Goal: Task Accomplishment & Management: Use online tool/utility

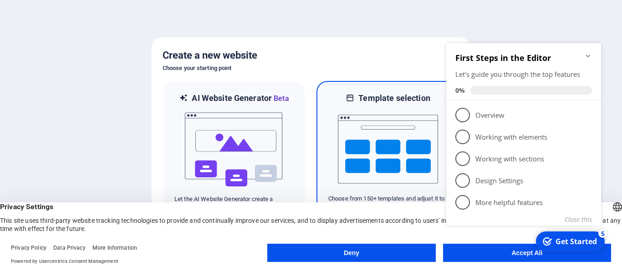
click at [353, 115] on img at bounding box center [388, 149] width 100 height 91
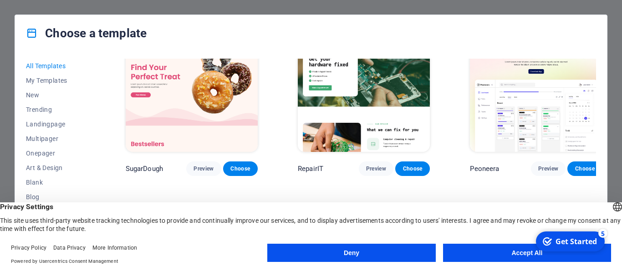
scroll to position [41, 0]
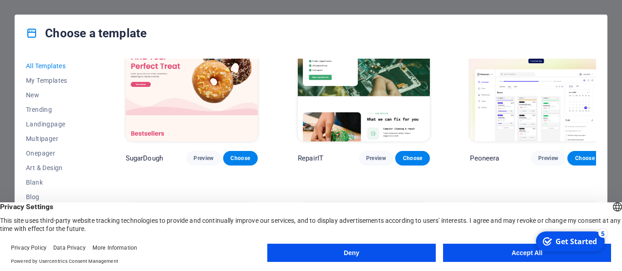
click at [503, 253] on button "Accept All" at bounding box center [527, 253] width 168 height 18
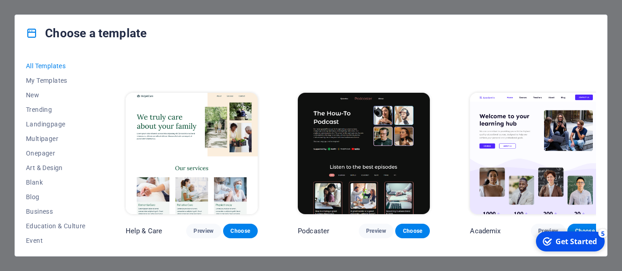
scroll to position [902, 0]
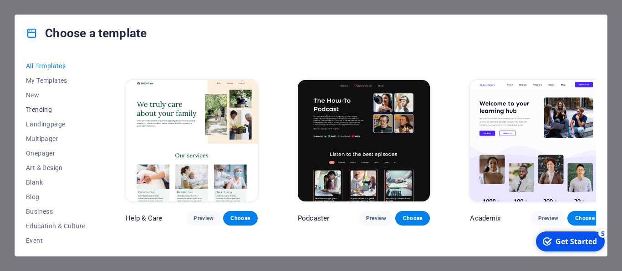
click at [44, 112] on span "Trending" at bounding box center [56, 109] width 60 height 7
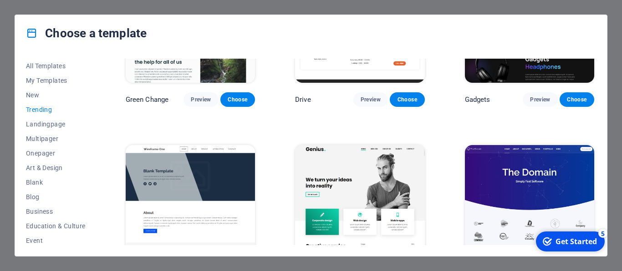
scroll to position [638, 0]
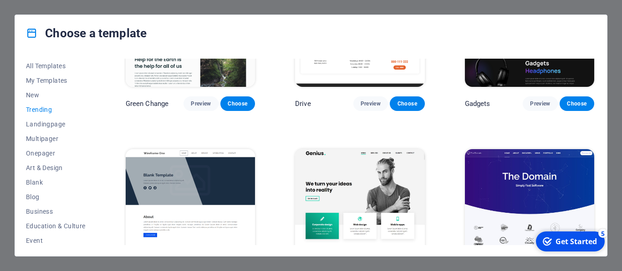
click at [353, 180] on img at bounding box center [359, 208] width 129 height 119
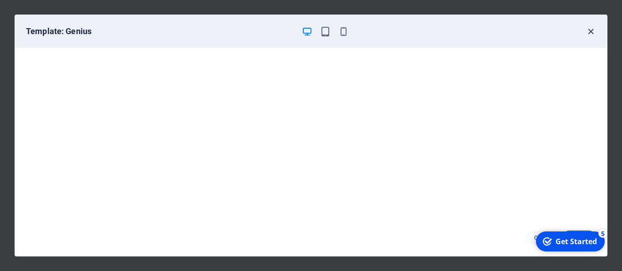
click at [590, 33] on icon "button" at bounding box center [591, 31] width 10 height 10
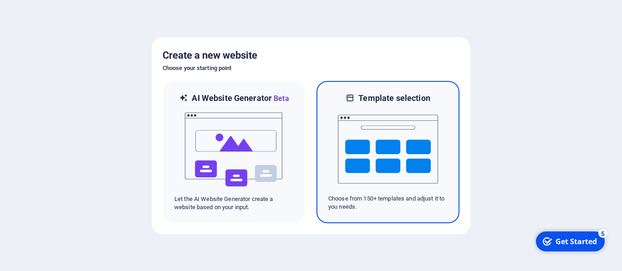
click at [407, 139] on img at bounding box center [388, 149] width 100 height 91
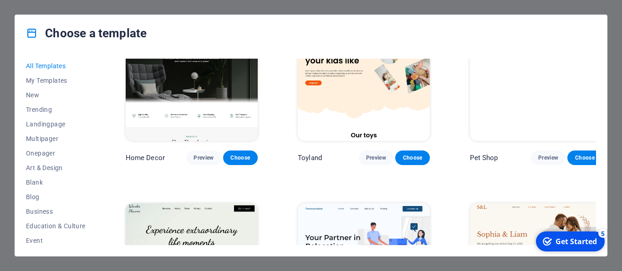
scroll to position [451, 0]
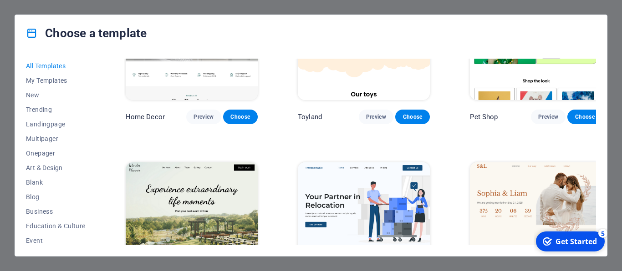
click at [178, 168] on img at bounding box center [192, 224] width 132 height 122
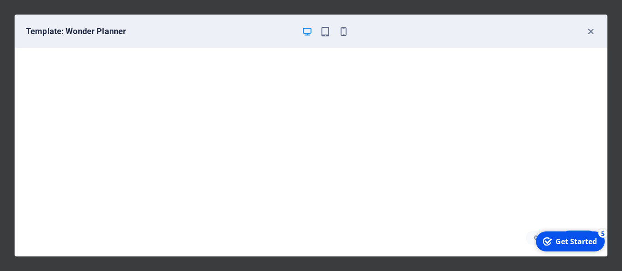
click at [562, 247] on div "Get Started" at bounding box center [576, 242] width 41 height 10
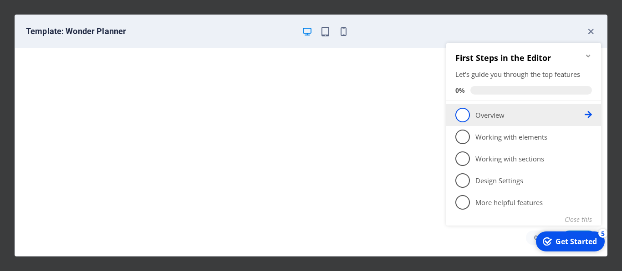
click at [459, 120] on span "1" at bounding box center [462, 115] width 15 height 15
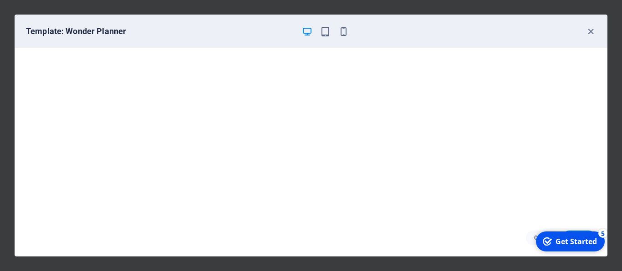
click at [561, 240] on div "Get Started" at bounding box center [576, 242] width 41 height 10
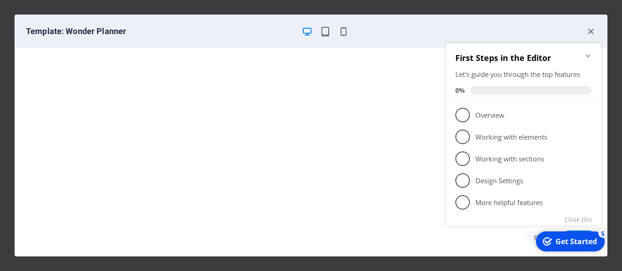
click at [581, 246] on div "Get Started" at bounding box center [576, 242] width 41 height 10
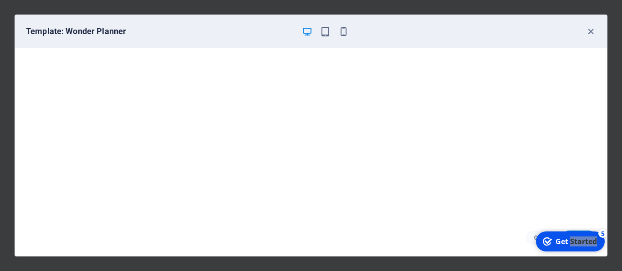
click at [597, 247] on div "Get Started" at bounding box center [576, 242] width 41 height 10
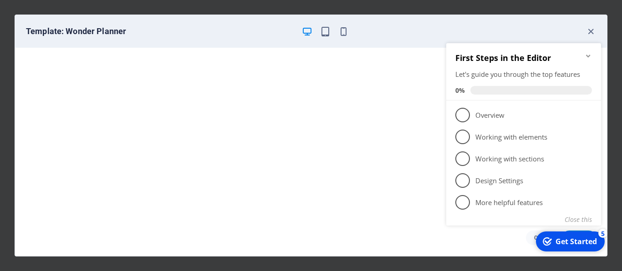
click at [490, 242] on div "checkmark Get Started 5 First Steps in the Editor Let's guide you through the t…" at bounding box center [526, 144] width 166 height 221
click at [566, 249] on div "checkmark Get Started 5" at bounding box center [570, 242] width 69 height 20
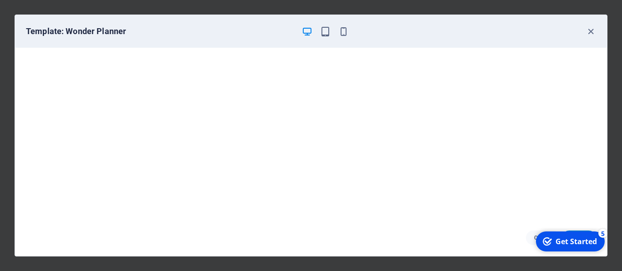
scroll to position [2, 0]
click at [577, 231] on div "checkmark Get Started 5 First Steps in the Editor Let's guide you through the t…" at bounding box center [569, 241] width 77 height 27
drag, startPoint x: 579, startPoint y: 240, endPoint x: 481, endPoint y: 244, distance: 98.5
click at [531, 244] on html "checkmark Get Started 5 First Steps in the Editor Let's guide you through the t…" at bounding box center [569, 241] width 77 height 27
click at [596, 238] on div "Get Started" at bounding box center [576, 242] width 41 height 10
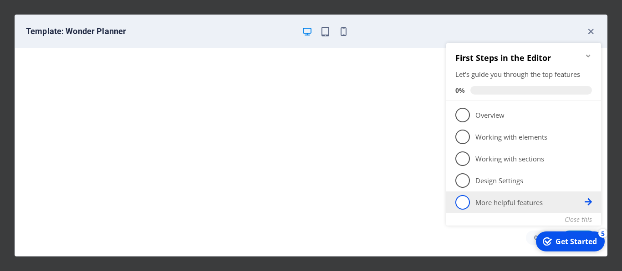
click at [588, 202] on icon at bounding box center [588, 202] width 7 height 7
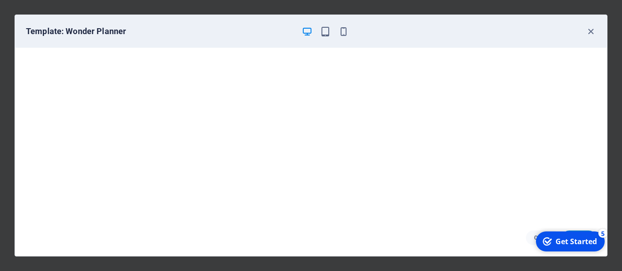
click at [561, 242] on div "Get Started" at bounding box center [576, 242] width 41 height 10
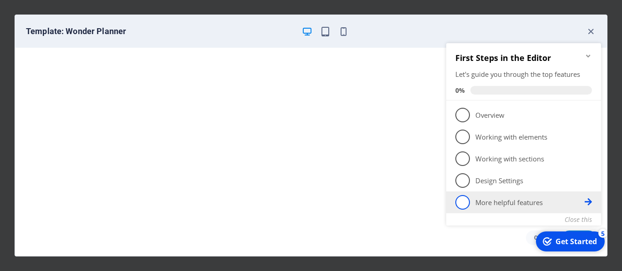
click at [463, 208] on span "5" at bounding box center [462, 202] width 15 height 15
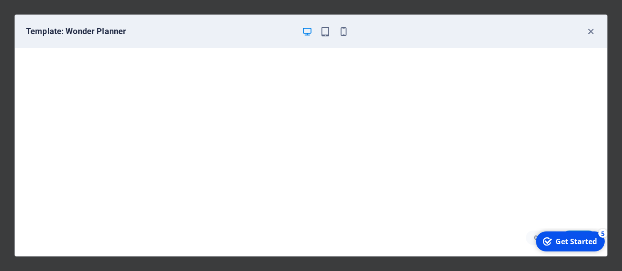
click at [554, 245] on div "checkmark Get Started 5" at bounding box center [570, 242] width 54 height 10
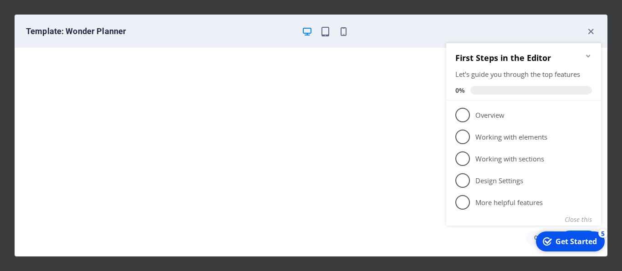
click at [459, 28] on div "Template: Wonder Planner" at bounding box center [305, 31] width 559 height 11
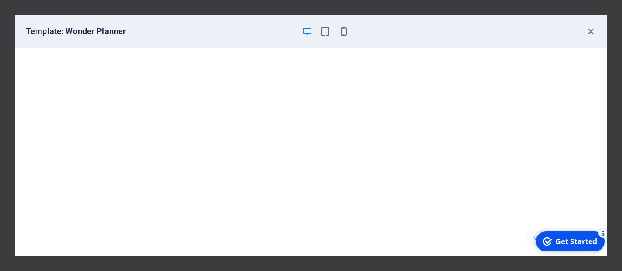
click at [104, 30] on h6 "Template: Wonder Planner" at bounding box center [160, 31] width 268 height 11
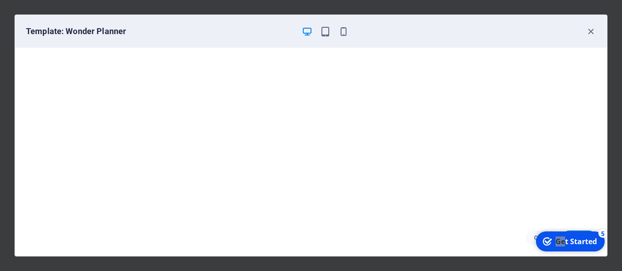
drag, startPoint x: 566, startPoint y: 240, endPoint x: 550, endPoint y: 242, distance: 16.2
click at [550, 242] on div "checkmark Get Started 5" at bounding box center [570, 242] width 54 height 10
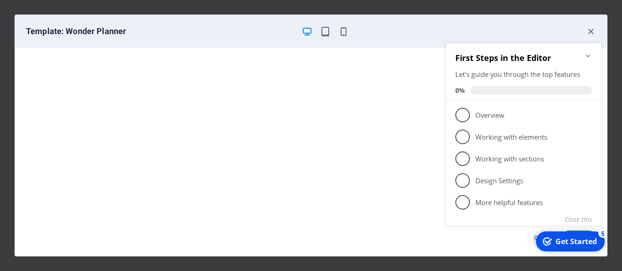
click at [584, 242] on div "Get Started" at bounding box center [576, 242] width 41 height 10
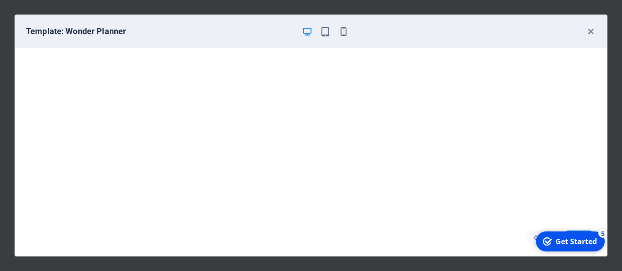
click at [597, 247] on div "Get Started" at bounding box center [576, 242] width 41 height 10
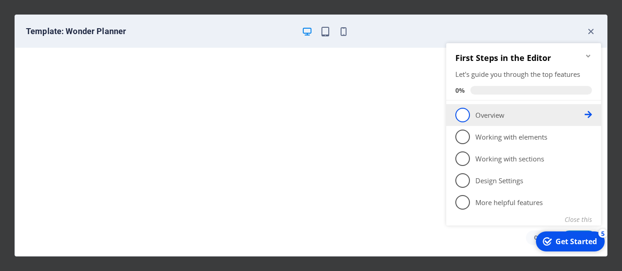
click at [464, 117] on span "1" at bounding box center [462, 115] width 15 height 15
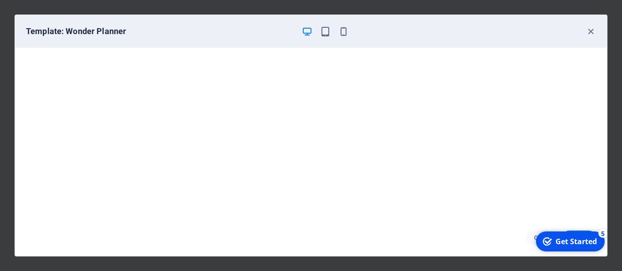
click at [556, 240] on div "Get Started" at bounding box center [576, 242] width 41 height 10
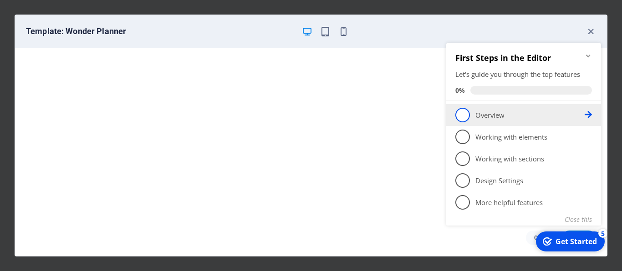
click at [590, 113] on icon at bounding box center [588, 114] width 7 height 7
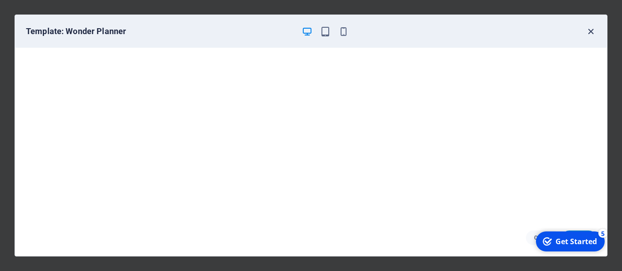
click at [591, 35] on icon "button" at bounding box center [591, 31] width 10 height 10
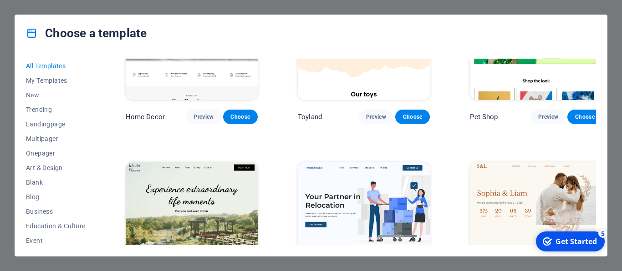
click at [565, 242] on div "Get Started" at bounding box center [576, 242] width 41 height 10
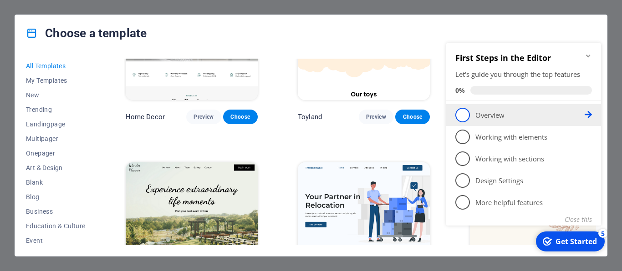
click at [586, 113] on icon at bounding box center [588, 114] width 7 height 7
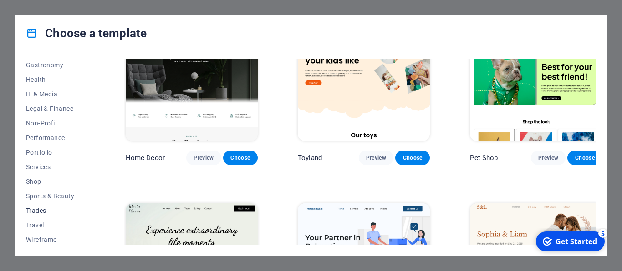
scroll to position [192, 0]
click at [48, 148] on span "Portfolio" at bounding box center [56, 150] width 60 height 7
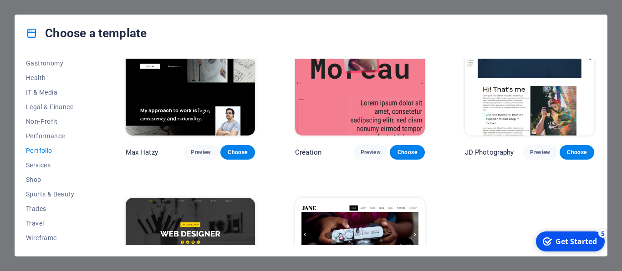
scroll to position [311, 0]
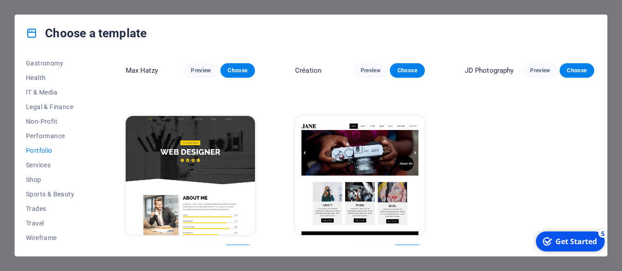
click at [199, 152] on img at bounding box center [190, 175] width 129 height 119
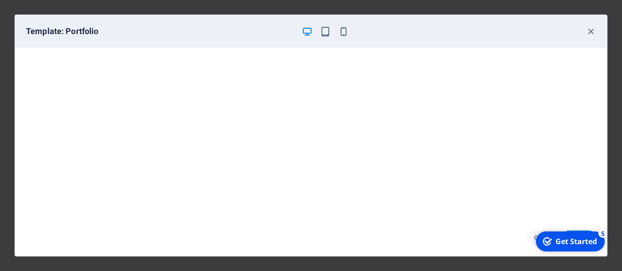
click at [576, 231] on div "checkmark Get Started 5 First Steps in the Editor Let's guide you through the t…" at bounding box center [569, 241] width 77 height 27
click at [583, 243] on div "Get Started" at bounding box center [576, 242] width 41 height 10
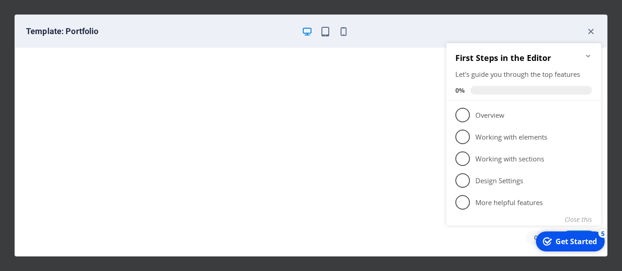
click at [586, 236] on div "checkmark Get Started 5" at bounding box center [570, 242] width 69 height 20
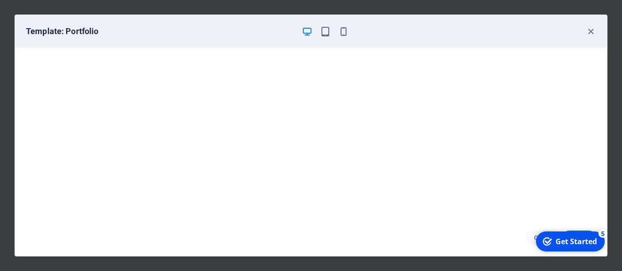
click at [604, 228] on html "checkmark Get Started 5 First Steps in the Editor Let's guide you through the t…" at bounding box center [569, 241] width 77 height 27
click at [579, 233] on div "checkmark Get Started 5" at bounding box center [570, 242] width 69 height 20
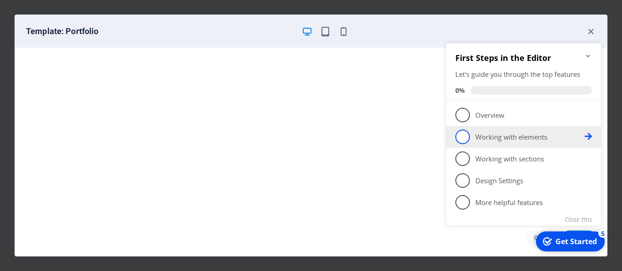
click at [458, 138] on span "2" at bounding box center [462, 137] width 15 height 15
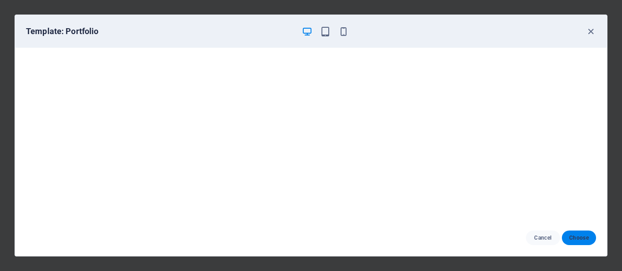
scroll to position [0, 0]
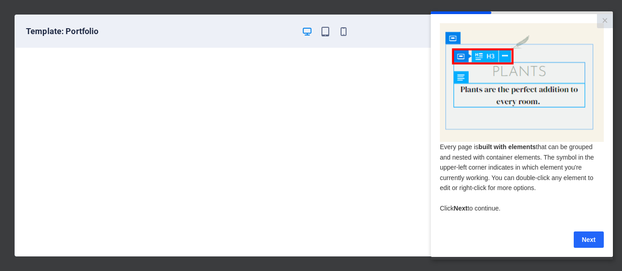
click at [590, 244] on link "Next" at bounding box center [589, 240] width 30 height 16
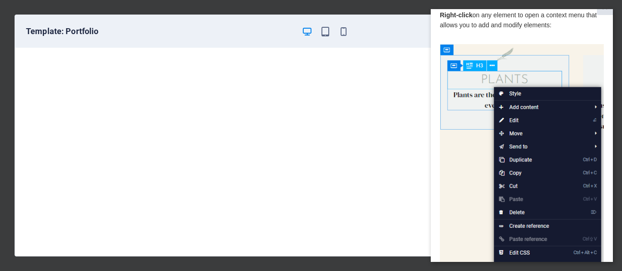
scroll to position [142, 0]
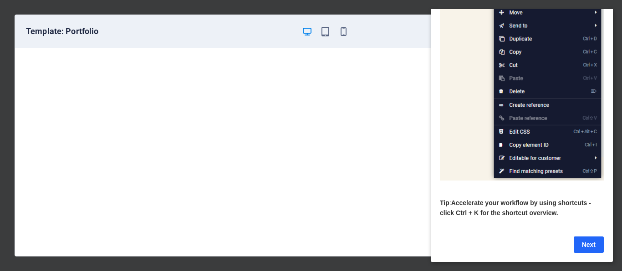
click at [593, 239] on link "Next" at bounding box center [589, 245] width 30 height 16
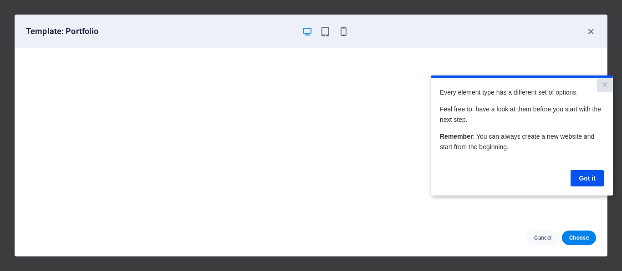
scroll to position [0, 0]
click at [585, 178] on link "Got it" at bounding box center [587, 178] width 33 height 16
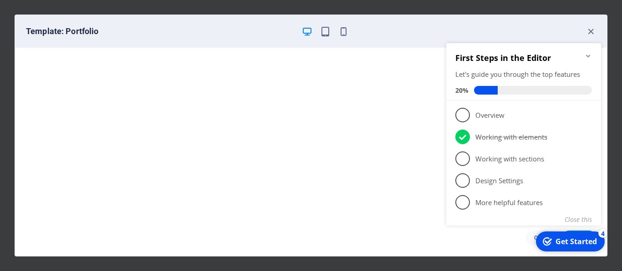
click at [586, 241] on div "Get Started" at bounding box center [576, 242] width 41 height 10
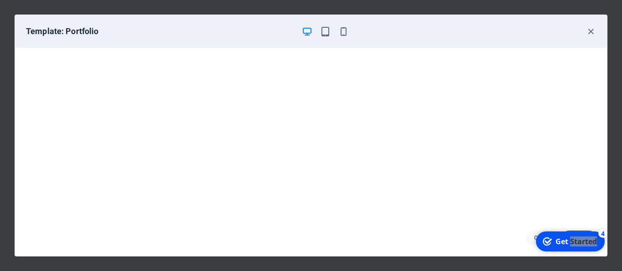
click at [597, 247] on div "Get Started" at bounding box center [576, 242] width 41 height 10
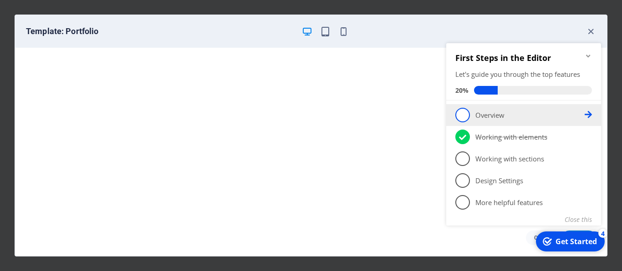
click at [462, 112] on span "1" at bounding box center [462, 115] width 15 height 15
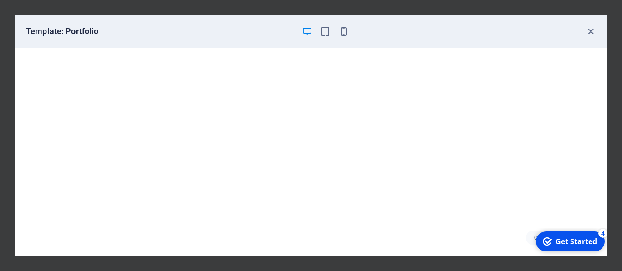
click at [567, 241] on div "Get Started" at bounding box center [576, 242] width 41 height 10
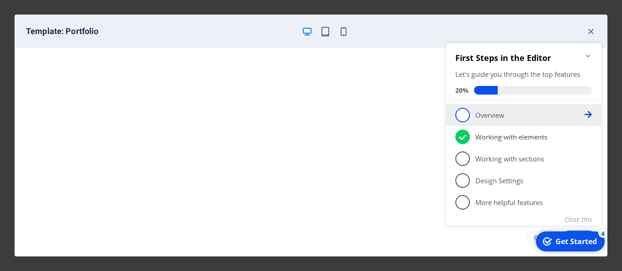
click at [530, 116] on p "Overview - incomplete" at bounding box center [529, 116] width 109 height 10
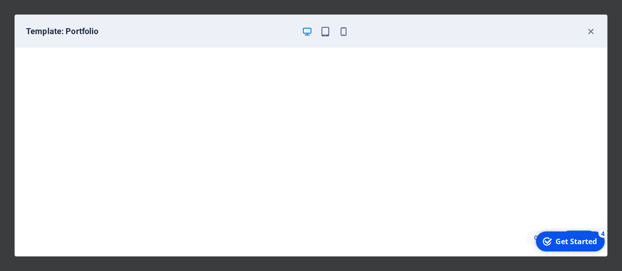
click at [569, 248] on div "checkmark Get Started 4" at bounding box center [570, 242] width 69 height 20
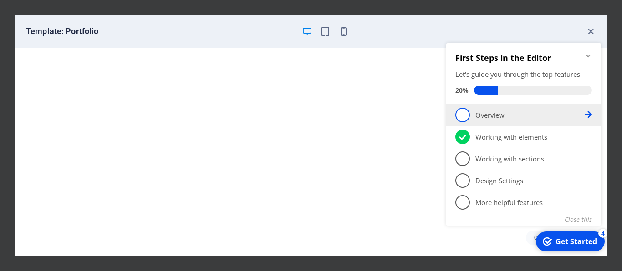
click at [480, 116] on p "Overview - incomplete" at bounding box center [529, 116] width 109 height 10
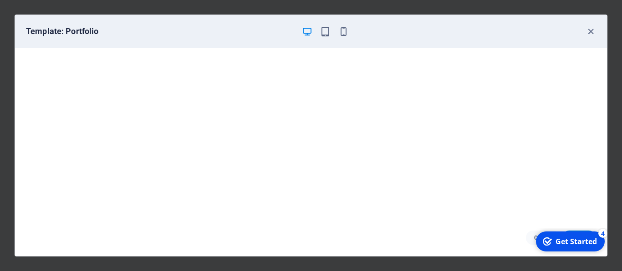
click at [597, 247] on div "Get Started" at bounding box center [576, 242] width 41 height 10
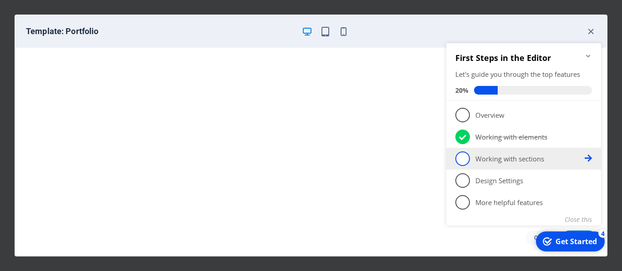
click at [479, 159] on p "Working with sections - incomplete" at bounding box center [529, 159] width 109 height 10
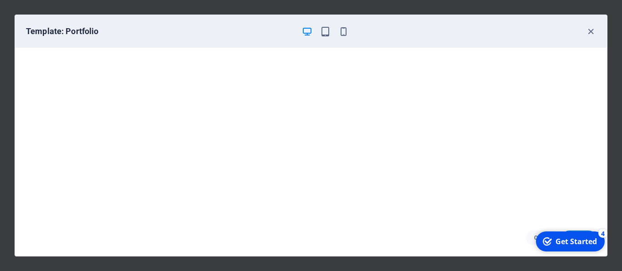
click at [597, 247] on div "Get Started" at bounding box center [576, 242] width 41 height 10
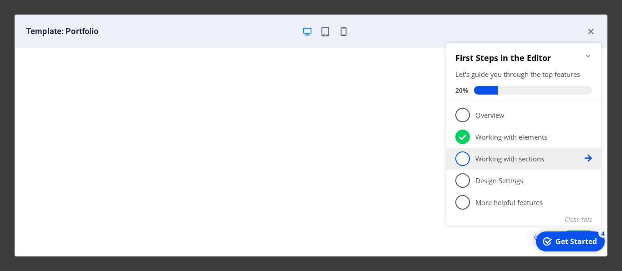
click at [456, 163] on link "3 Working with sections - incomplete" at bounding box center [523, 159] width 137 height 15
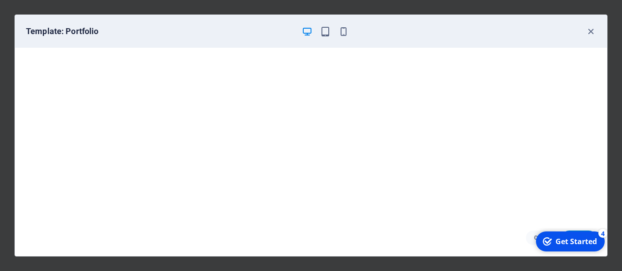
click at [550, 244] on icon "Get Started 4 items remaining, 20% complete" at bounding box center [547, 242] width 9 height 8
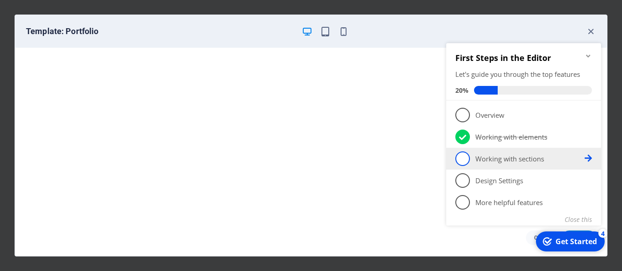
click at [463, 161] on span "3" at bounding box center [462, 159] width 15 height 15
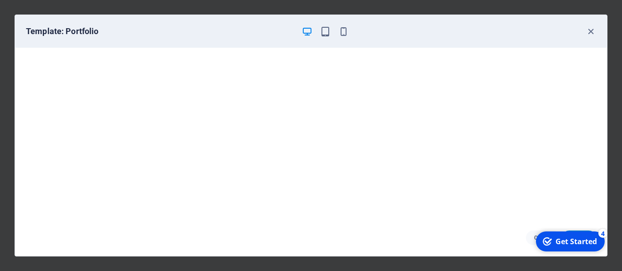
click at [586, 231] on div "checkmark Get Started 4 First Steps in the Editor Let's guide you through the t…" at bounding box center [569, 241] width 77 height 27
click at [568, 241] on div "Get Started" at bounding box center [576, 242] width 41 height 10
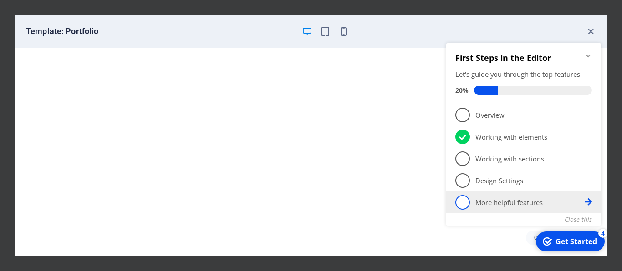
click at [464, 204] on span "5" at bounding box center [462, 202] width 15 height 15
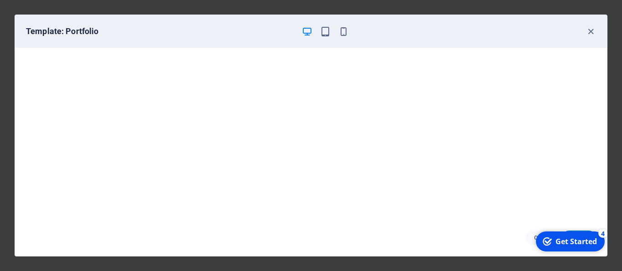
click at [597, 247] on div "Get Started" at bounding box center [576, 242] width 41 height 10
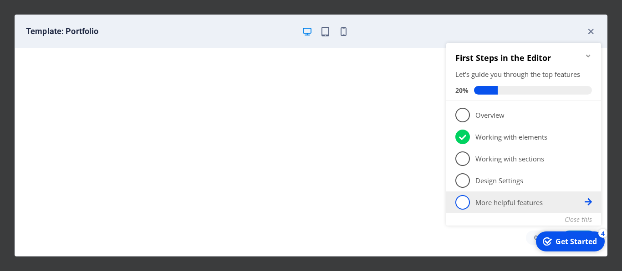
click at [589, 201] on icon at bounding box center [588, 202] width 7 height 7
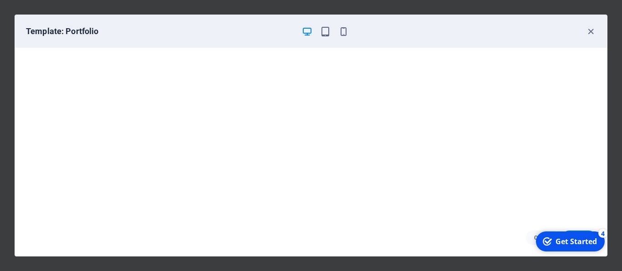
click at [571, 247] on div "Get Started" at bounding box center [576, 242] width 41 height 10
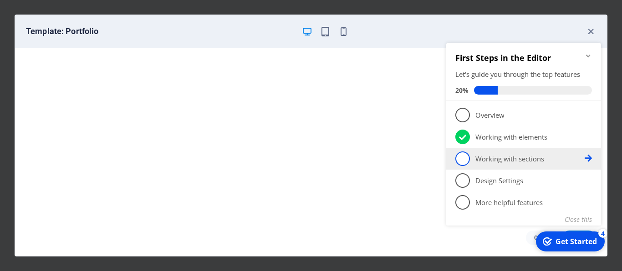
click at [464, 156] on span "3" at bounding box center [462, 159] width 15 height 15
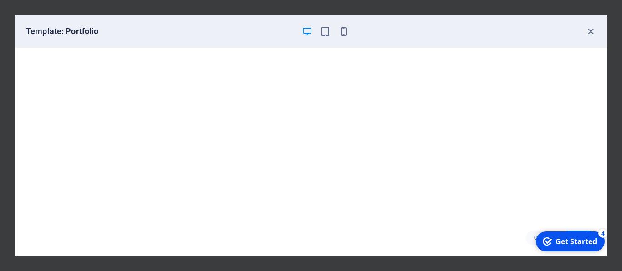
click at [582, 232] on div "checkmark Get Started 4 First Steps in the Editor Let's guide you through the t…" at bounding box center [569, 241] width 77 height 27
click at [579, 232] on div "checkmark Get Started 4" at bounding box center [570, 242] width 69 height 20
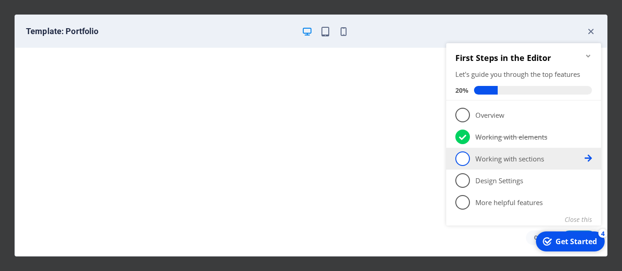
click at [461, 163] on span "3" at bounding box center [462, 159] width 15 height 15
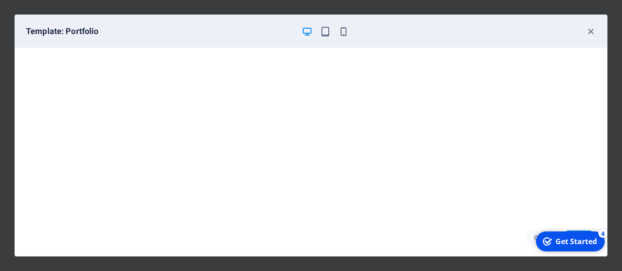
click at [576, 231] on div "checkmark Get Started 4 First Steps in the Editor Let's guide you through the t…" at bounding box center [569, 241] width 77 height 27
click at [570, 242] on div "Get Started" at bounding box center [576, 242] width 41 height 10
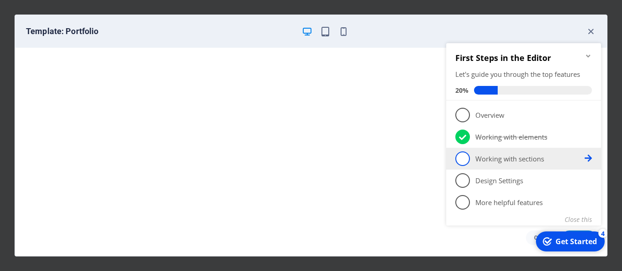
click at [486, 159] on p "Working with sections - incomplete" at bounding box center [529, 159] width 109 height 10
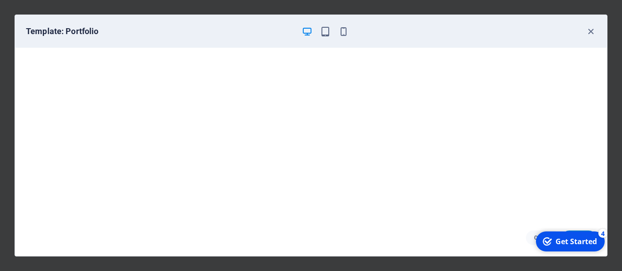
click at [551, 240] on icon "Get Started 4 items remaining, 20% complete" at bounding box center [547, 242] width 9 height 8
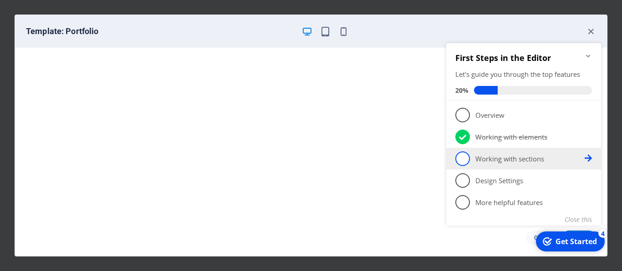
click at [464, 161] on span "3" at bounding box center [462, 159] width 15 height 15
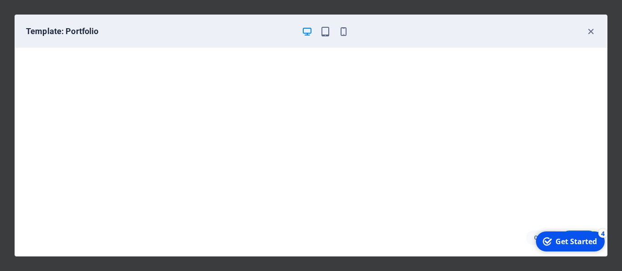
click at [560, 236] on div "checkmark Get Started 4" at bounding box center [570, 242] width 69 height 20
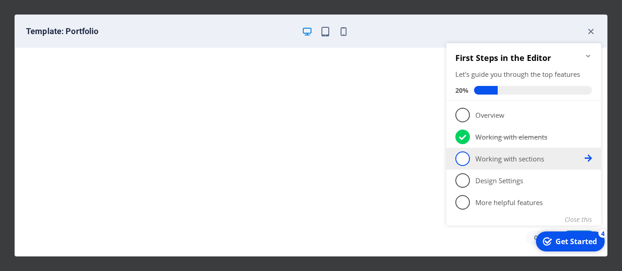
click at [586, 159] on icon at bounding box center [588, 158] width 7 height 7
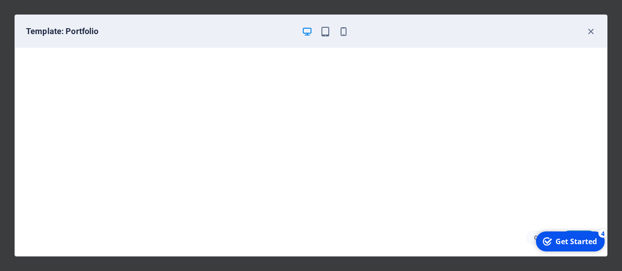
scroll to position [2, 0]
click at [583, 232] on div "checkmark Get Started 4" at bounding box center [570, 242] width 69 height 20
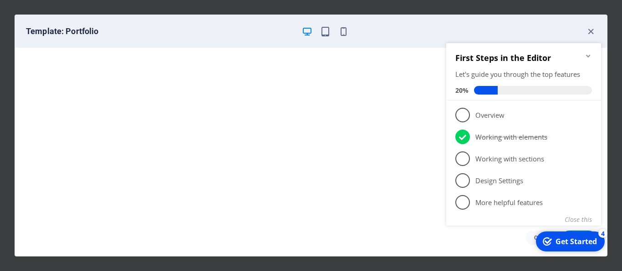
click at [583, 232] on div "checkmark Get Started 4" at bounding box center [570, 242] width 69 height 20
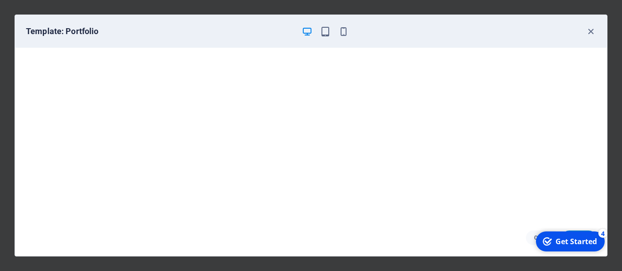
click at [605, 252] on div "checkmark Get Started 4" at bounding box center [570, 242] width 69 height 20
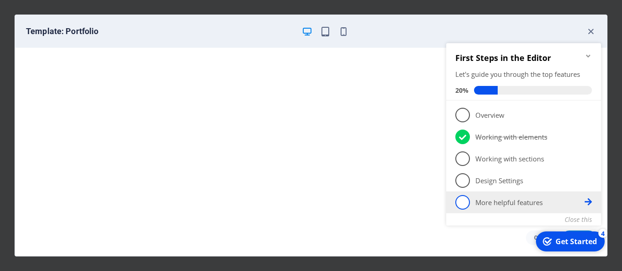
click at [598, 201] on li "5 More helpful features - incomplete" at bounding box center [523, 203] width 155 height 22
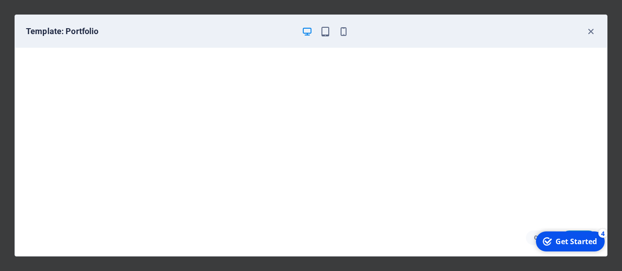
click at [576, 233] on div "checkmark Get Started 4" at bounding box center [570, 242] width 69 height 20
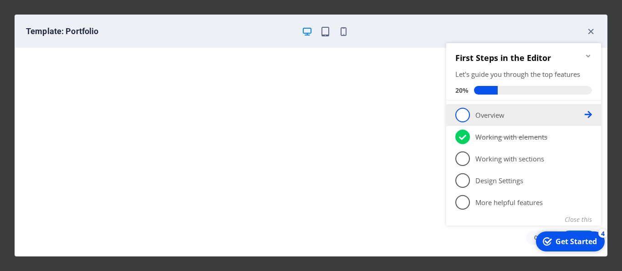
click at [487, 117] on p "Overview - incomplete" at bounding box center [529, 116] width 109 height 10
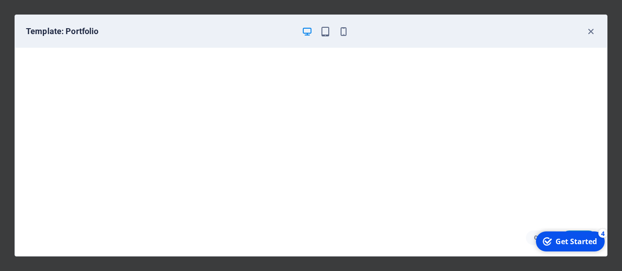
click at [575, 255] on div "checkmark Get Started 4 First Steps in the Editor Let's guide you through the t…" at bounding box center [569, 241] width 77 height 27
click at [578, 232] on div "checkmark Get Started 4 First Steps in the Editor Let's guide you through the t…" at bounding box center [569, 241] width 77 height 27
click at [577, 229] on div "checkmark Get Started 4 First Steps in the Editor Let's guide you through the t…" at bounding box center [569, 241] width 77 height 27
click at [577, 234] on div "checkmark Get Started 4" at bounding box center [570, 242] width 69 height 20
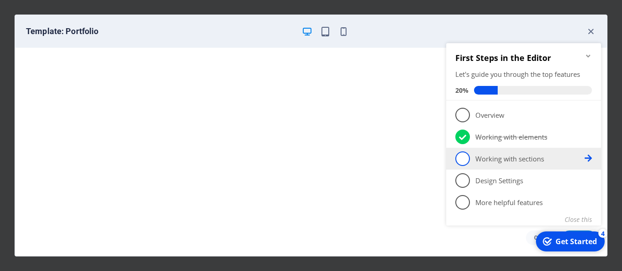
click at [466, 159] on span "3" at bounding box center [462, 159] width 15 height 15
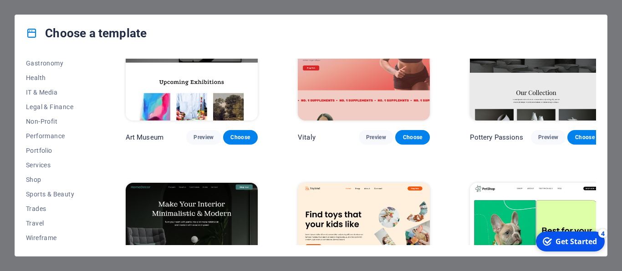
scroll to position [246, 0]
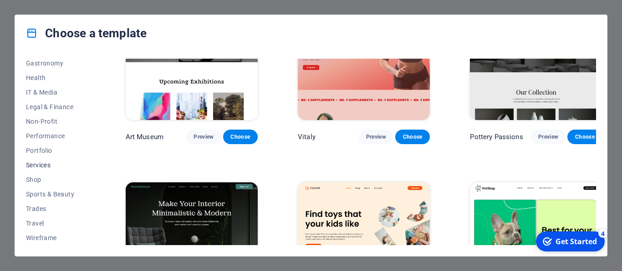
click at [42, 165] on span "Services" at bounding box center [56, 165] width 60 height 7
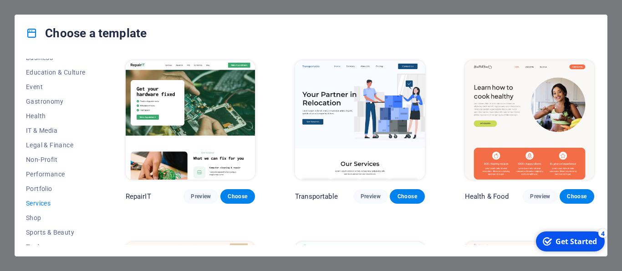
scroll to position [152, 0]
click at [42, 187] on span "Portfolio" at bounding box center [56, 190] width 60 height 7
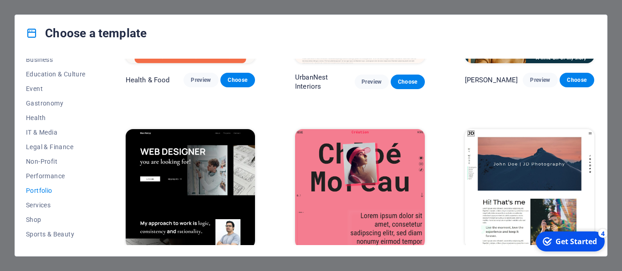
scroll to position [123, 0]
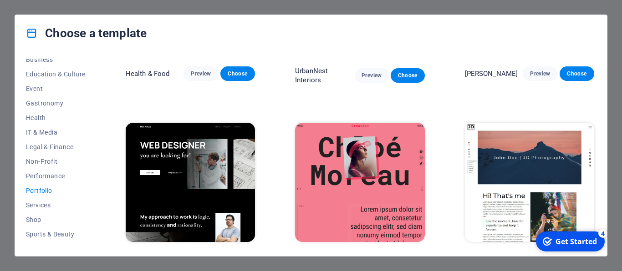
click at [561, 236] on div "checkmark Get Started 4" at bounding box center [570, 242] width 69 height 20
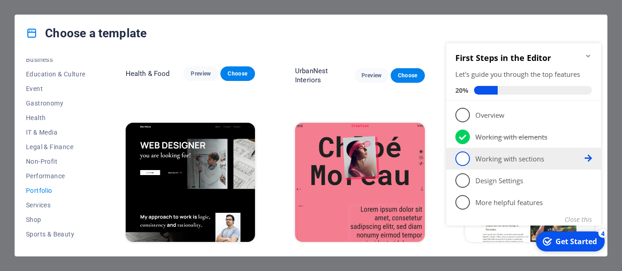
click at [459, 160] on span "3" at bounding box center [462, 159] width 15 height 15
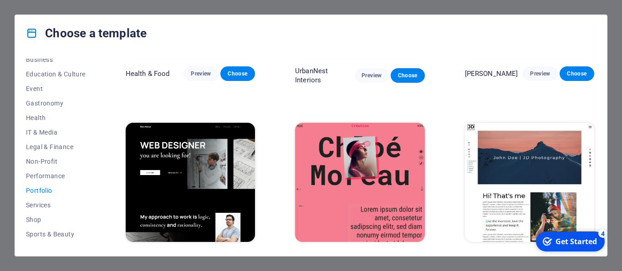
click at [574, 241] on div "Get Started" at bounding box center [576, 242] width 41 height 10
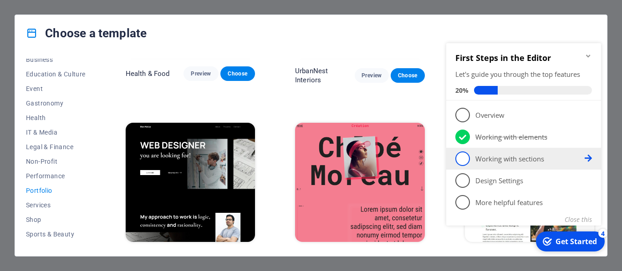
click at [590, 157] on icon at bounding box center [588, 158] width 7 height 7
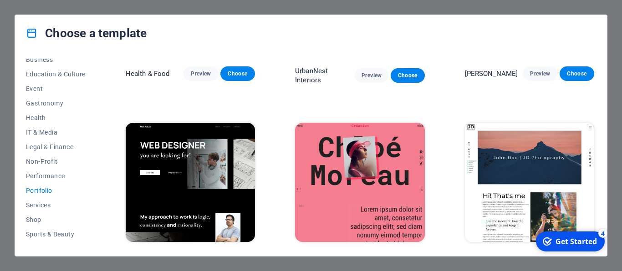
click at [571, 240] on div "Get Started" at bounding box center [576, 242] width 41 height 10
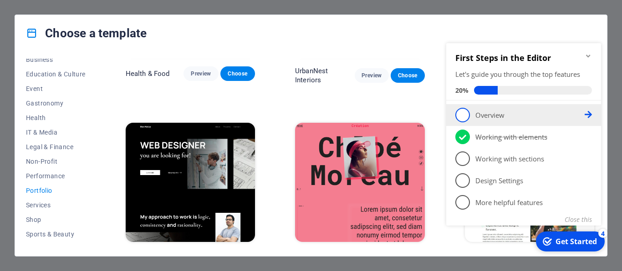
click at [507, 121] on link "1 Overview - incomplete" at bounding box center [523, 115] width 137 height 15
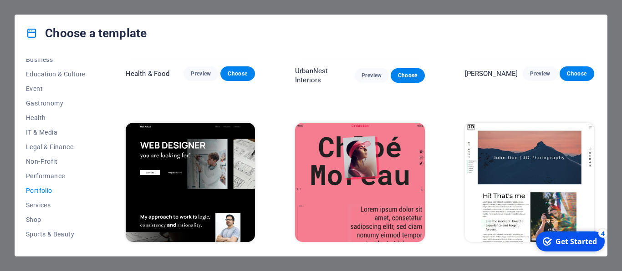
click at [555, 240] on div "checkmark Get Started 4" at bounding box center [570, 242] width 54 height 10
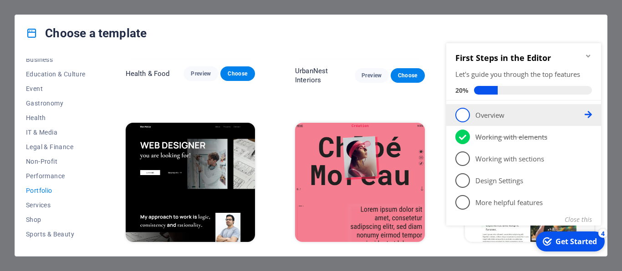
click at [461, 111] on span "1" at bounding box center [462, 115] width 15 height 15
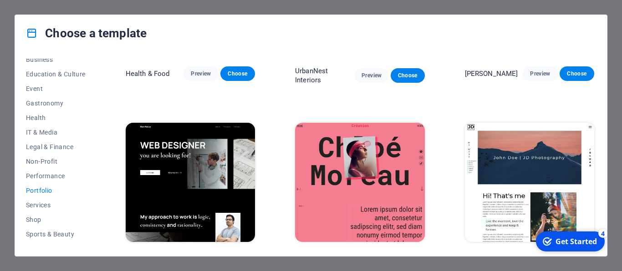
click at [553, 256] on appcues-checklist "Contextual help checklist present on screen" at bounding box center [569, 243] width 77 height 30
click at [553, 247] on div "checkmark Get Started 4" at bounding box center [570, 242] width 54 height 10
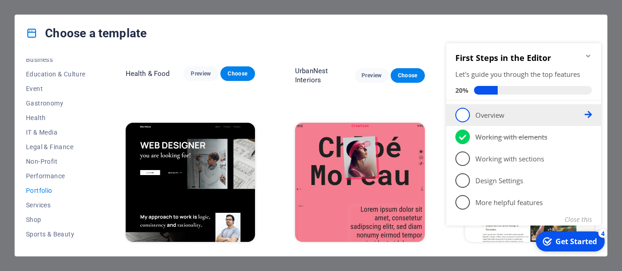
click at [591, 115] on icon at bounding box center [588, 114] width 7 height 7
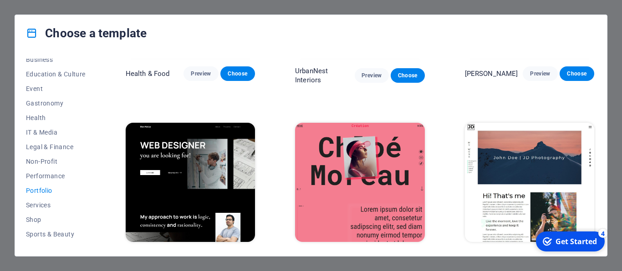
click at [568, 243] on div "Get Started" at bounding box center [576, 242] width 41 height 10
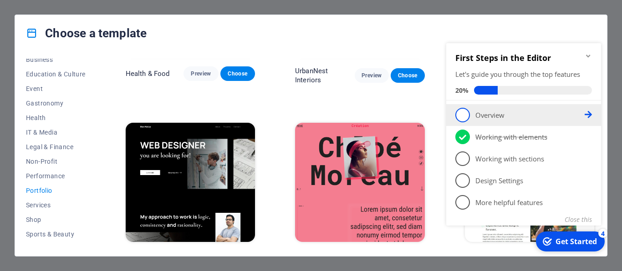
click at [466, 117] on span "1" at bounding box center [462, 115] width 15 height 15
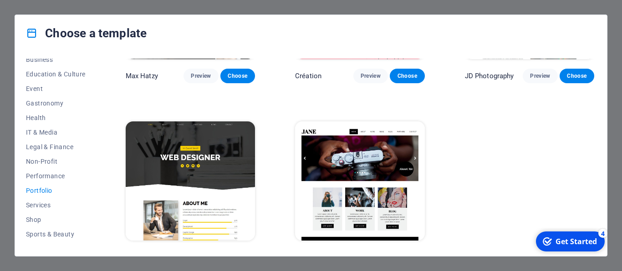
scroll to position [311, 0]
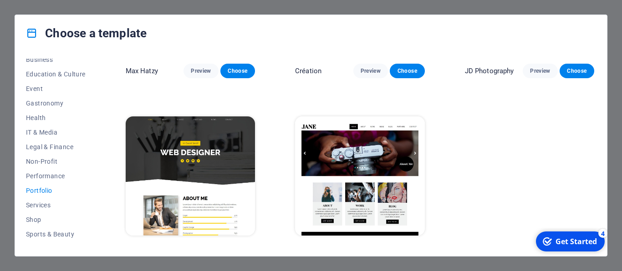
click at [573, 240] on div "Get Started" at bounding box center [576, 242] width 41 height 10
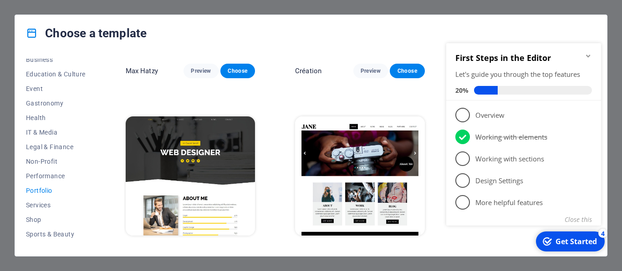
scroll to position [95, 0]
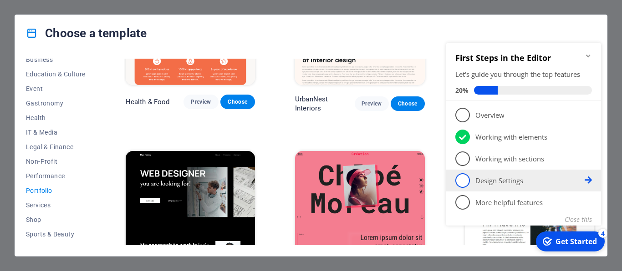
click at [529, 178] on p "Design Settings - incomplete" at bounding box center [529, 181] width 109 height 10
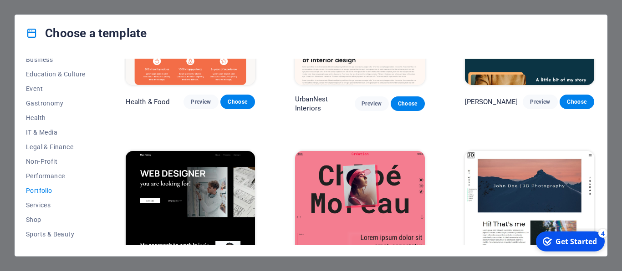
click at [555, 241] on div "checkmark Get Started 4" at bounding box center [570, 242] width 54 height 10
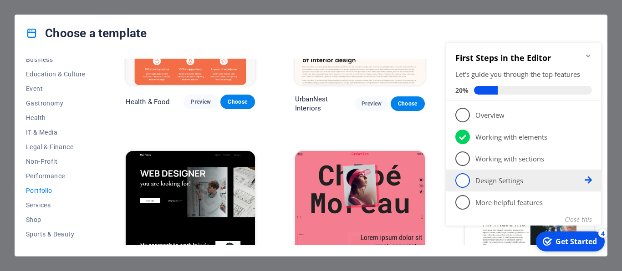
click at [590, 181] on icon at bounding box center [588, 180] width 7 height 7
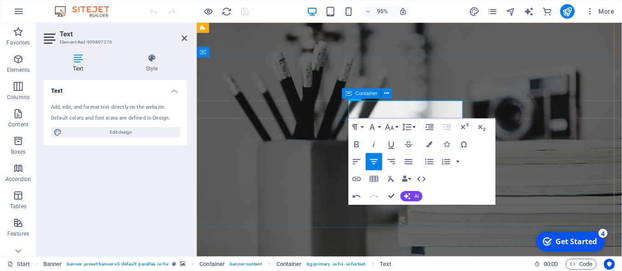
drag, startPoint x: 376, startPoint y: 113, endPoint x: 350, endPoint y: 113, distance: 26.4
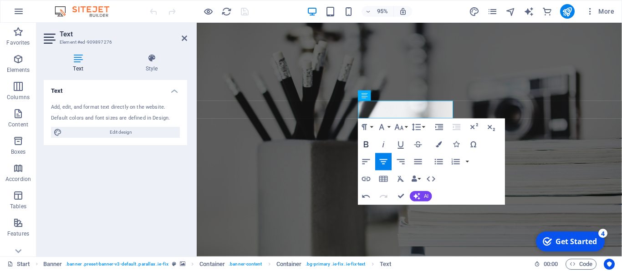
click at [366, 147] on icon "button" at bounding box center [366, 145] width 10 height 10
click at [367, 144] on icon "button" at bounding box center [366, 145] width 10 height 10
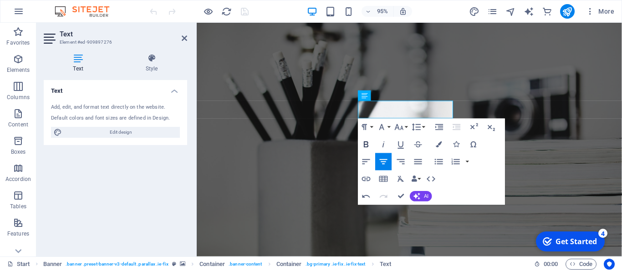
click at [367, 144] on icon "button" at bounding box center [366, 145] width 10 height 10
click at [363, 138] on button "Bold" at bounding box center [366, 144] width 16 height 17
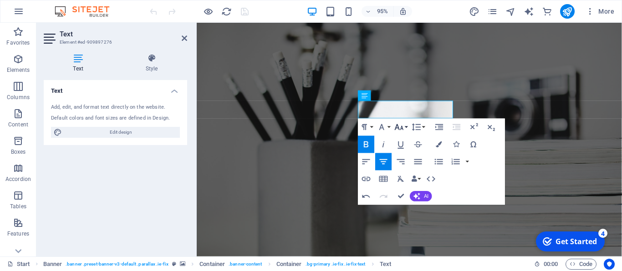
click at [402, 129] on icon "button" at bounding box center [399, 127] width 10 height 10
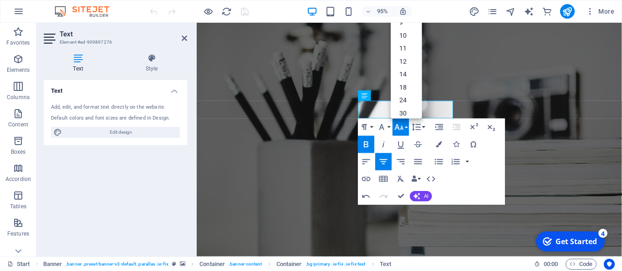
click at [402, 129] on icon "button" at bounding box center [399, 127] width 10 height 10
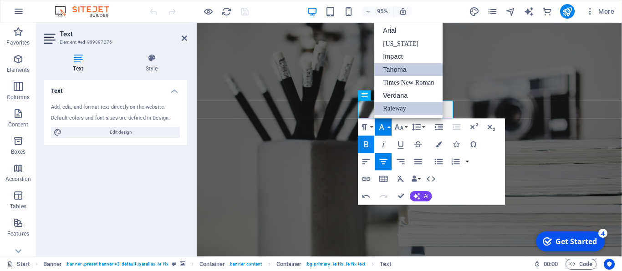
click at [402, 66] on link "Tahoma" at bounding box center [409, 69] width 68 height 13
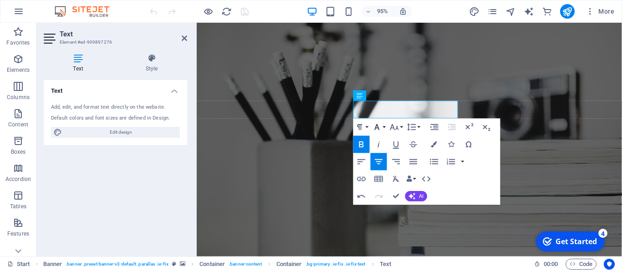
click at [381, 126] on icon "button" at bounding box center [377, 127] width 10 height 10
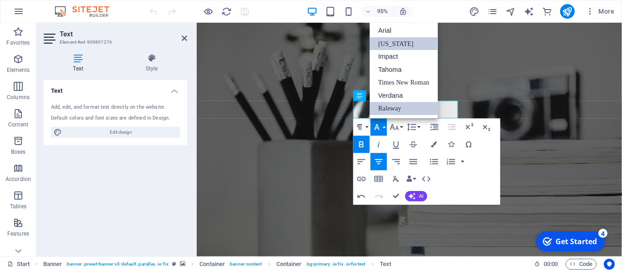
click at [408, 45] on link "Georgia" at bounding box center [404, 43] width 68 height 13
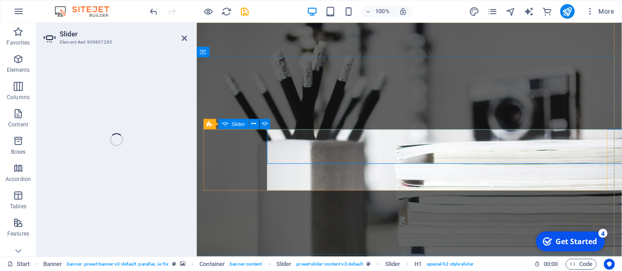
select select "fade"
select select "ms"
select select "s"
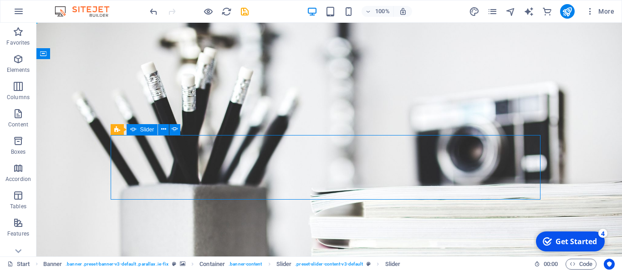
select select "fade"
select select "ms"
select select "s"
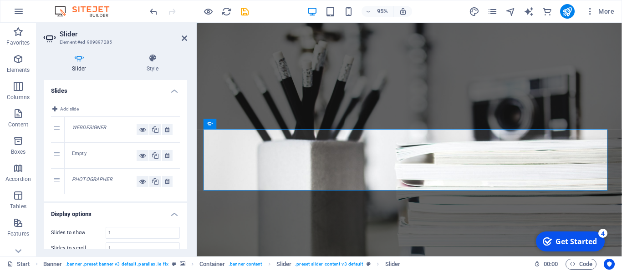
click at [90, 127] on em "WEBDESIGNER" at bounding box center [89, 128] width 35 height 6
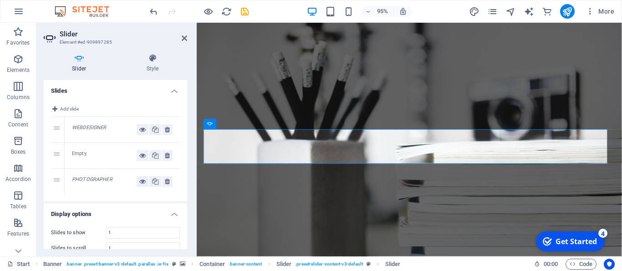
click at [83, 156] on div "Empty" at bounding box center [104, 155] width 65 height 11
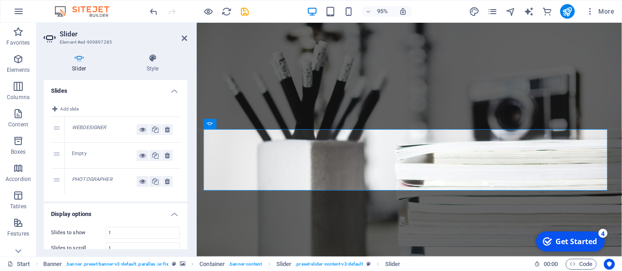
click at [80, 156] on div "Empty" at bounding box center [104, 155] width 65 height 11
click at [80, 124] on div "WEBDESIGNER" at bounding box center [122, 129] width 115 height 25
click at [80, 128] on em "WEBDESIGNER" at bounding box center [89, 128] width 35 height 6
click at [65, 108] on span "Add slide" at bounding box center [69, 109] width 19 height 11
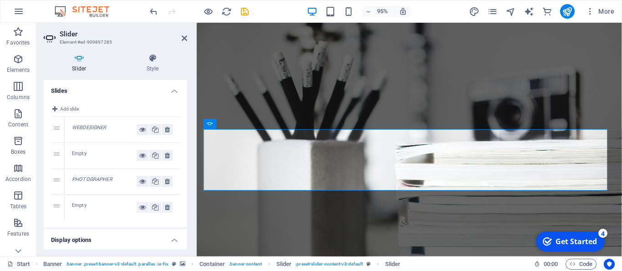
click at [85, 130] on em "WEBDESIGNER" at bounding box center [89, 128] width 35 height 6
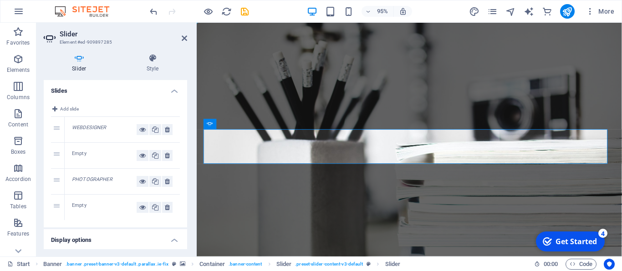
drag, startPoint x: 91, startPoint y: 128, endPoint x: 92, endPoint y: 141, distance: 13.2
click at [92, 141] on div "WEBDESIGNER" at bounding box center [122, 129] width 115 height 25
drag, startPoint x: 51, startPoint y: 128, endPoint x: 54, endPoint y: 166, distance: 37.9
click at [54, 166] on div "1 WEBDESIGNER 2 Empty 3 PHOTOGRAPHER 4 Empty 1 WEBDESIGNER" at bounding box center [115, 169] width 129 height 104
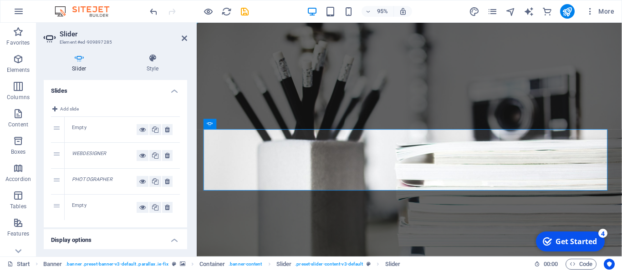
click at [78, 131] on div "Empty" at bounding box center [104, 129] width 65 height 11
click at [79, 129] on div "Empty" at bounding box center [104, 129] width 65 height 11
click at [87, 173] on div "PHOTOGRAPHER" at bounding box center [122, 181] width 115 height 25
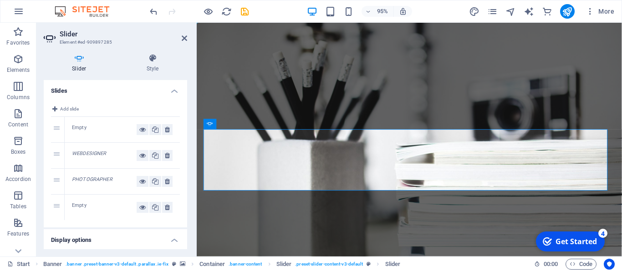
click at [82, 132] on div "Empty" at bounding box center [104, 129] width 65 height 11
click at [140, 128] on button at bounding box center [143, 129] width 12 height 11
click at [139, 133] on icon at bounding box center [142, 129] width 6 height 11
click at [137, 132] on button at bounding box center [143, 129] width 12 height 11
click at [82, 130] on div "Empty" at bounding box center [104, 129] width 65 height 11
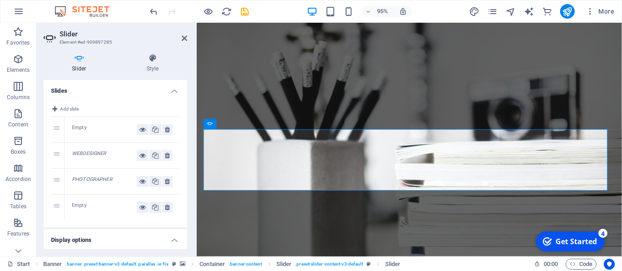
click at [92, 133] on div "Empty" at bounding box center [104, 129] width 65 height 11
click at [87, 130] on div "Empty" at bounding box center [104, 129] width 65 height 11
click at [77, 129] on div "Empty" at bounding box center [104, 129] width 65 height 11
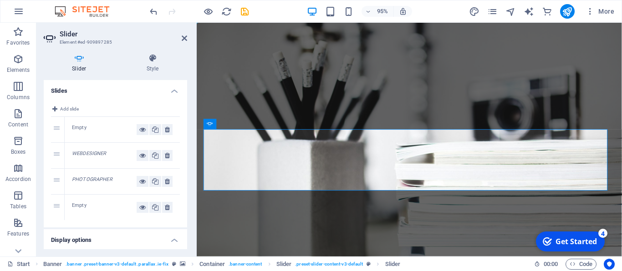
click at [82, 128] on div "Empty" at bounding box center [104, 129] width 65 height 11
click at [139, 126] on icon at bounding box center [142, 129] width 6 height 11
click at [139, 129] on icon at bounding box center [142, 129] width 6 height 11
click at [102, 134] on div "Empty" at bounding box center [104, 129] width 65 height 11
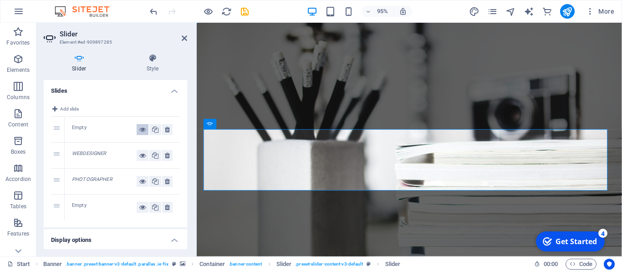
click at [139, 130] on icon at bounding box center [142, 129] width 6 height 11
click at [139, 153] on icon at bounding box center [142, 155] width 6 height 11
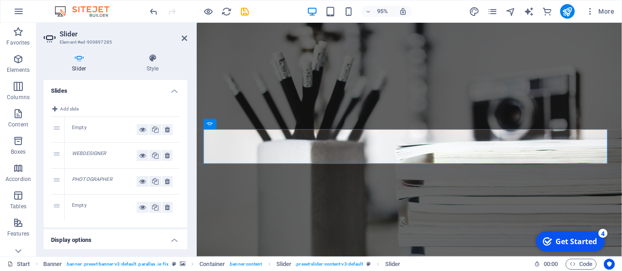
click at [101, 152] on em "WEBDESIGNER" at bounding box center [89, 154] width 35 height 6
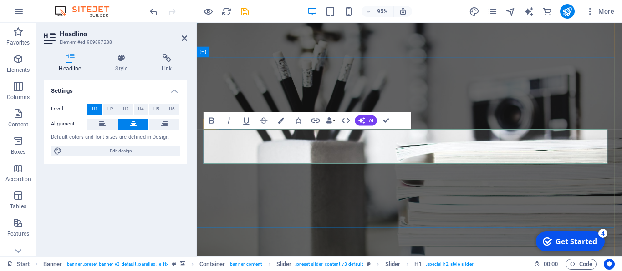
click at [194, 128] on div "Headline Style Link Settings Level H1 H2 H3 H4 H5 H6 Alignment Default colors a…" at bounding box center [115, 151] width 158 height 210
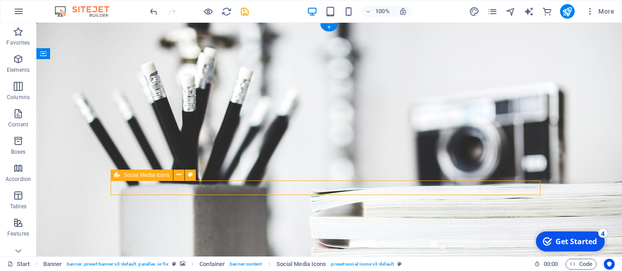
drag, startPoint x: 179, startPoint y: 189, endPoint x: 256, endPoint y: 189, distance: 77.0
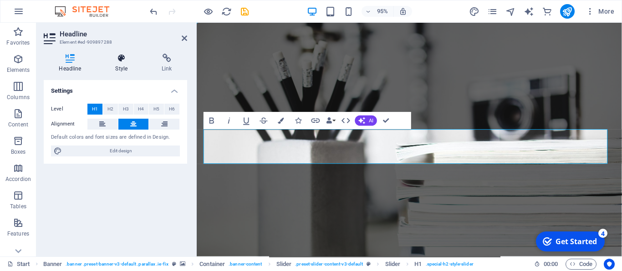
click at [124, 59] on icon at bounding box center [121, 58] width 43 height 9
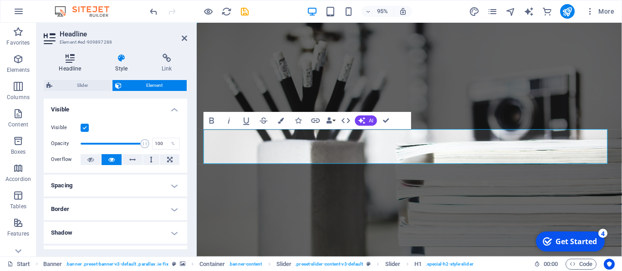
click at [67, 63] on h4 "Headline" at bounding box center [72, 63] width 56 height 19
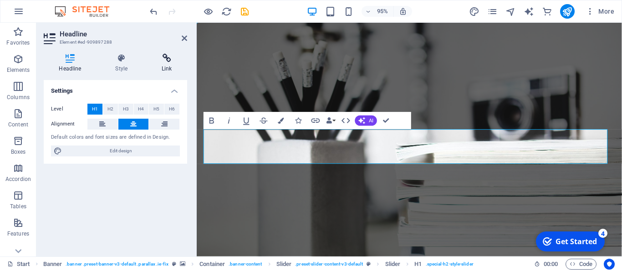
click at [174, 59] on icon at bounding box center [167, 58] width 41 height 9
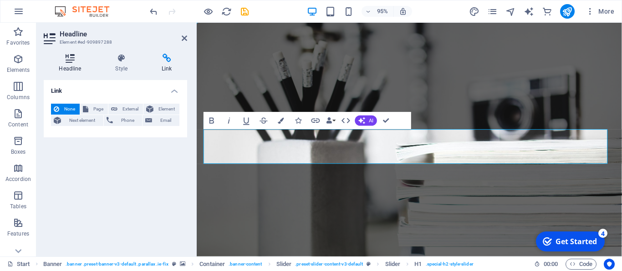
click at [77, 61] on icon at bounding box center [70, 58] width 53 height 9
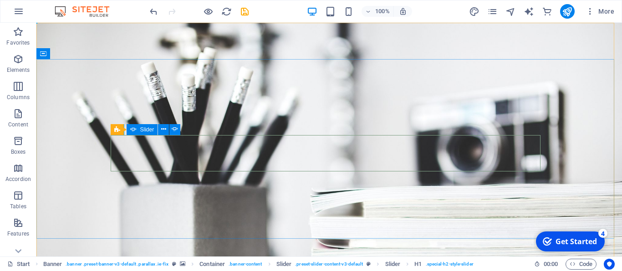
select select "fade"
select select "ms"
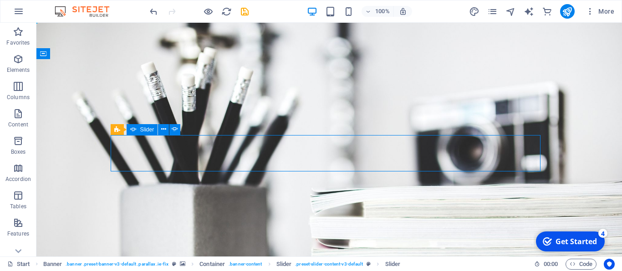
select select "s"
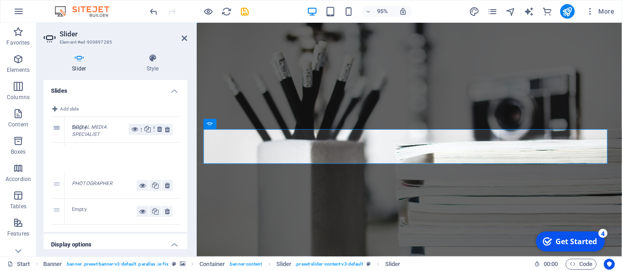
drag, startPoint x: 58, startPoint y: 157, endPoint x: 58, endPoint y: 131, distance: 26.4
click at [58, 131] on div "1 Empty 2 SOCIAL MEDIA SPECIALIST 3 PHOTOGRAPHER 4 Empty 2 SOCIAL MEDIA SPECIAL…" at bounding box center [115, 171] width 129 height 108
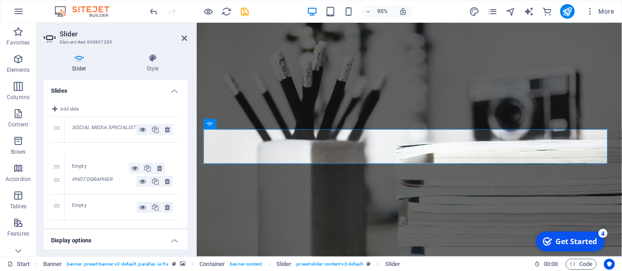
drag, startPoint x: 58, startPoint y: 127, endPoint x: 60, endPoint y: 165, distance: 38.7
click at [60, 165] on div "1 Empty 2 SOCIAL MEDIA SPECIALIST 3 PHOTOGRAPHER 4 Empty 1 Empty" at bounding box center [115, 169] width 129 height 104
click at [80, 158] on div "Empty" at bounding box center [104, 155] width 65 height 11
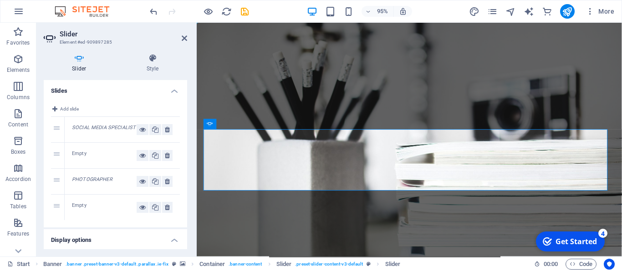
drag, startPoint x: 88, startPoint y: 131, endPoint x: 333, endPoint y: 152, distance: 245.5
click at [187, 152] on div "Slides Add slide 1 SOCIAL MEDIA SPECIALIST 2 Empty 3 PHOTOGRAPHER 4 Empty Displ…" at bounding box center [115, 164] width 143 height 169
click at [162, 160] on button at bounding box center [167, 155] width 10 height 11
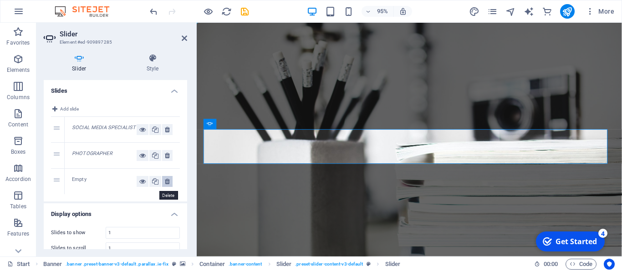
click at [165, 186] on icon at bounding box center [167, 181] width 5 height 11
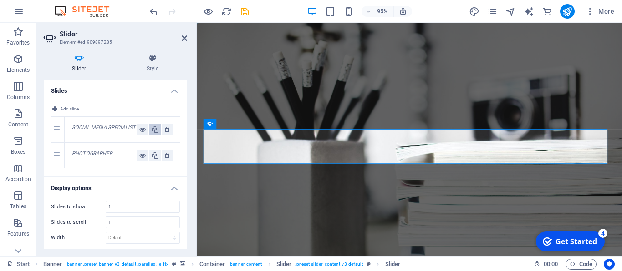
click at [152, 131] on icon at bounding box center [155, 129] width 6 height 11
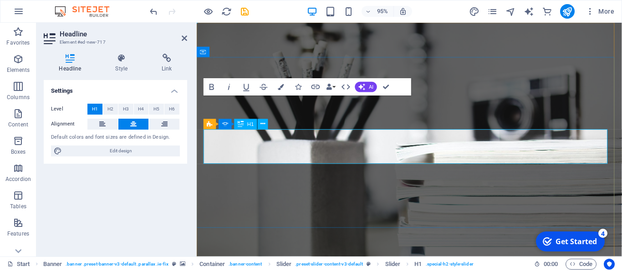
scroll to position [36, 0]
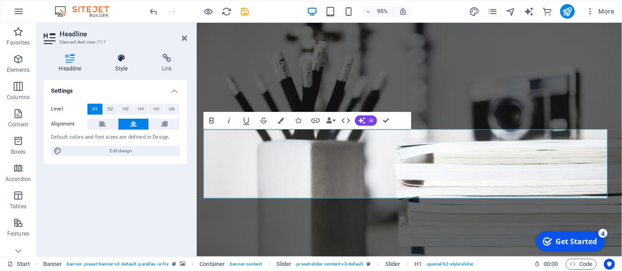
click at [128, 67] on h4 "Style" at bounding box center [123, 63] width 46 height 19
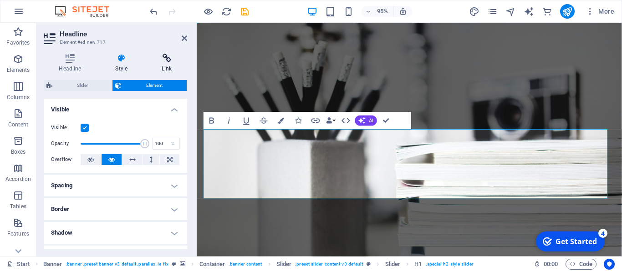
click at [159, 66] on h4 "Link" at bounding box center [167, 63] width 41 height 19
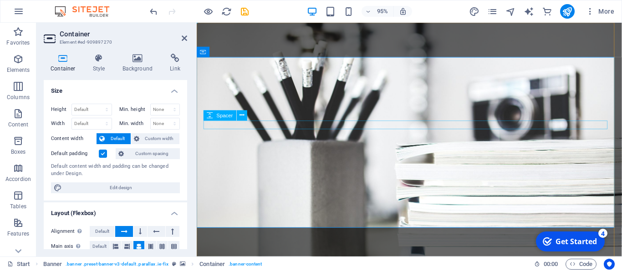
drag, startPoint x: 242, startPoint y: 130, endPoint x: 434, endPoint y: 143, distance: 193.1
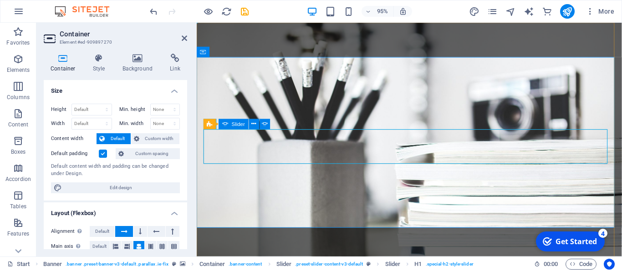
select select "fade"
select select "ms"
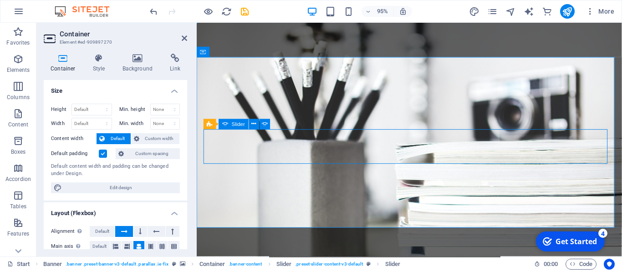
select select "s"
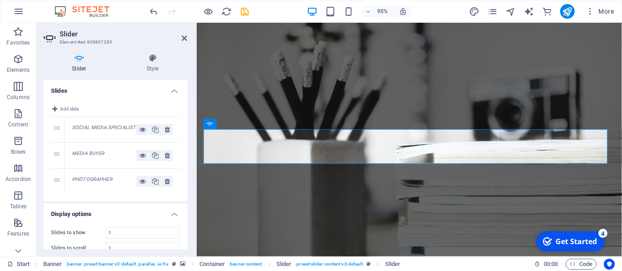
click at [85, 180] on div "PHOTOGRAPHER" at bounding box center [104, 181] width 65 height 11
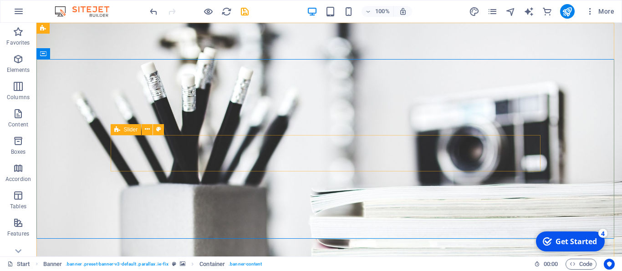
click at [129, 131] on span "Slider" at bounding box center [131, 129] width 14 height 5
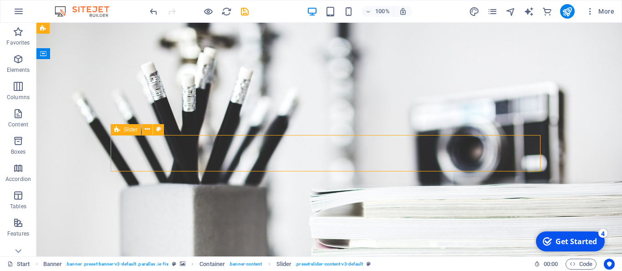
click at [129, 130] on span "Slider" at bounding box center [131, 129] width 14 height 5
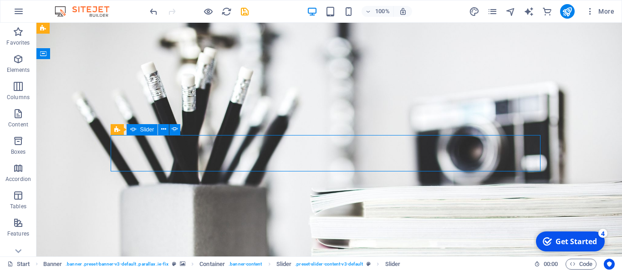
select select "fade"
select select "ms"
select select "s"
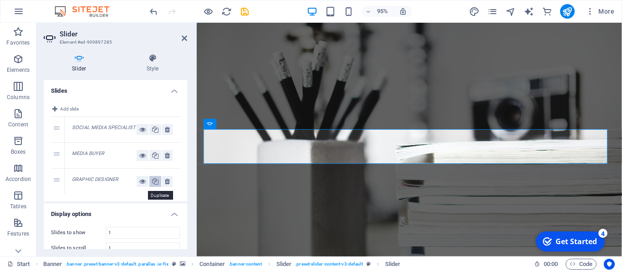
click at [152, 184] on icon at bounding box center [155, 181] width 6 height 11
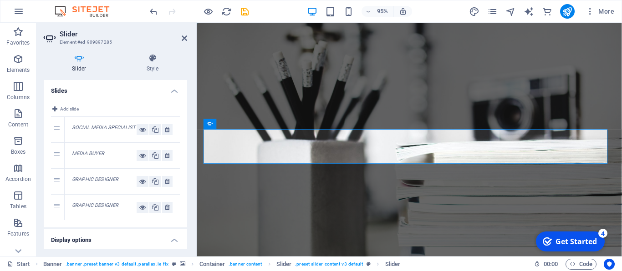
click at [91, 207] on em "GRAPHIC DESIGNER" at bounding box center [95, 206] width 46 height 6
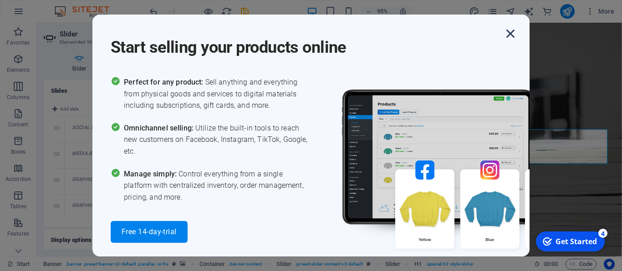
click at [508, 35] on icon "button" at bounding box center [510, 33] width 16 height 16
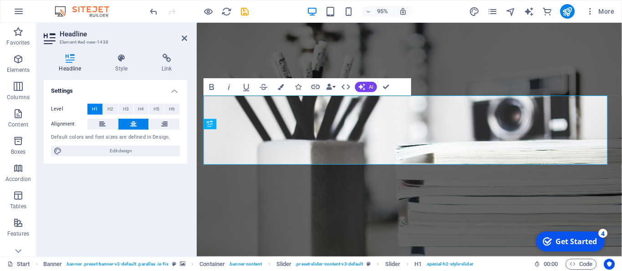
click at [189, 163] on div "Headline Style Link Settings Level H1 H2 H3 H4 H5 H6 Alignment Default colors a…" at bounding box center [115, 151] width 158 height 210
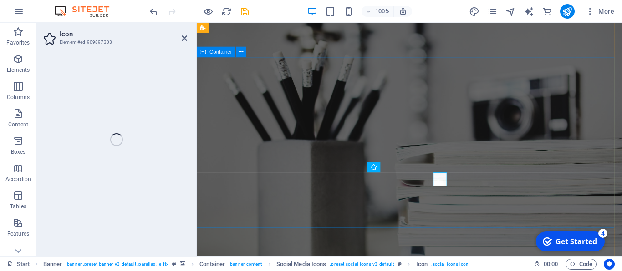
select select "xMidYMid"
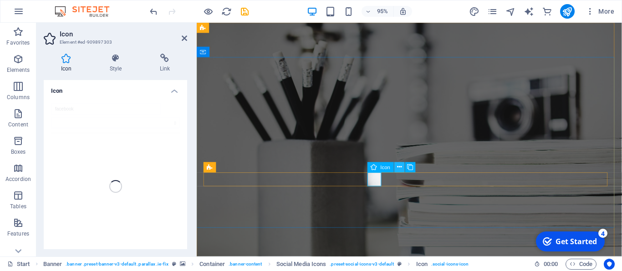
click at [398, 165] on icon at bounding box center [399, 167] width 5 height 9
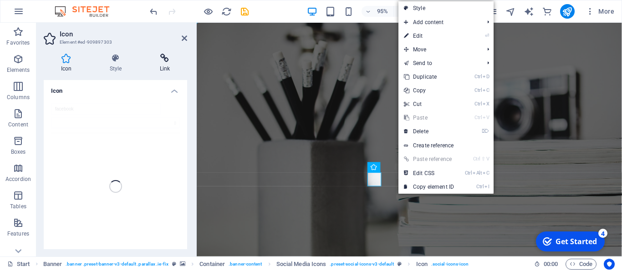
click at [164, 66] on h4 "Link" at bounding box center [165, 63] width 45 height 19
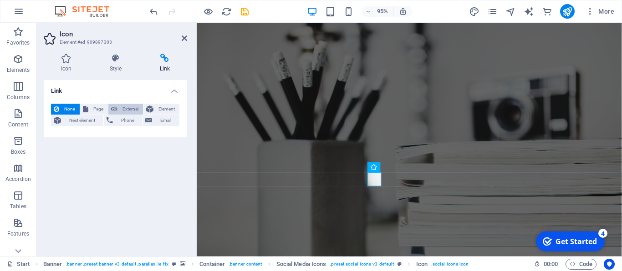
click at [119, 107] on button "External" at bounding box center [125, 109] width 35 height 11
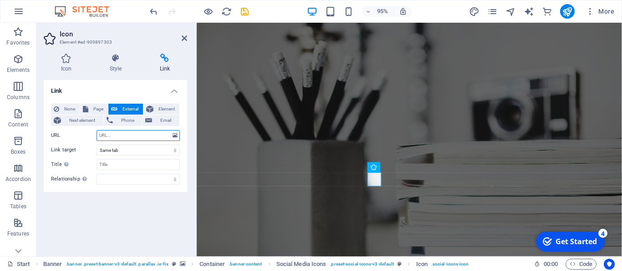
select select "blank"
paste input "https://web.facebook.com/mohammad.behiry8"
type input "https://web.facebook.com/mohammad.behiry8"
click at [187, 151] on div "Icon Style Link Icon facebook All icon sets... IcoFont Ionicons FontAwesome Bra…" at bounding box center [115, 151] width 158 height 210
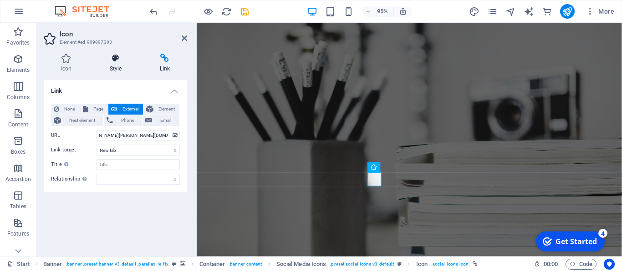
click at [107, 62] on icon at bounding box center [115, 58] width 46 height 9
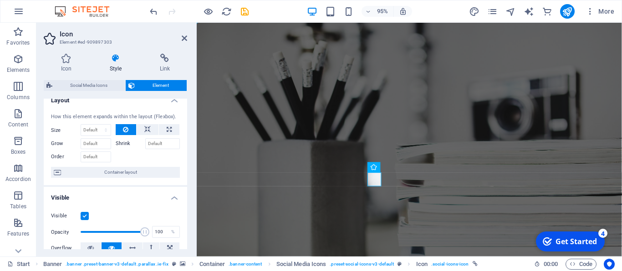
scroll to position [0, 0]
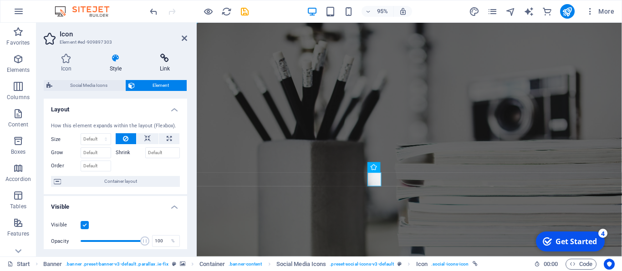
click at [164, 65] on h4 "Link" at bounding box center [165, 63] width 45 height 19
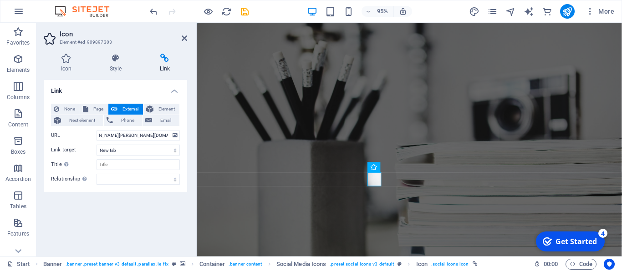
scroll to position [0, 27]
click at [186, 117] on div "None Page External Element Next element Phone Email Page Start Subpage Legal No…" at bounding box center [115, 145] width 143 height 96
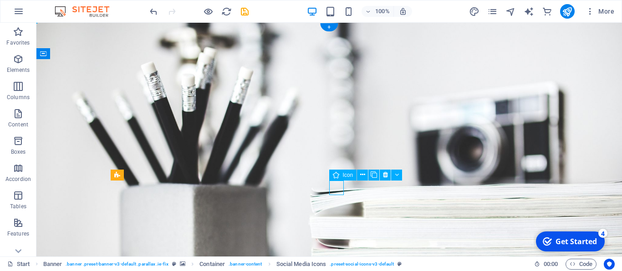
select select "xMidYMid"
select select "px"
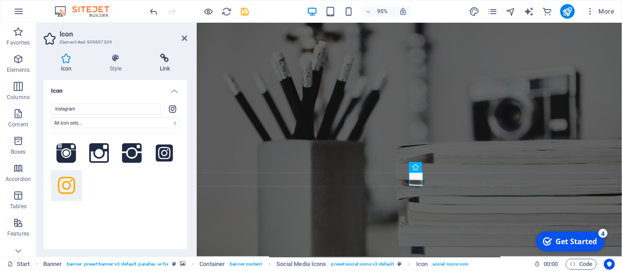
click at [158, 59] on icon at bounding box center [165, 58] width 45 height 9
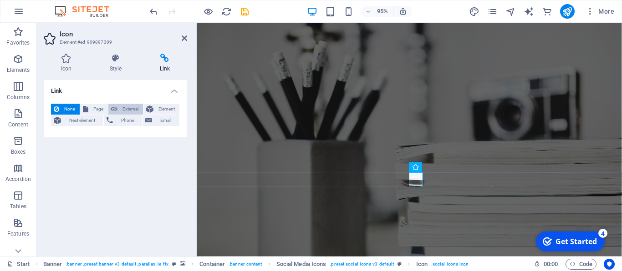
click at [124, 105] on span "External" at bounding box center [130, 109] width 20 height 11
select select "blank"
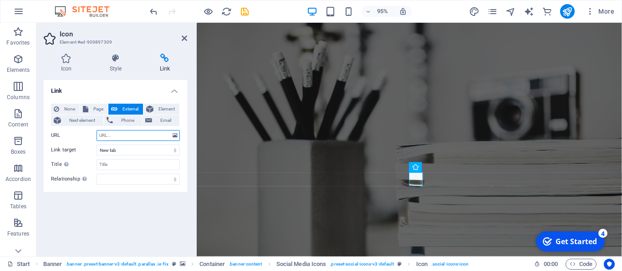
paste input "https://www.instagram.com/mohammad.behiry"
type input "https://www.instagram.com/mohammad.behiry"
click at [187, 143] on div "Icon Style Link Icon instagram All icon sets... IcoFont Ionicons FontAwesome Br…" at bounding box center [115, 151] width 158 height 210
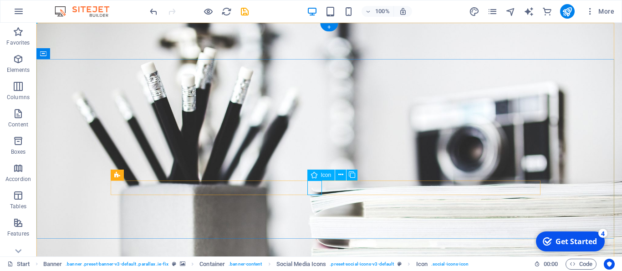
select select "xMidYMid"
select select "px"
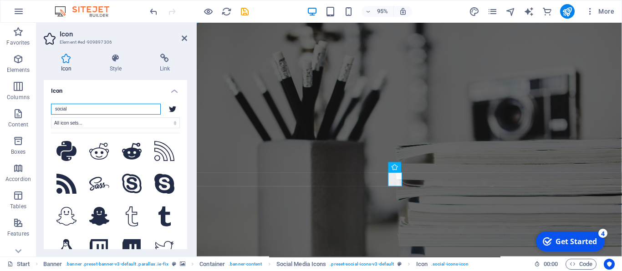
scroll to position [1352, 0]
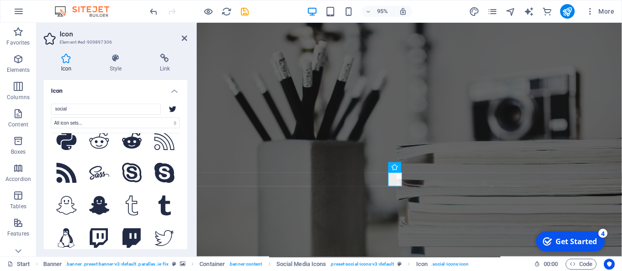
click at [165, 67] on h4 "Link" at bounding box center [165, 63] width 45 height 19
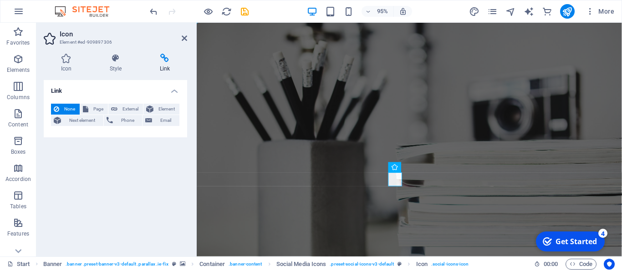
click at [161, 64] on h4 "Link" at bounding box center [165, 63] width 45 height 19
click at [125, 106] on span "External" at bounding box center [130, 109] width 20 height 11
select select "blank"
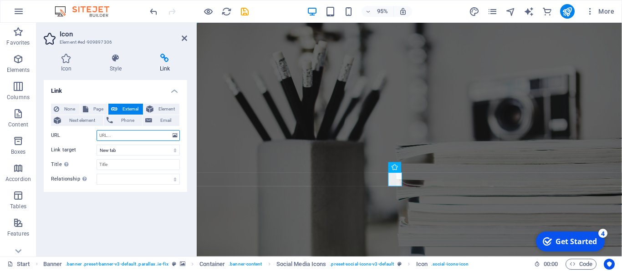
paste input "https://wa.me/201020941603"
type input "https://wa.me/201020941603"
click at [189, 133] on div "Icon Style Link Icon social All icon sets... IcoFont Ionicons FontAwesome Brand…" at bounding box center [115, 151] width 158 height 210
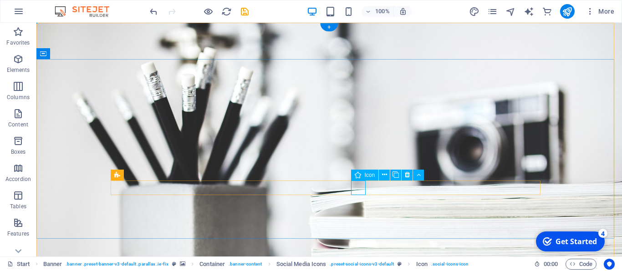
select select "xMidYMid"
select select "px"
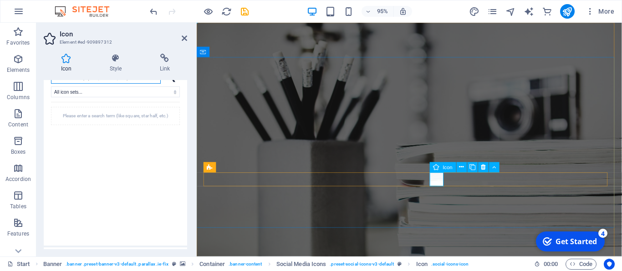
scroll to position [0, 0]
click at [481, 167] on button at bounding box center [483, 168] width 10 height 10
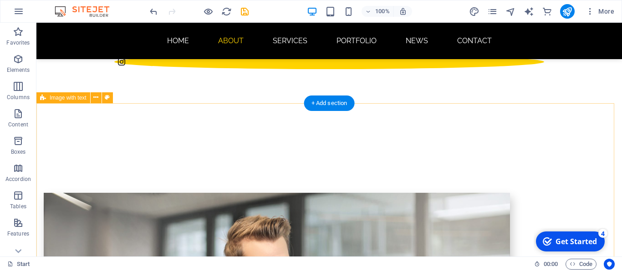
scroll to position [172, 0]
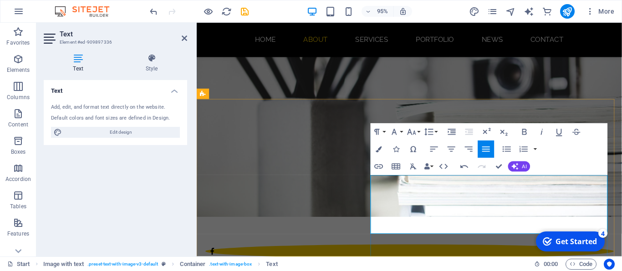
drag, startPoint x: 534, startPoint y: 189, endPoint x: 358, endPoint y: 189, distance: 175.8
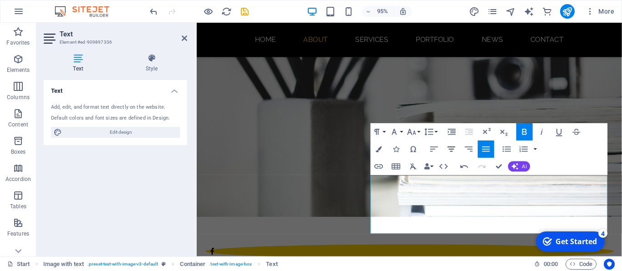
click at [458, 149] on button "Align Center" at bounding box center [452, 149] width 16 height 17
click at [395, 132] on icon "button" at bounding box center [394, 132] width 5 height 6
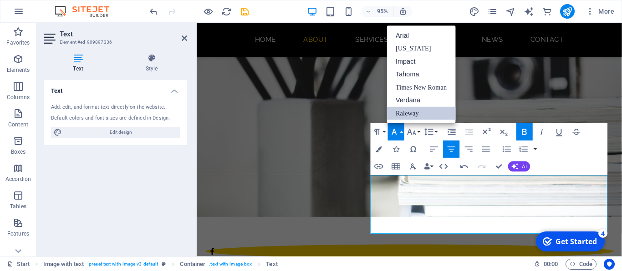
scroll to position [0, 0]
click at [408, 60] on link "Impact" at bounding box center [421, 61] width 68 height 13
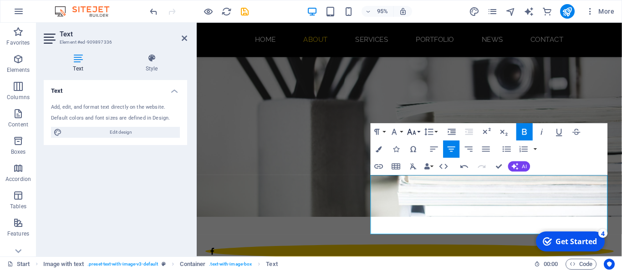
click at [410, 132] on icon "button" at bounding box center [412, 132] width 10 height 10
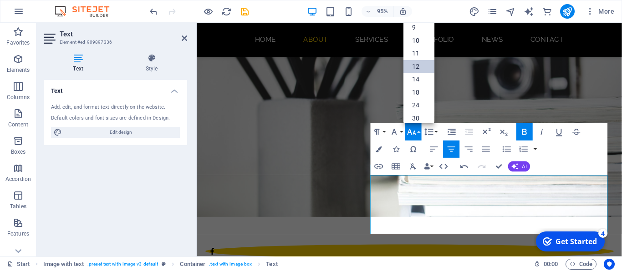
click at [416, 68] on link "12" at bounding box center [418, 66] width 31 height 13
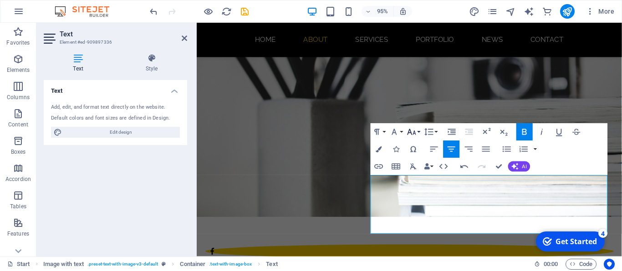
click at [421, 131] on button "Font Size" at bounding box center [413, 131] width 16 height 17
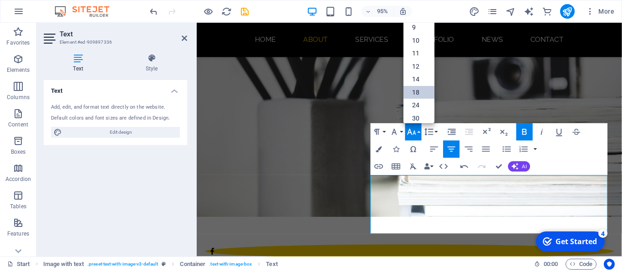
click at [418, 91] on link "18" at bounding box center [418, 92] width 31 height 13
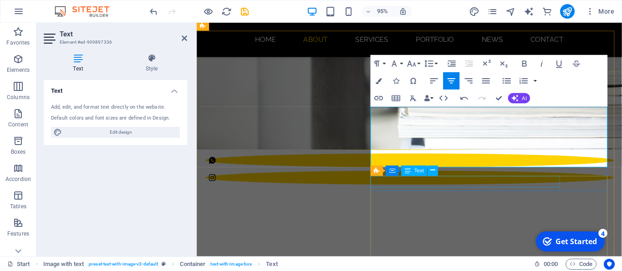
scroll to position [229, 0]
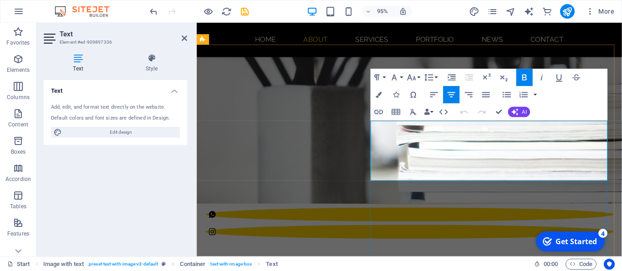
drag, startPoint x: 460, startPoint y: 183, endPoint x: 633, endPoint y: 172, distance: 172.9
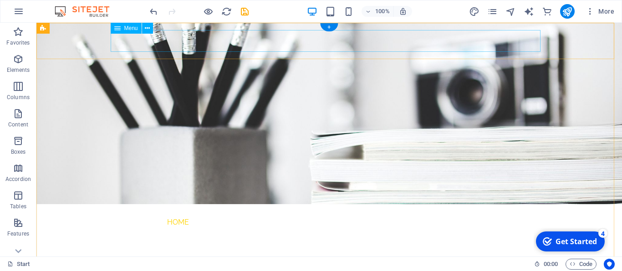
scroll to position [0, 0]
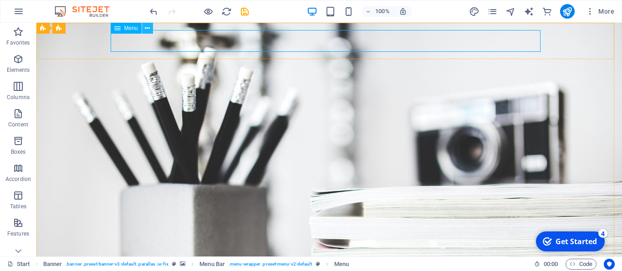
click at [145, 29] on button at bounding box center [147, 28] width 11 height 11
click at [145, 30] on icon at bounding box center [147, 29] width 5 height 10
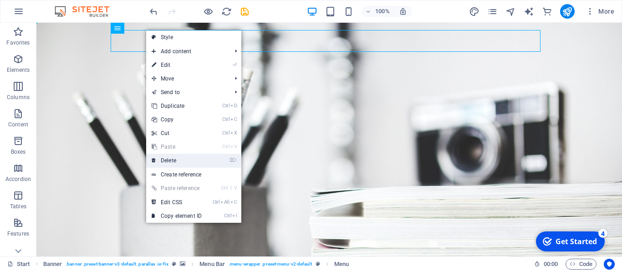
click at [183, 157] on link "⌦ Delete" at bounding box center [176, 161] width 61 height 14
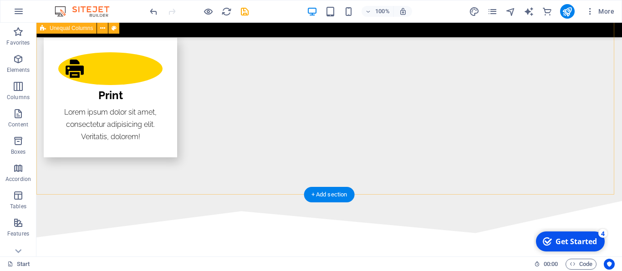
scroll to position [1951, 0]
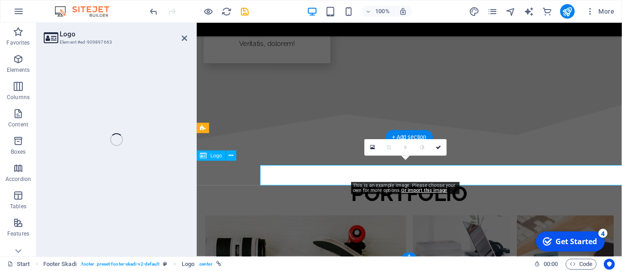
scroll to position [1937, 0]
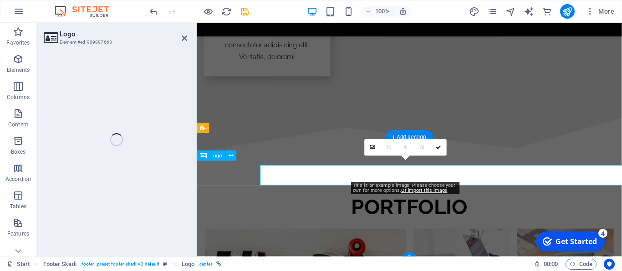
select select "px"
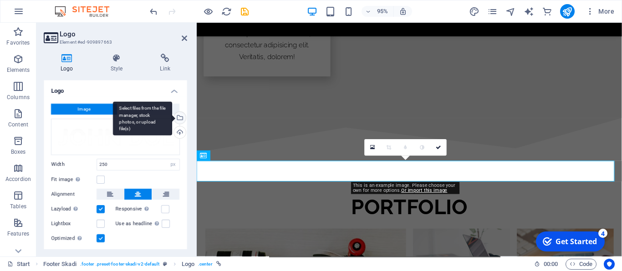
click at [144, 110] on div "Select files from the file manager, stock photos, or upload file(s)" at bounding box center [142, 119] width 59 height 34
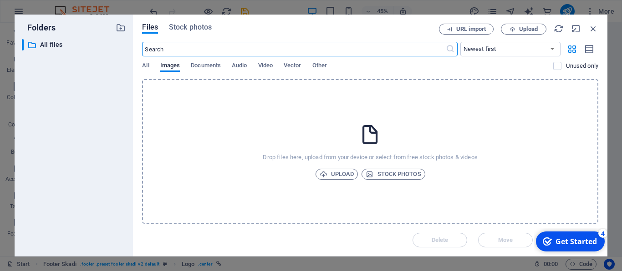
scroll to position [1902, 0]
click at [591, 30] on icon "button" at bounding box center [593, 29] width 10 height 10
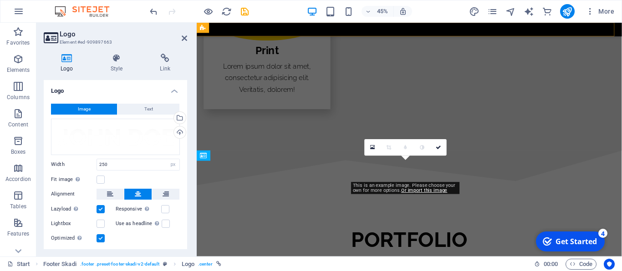
scroll to position [1937, 0]
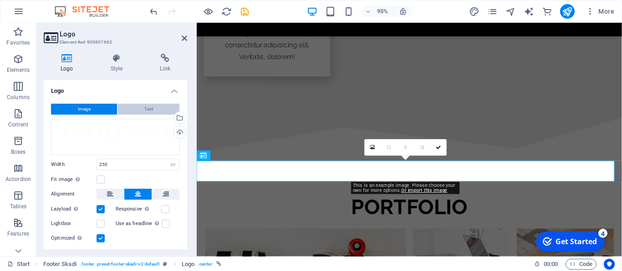
click at [136, 107] on button "Text" at bounding box center [148, 109] width 62 height 11
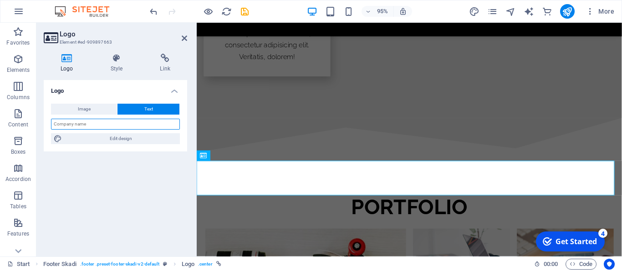
click at [112, 120] on input "text" at bounding box center [115, 124] width 129 height 11
click at [191, 98] on div "Logo Style Link Logo Image Text Drag files here, click to choose files or selec…" at bounding box center [115, 151] width 158 height 210
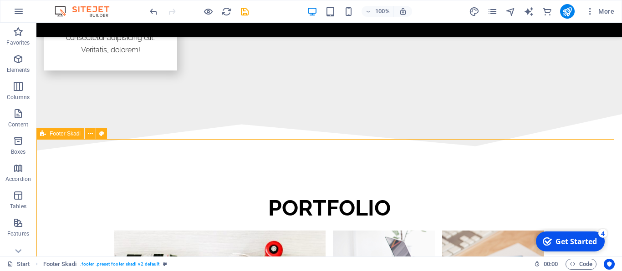
scroll to position [1941, 0]
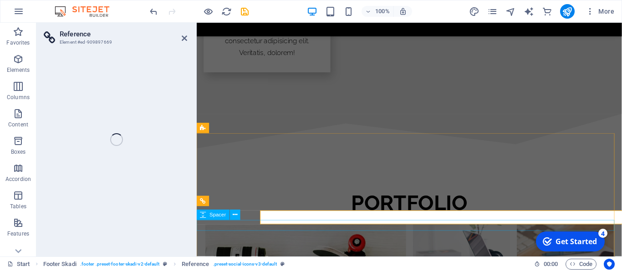
scroll to position [1937, 0]
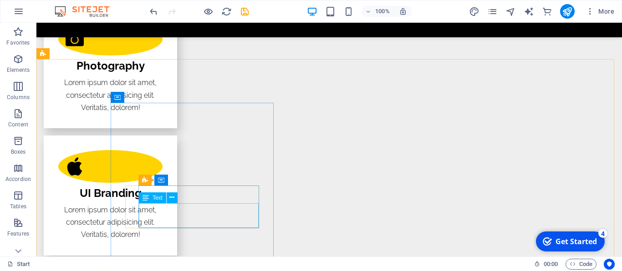
scroll to position [1682, 0]
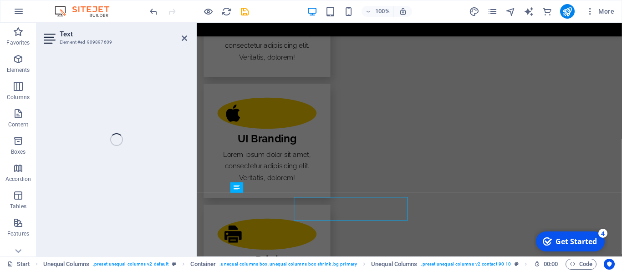
scroll to position [1678, 0]
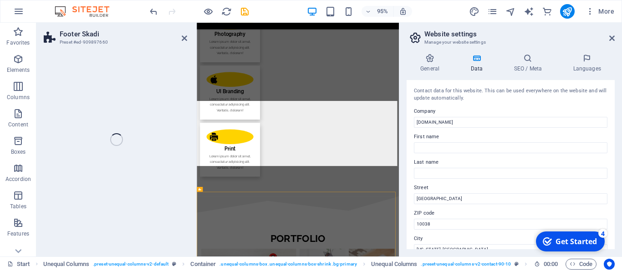
select select "footer"
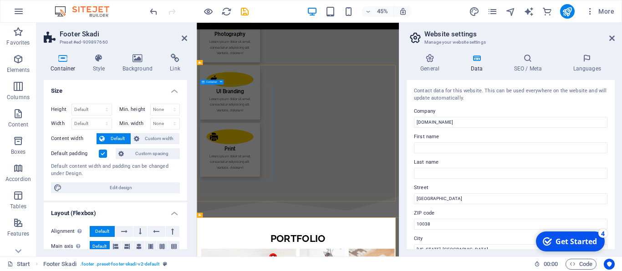
scroll to position [1859, 0]
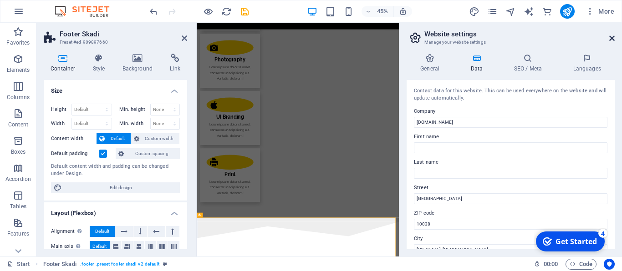
drag, startPoint x: 612, startPoint y: 40, endPoint x: 57, endPoint y: 107, distance: 559.2
click at [612, 40] on icon at bounding box center [611, 38] width 5 height 7
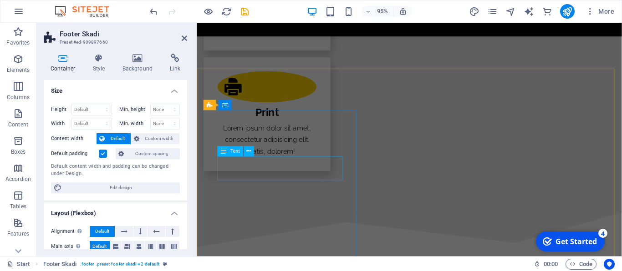
scroll to position [1664, 0]
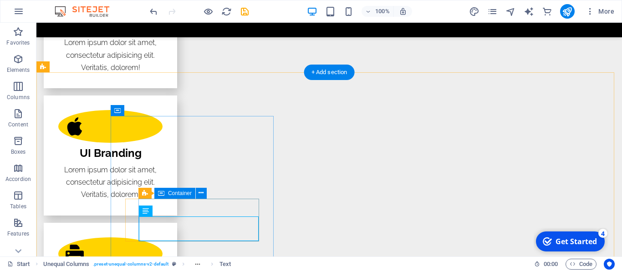
scroll to position [1668, 0]
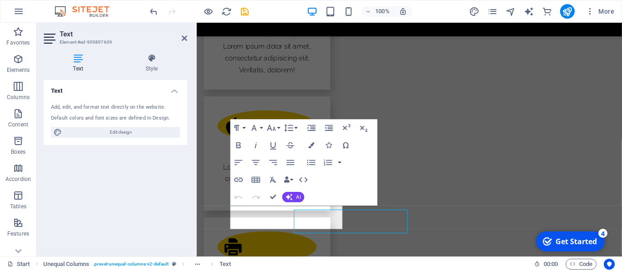
scroll to position [1665, 0]
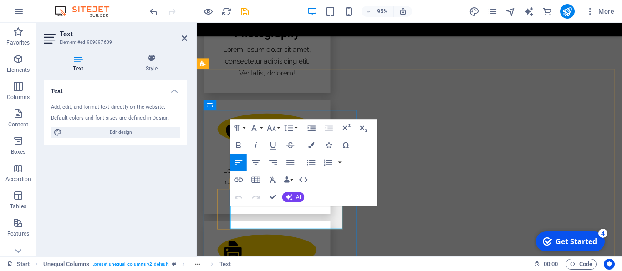
select select "footer"
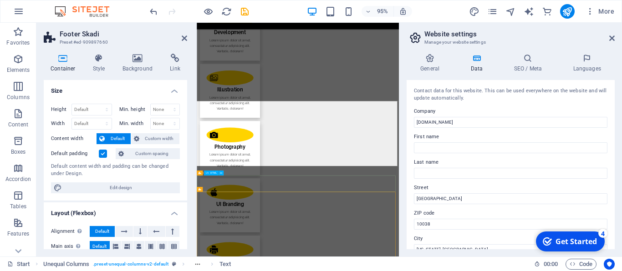
scroll to position [1916, 0]
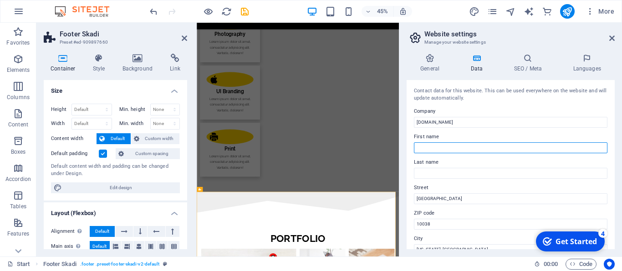
click at [459, 149] on input "First name" at bounding box center [511, 148] width 194 height 11
type input "Mohamed"
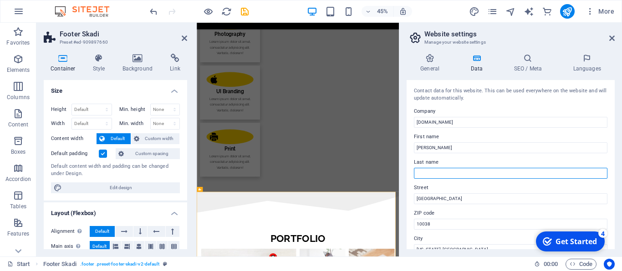
click at [450, 171] on input "Last name" at bounding box center [511, 173] width 194 height 11
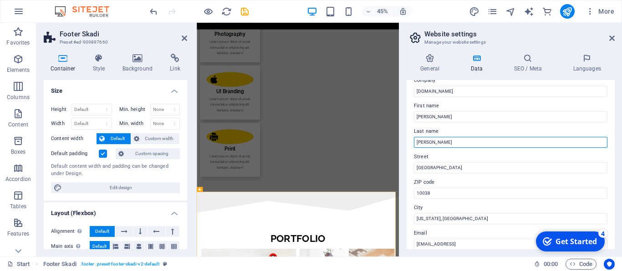
scroll to position [41, 0]
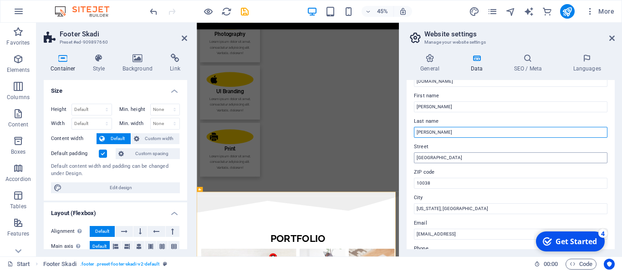
type input "G. Behiry"
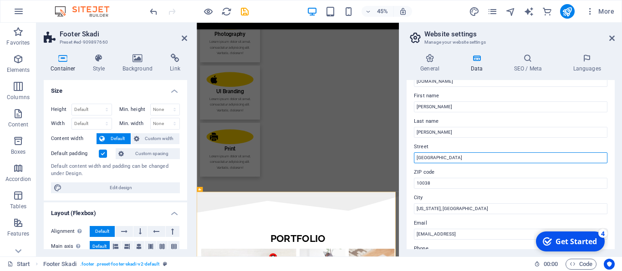
click at [459, 156] on input "Brooklyn Bridge" at bounding box center [511, 158] width 194 height 11
click at [432, 158] on input "Brooklyn Bridge" at bounding box center [511, 158] width 194 height 11
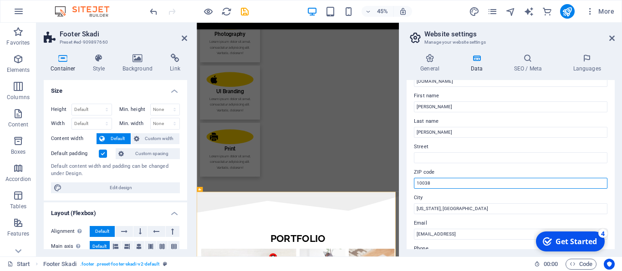
click at [444, 180] on input "10038" at bounding box center [511, 183] width 194 height 11
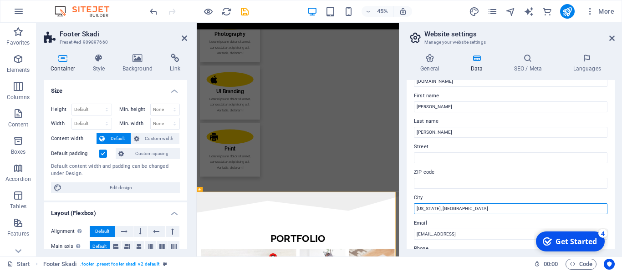
drag, startPoint x: 447, startPoint y: 210, endPoint x: 388, endPoint y: 209, distance: 58.3
click at [414, 209] on input "New York, NY" at bounding box center [511, 209] width 194 height 11
click at [419, 209] on input "New York, NY" at bounding box center [511, 209] width 194 height 11
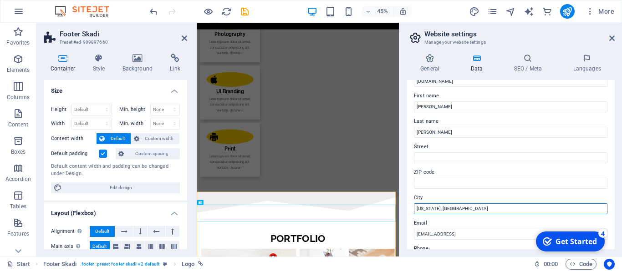
drag, startPoint x: 434, startPoint y: 208, endPoint x: 418, endPoint y: 208, distance: 16.4
click at [418, 208] on input "New York, NY" at bounding box center [511, 209] width 194 height 11
drag, startPoint x: 438, startPoint y: 207, endPoint x: 412, endPoint y: 209, distance: 26.1
click at [414, 209] on input "New York, NY" at bounding box center [511, 209] width 194 height 11
drag, startPoint x: 438, startPoint y: 209, endPoint x: 433, endPoint y: 209, distance: 5.5
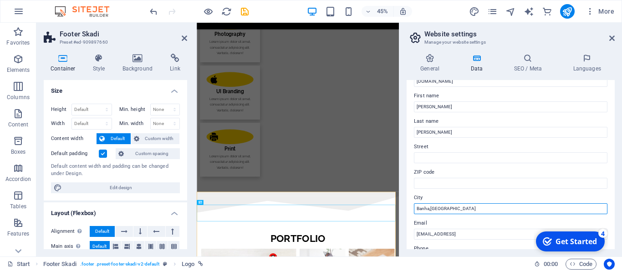
click at [433, 209] on input "Banha,NY" at bounding box center [511, 209] width 194 height 11
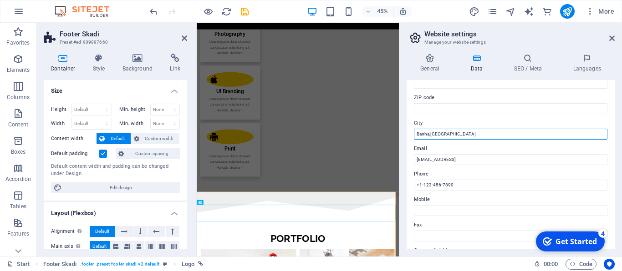
scroll to position [123, 0]
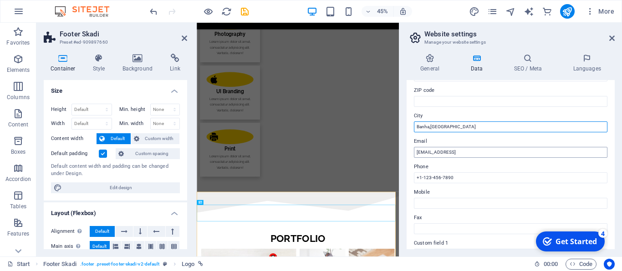
type input "Banha,Egypt"
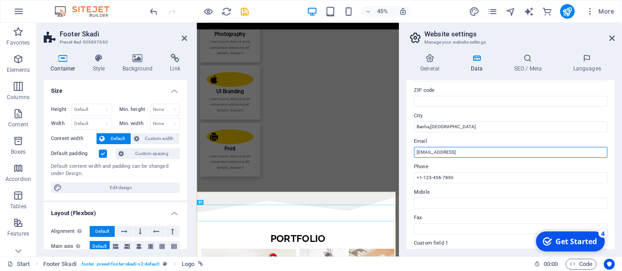
click at [472, 155] on input "f48a896ee071479b2bdc7e5ec08393@cpanel.local" at bounding box center [511, 152] width 194 height 11
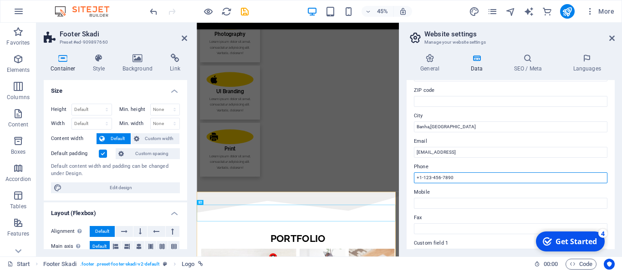
click at [459, 177] on input "+1-123-456-7890" at bounding box center [511, 178] width 194 height 11
drag, startPoint x: 459, startPoint y: 177, endPoint x: 418, endPoint y: 179, distance: 41.5
click at [418, 179] on input "+1-123-456-7890" at bounding box center [511, 178] width 194 height 11
type input "+201020941603"
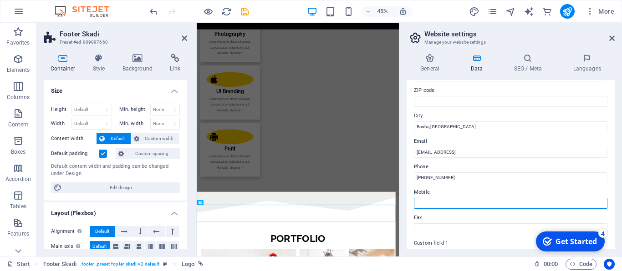
click at [438, 201] on input "Mobile" at bounding box center [511, 203] width 194 height 11
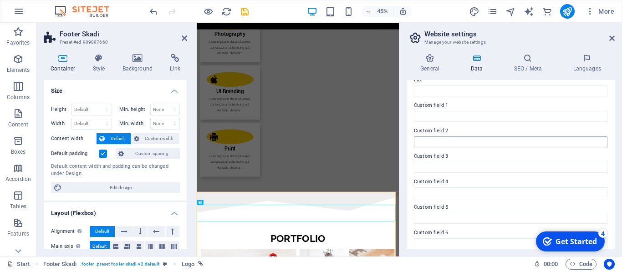
scroll to position [268, 0]
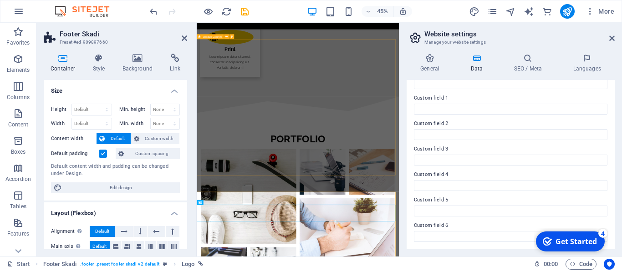
drag, startPoint x: 404, startPoint y: 351, endPoint x: 668, endPoint y: 217, distance: 295.5
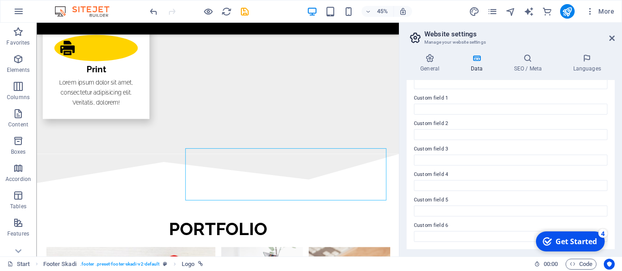
scroll to position [1714, 0]
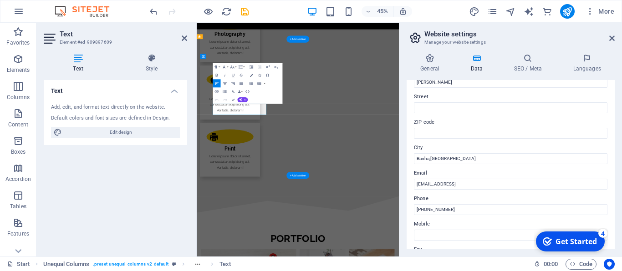
scroll to position [104, 0]
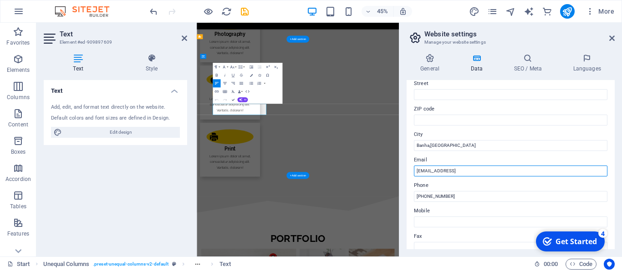
click at [493, 174] on input "f48a896ee071479b2bdc7e5ec08393@cpanel.local" at bounding box center [511, 171] width 194 height 11
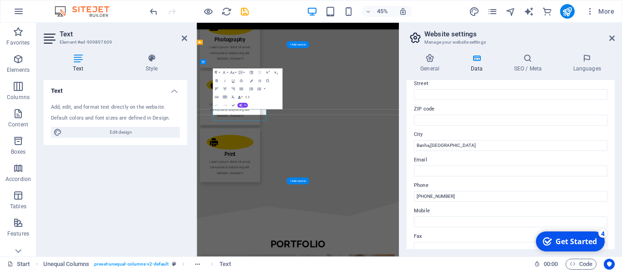
click at [406, 164] on div "General Data SEO / Meta Languages Website name mohamed-behiry.net Logo Drag fil…" at bounding box center [510, 151] width 223 height 210
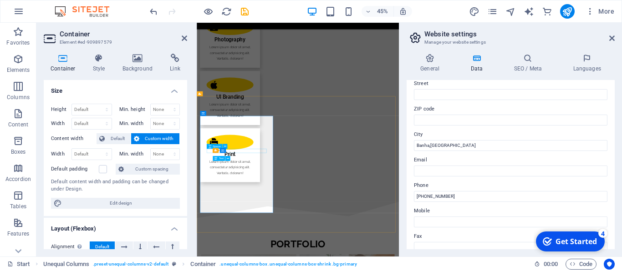
scroll to position [1674, 0]
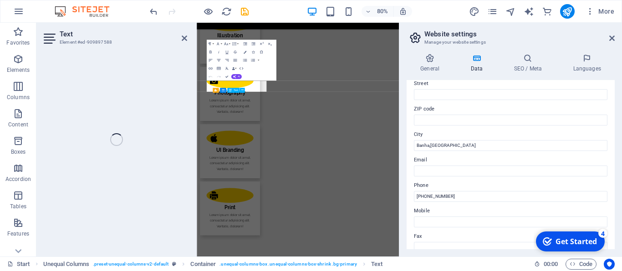
scroll to position [1916, 0]
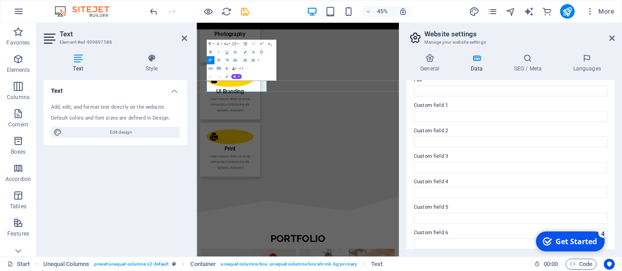
scroll to position [268, 0]
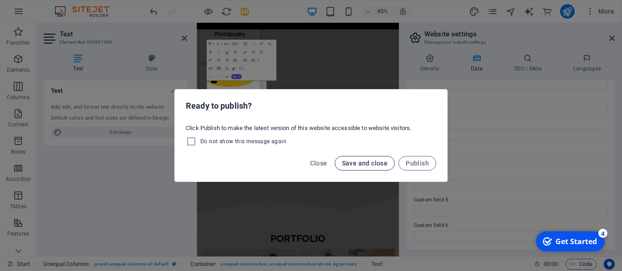
click at [362, 163] on span "Save and close" at bounding box center [365, 163] width 46 height 7
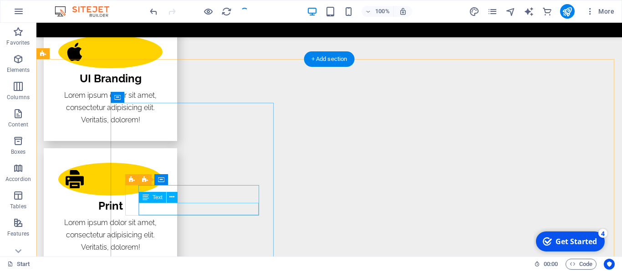
scroll to position [1682, 0]
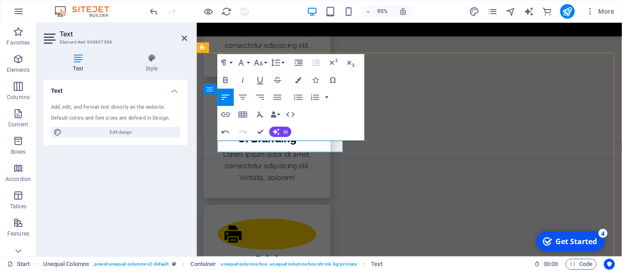
click at [224, 82] on icon "button" at bounding box center [225, 80] width 10 height 10
click at [261, 62] on icon "button" at bounding box center [258, 63] width 9 height 6
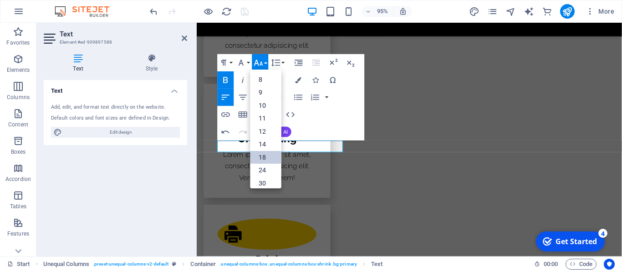
click at [266, 154] on link "18" at bounding box center [265, 157] width 31 height 13
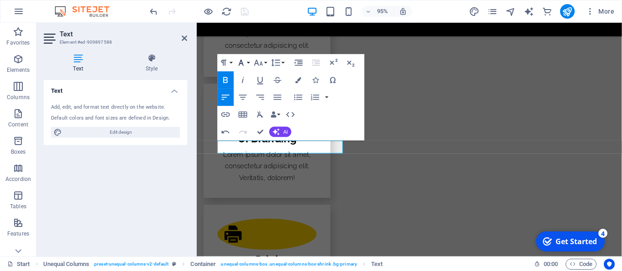
click at [244, 63] on icon "button" at bounding box center [241, 63] width 10 height 10
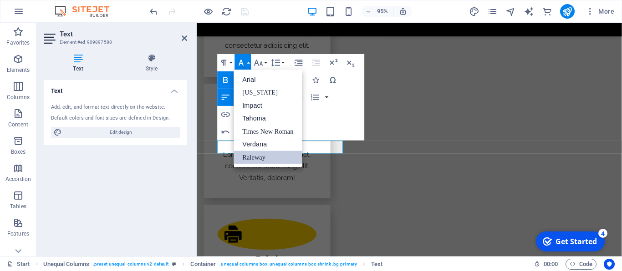
scroll to position [0, 0]
click at [266, 107] on link "Impact" at bounding box center [268, 105] width 68 height 13
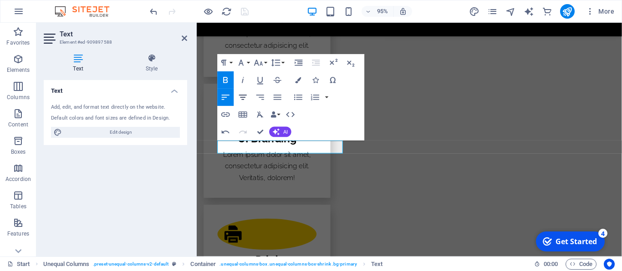
click at [238, 95] on icon "button" at bounding box center [243, 97] width 10 height 10
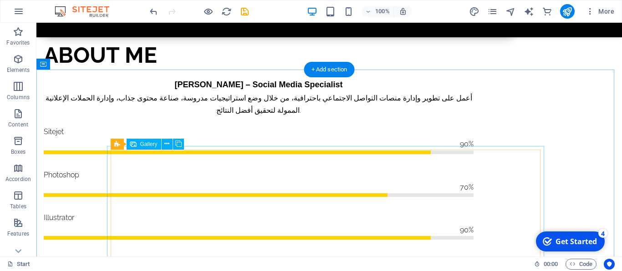
scroll to position [878, 0]
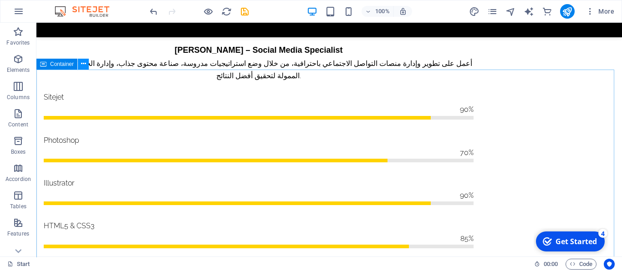
click at [82, 66] on icon at bounding box center [83, 64] width 5 height 10
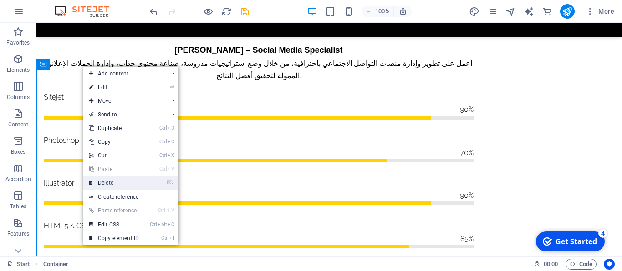
click at [116, 181] on link "⌦ Delete" at bounding box center [113, 183] width 61 height 14
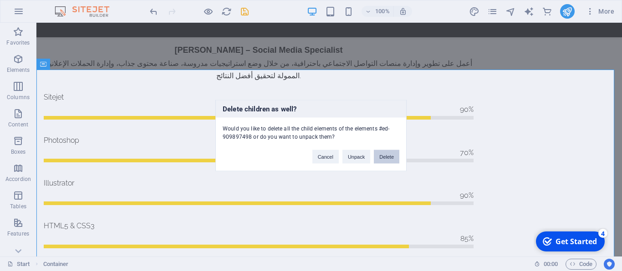
click at [388, 156] on button "Delete" at bounding box center [386, 157] width 25 height 14
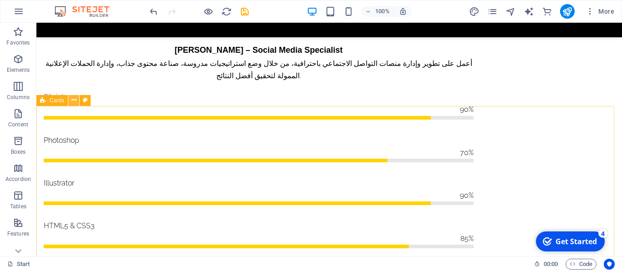
click at [76, 102] on icon at bounding box center [73, 101] width 5 height 10
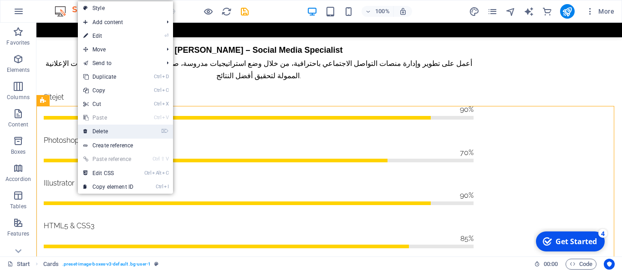
click at [104, 126] on link "⌦ Delete" at bounding box center [108, 132] width 61 height 14
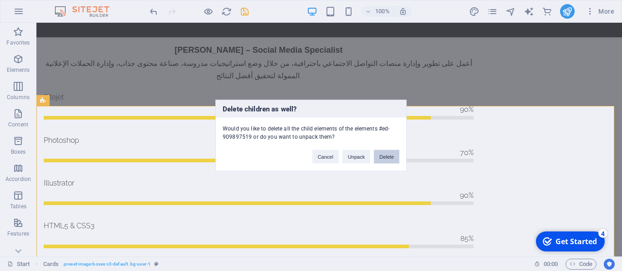
click at [395, 158] on button "Delete" at bounding box center [386, 157] width 25 height 14
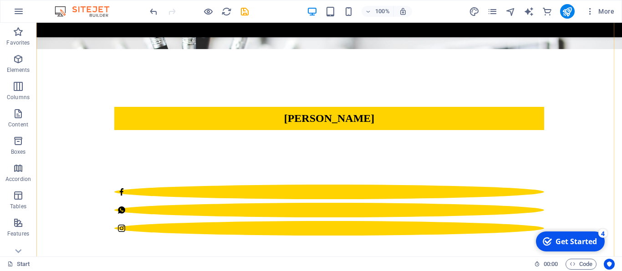
scroll to position [247, 0]
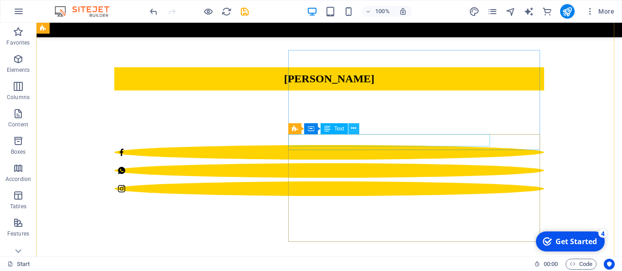
click at [353, 133] on icon at bounding box center [353, 129] width 5 height 10
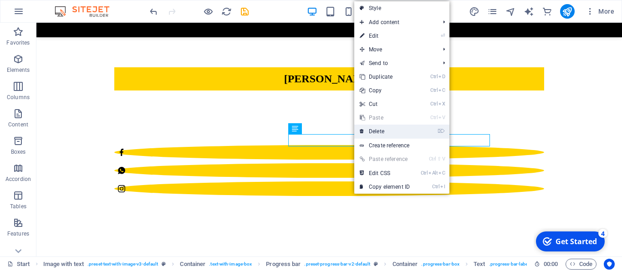
click at [369, 130] on link "⌦ Delete" at bounding box center [384, 132] width 61 height 14
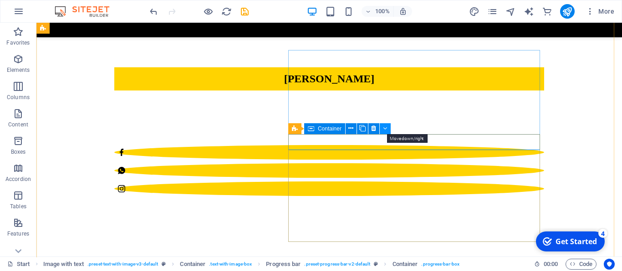
click at [382, 128] on button at bounding box center [385, 128] width 11 height 11
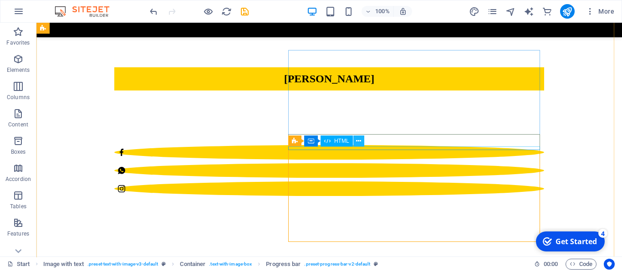
click at [361, 144] on icon at bounding box center [358, 142] width 5 height 10
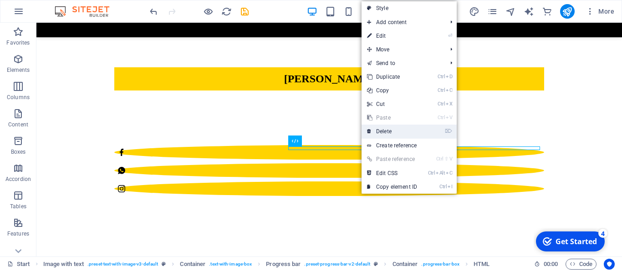
click at [377, 133] on link "⌦ Delete" at bounding box center [392, 132] width 61 height 14
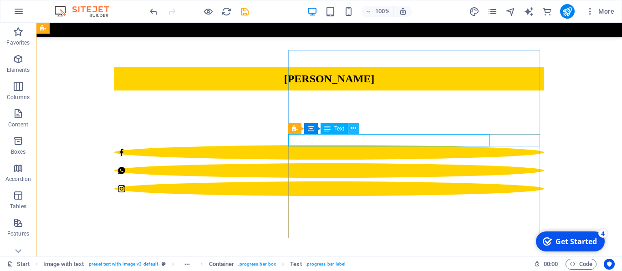
click at [349, 133] on button at bounding box center [353, 128] width 11 height 11
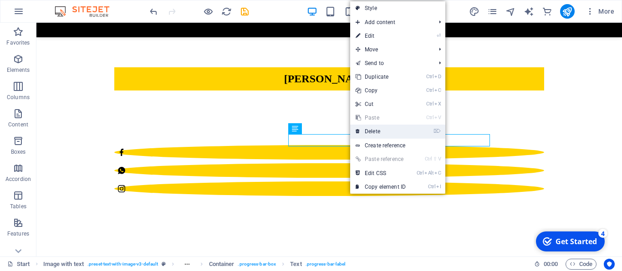
click at [357, 133] on icon at bounding box center [358, 132] width 5 height 14
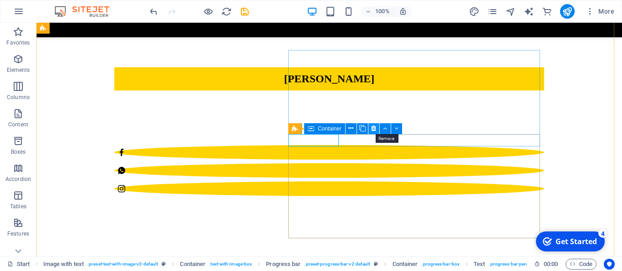
click at [373, 128] on icon at bounding box center [373, 129] width 5 height 10
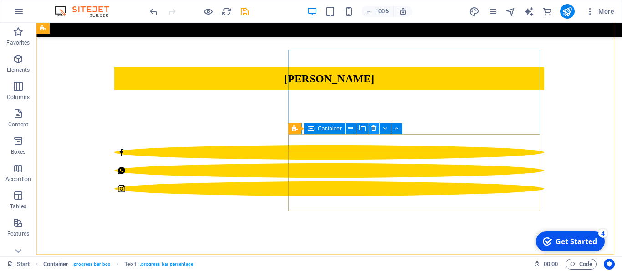
click at [372, 130] on button at bounding box center [373, 128] width 11 height 11
click at [352, 126] on icon at bounding box center [353, 129] width 5 height 10
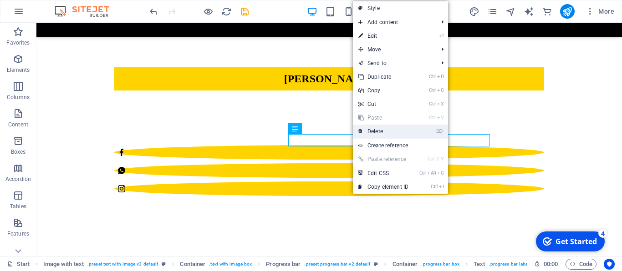
click at [372, 133] on link "⌦ Delete" at bounding box center [383, 132] width 61 height 14
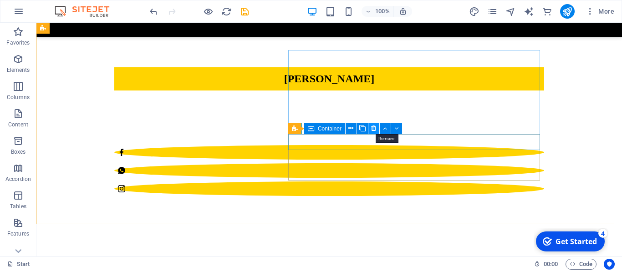
click at [375, 130] on icon at bounding box center [373, 129] width 5 height 10
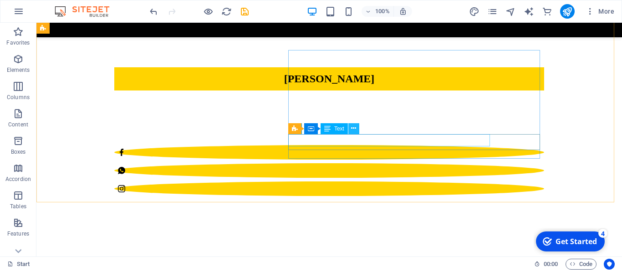
click at [350, 132] on button at bounding box center [353, 128] width 11 height 11
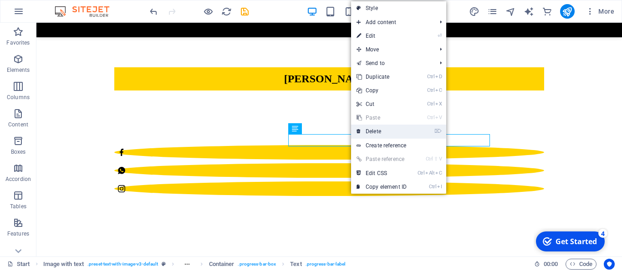
click at [377, 133] on link "⌦ Delete" at bounding box center [381, 132] width 61 height 14
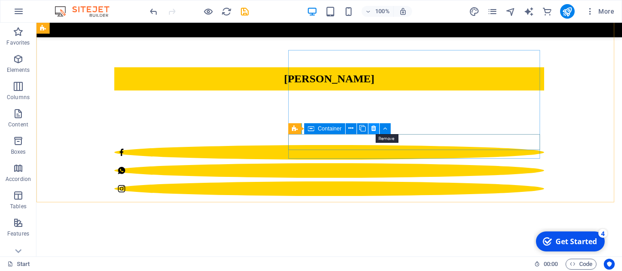
click at [374, 129] on icon at bounding box center [373, 129] width 5 height 10
click at [376, 129] on icon at bounding box center [373, 129] width 5 height 10
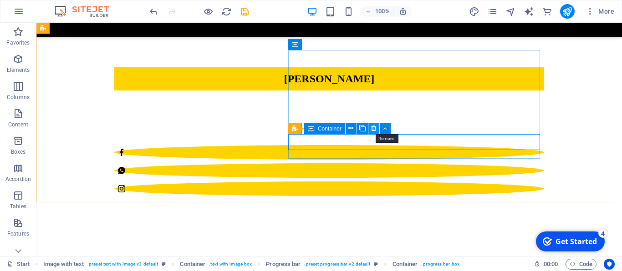
click at [373, 131] on icon at bounding box center [373, 129] width 5 height 10
click at [372, 131] on button at bounding box center [373, 128] width 11 height 11
click at [386, 132] on icon at bounding box center [385, 129] width 4 height 10
click at [375, 130] on icon at bounding box center [373, 129] width 5 height 10
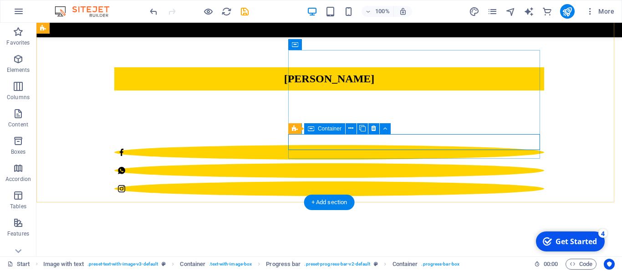
click at [372, 129] on button at bounding box center [373, 128] width 11 height 11
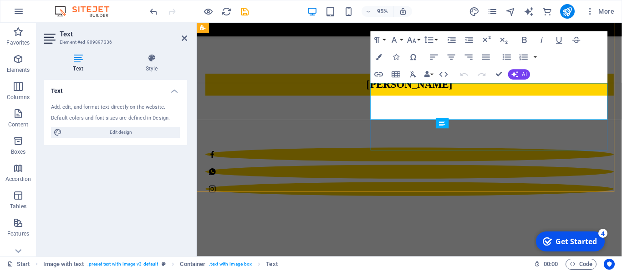
click at [401, 40] on button "Font Family" at bounding box center [396, 39] width 16 height 17
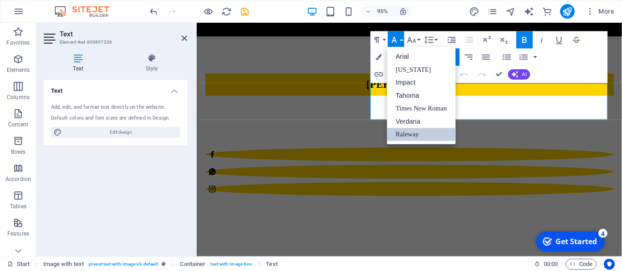
scroll to position [0, 0]
click at [412, 121] on link "Verdana" at bounding box center [421, 121] width 68 height 13
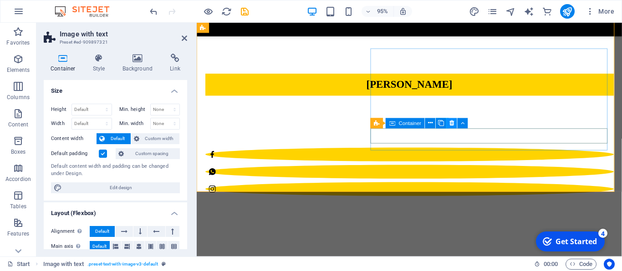
click at [451, 124] on icon at bounding box center [452, 123] width 5 height 9
click at [460, 127] on button at bounding box center [463, 123] width 10 height 10
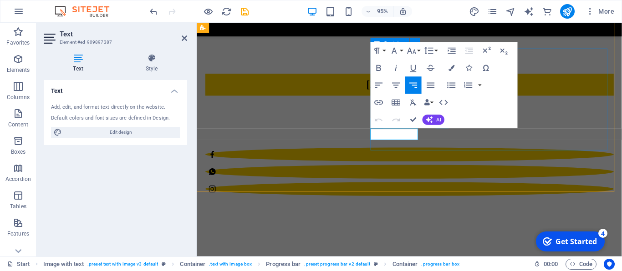
drag, startPoint x: 464, startPoint y: 152, endPoint x: 651, endPoint y: 149, distance: 187.2
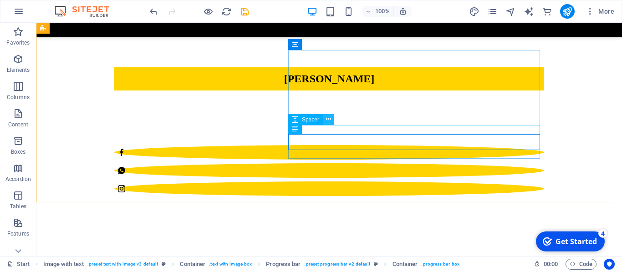
click at [326, 121] on button at bounding box center [328, 119] width 11 height 11
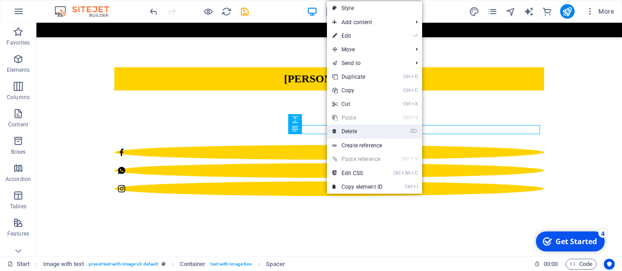
click at [338, 131] on link "⌦ Delete" at bounding box center [357, 132] width 61 height 14
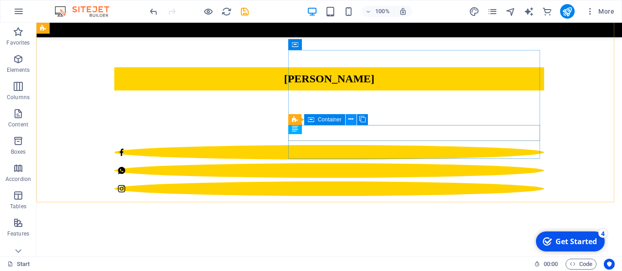
click at [352, 122] on icon at bounding box center [350, 120] width 5 height 10
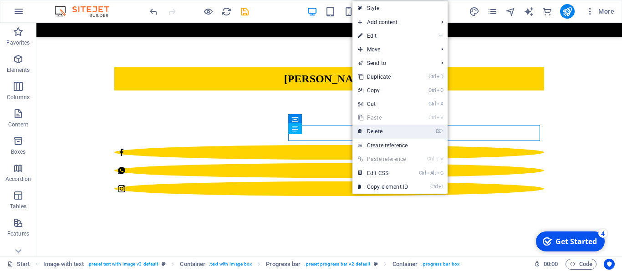
click at [368, 127] on link "⌦ Delete" at bounding box center [382, 132] width 61 height 14
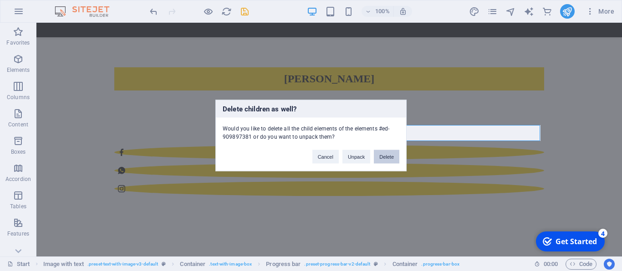
click at [393, 158] on button "Delete" at bounding box center [386, 157] width 25 height 14
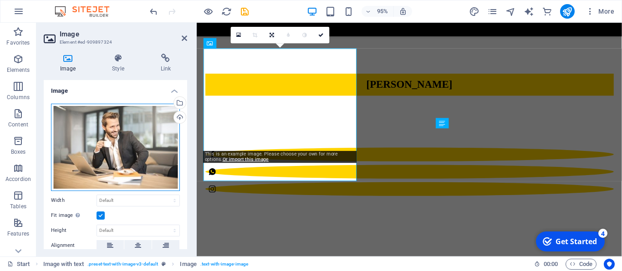
click at [105, 125] on div "Drag files here, click to choose files or select files from Files or our free s…" at bounding box center [115, 147] width 129 height 87
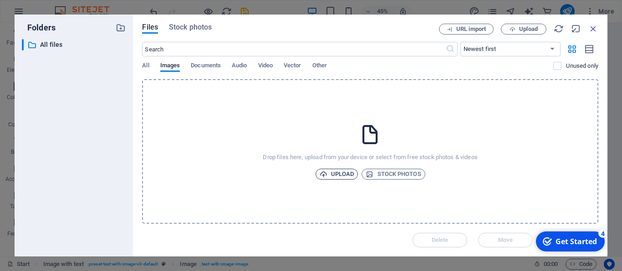
click at [345, 171] on span "Upload" at bounding box center [337, 174] width 35 height 11
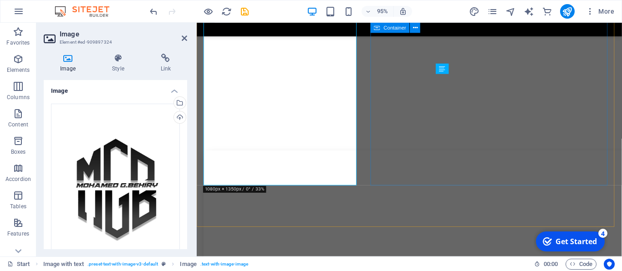
scroll to position [305, 0]
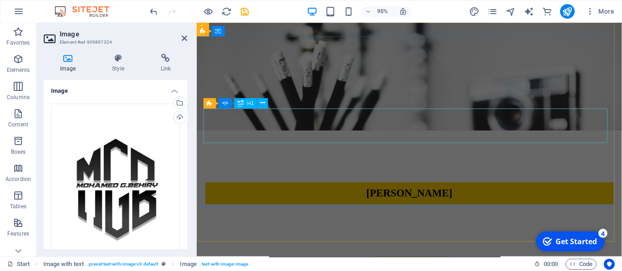
scroll to position [0, 0]
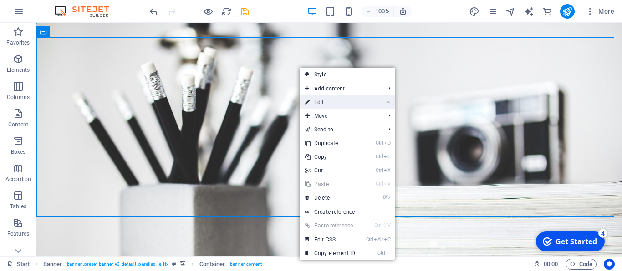
click at [347, 100] on link "⏎ Edit" at bounding box center [330, 103] width 61 height 14
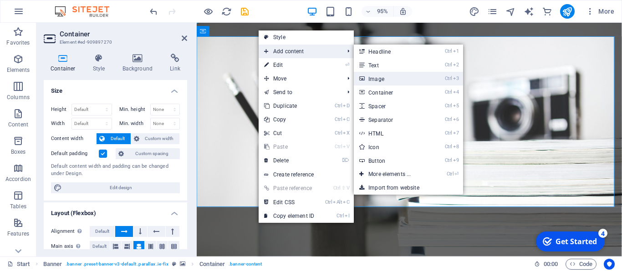
click at [387, 78] on link "Ctrl 3 Image" at bounding box center [391, 79] width 75 height 14
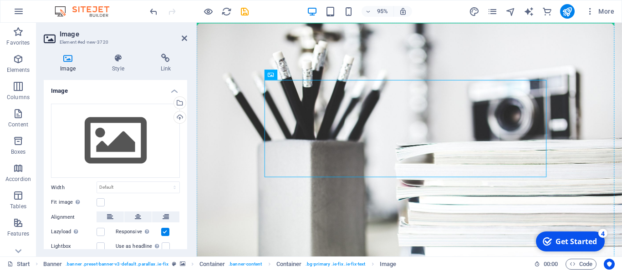
drag, startPoint x: 426, startPoint y: 145, endPoint x: 398, endPoint y: 62, distance: 87.3
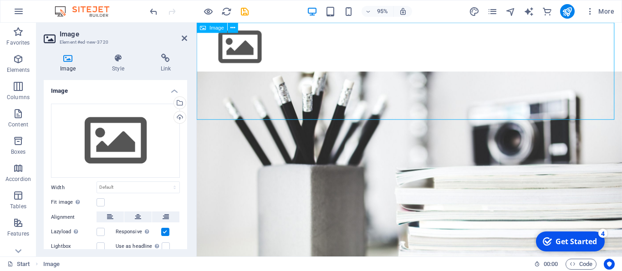
drag, startPoint x: 398, startPoint y: 62, endPoint x: 384, endPoint y: 107, distance: 47.0
click at [384, 74] on figure at bounding box center [421, 48] width 448 height 51
click at [109, 131] on div "Drag files here, click to choose files or select files from Files or our free s…" at bounding box center [115, 141] width 129 height 75
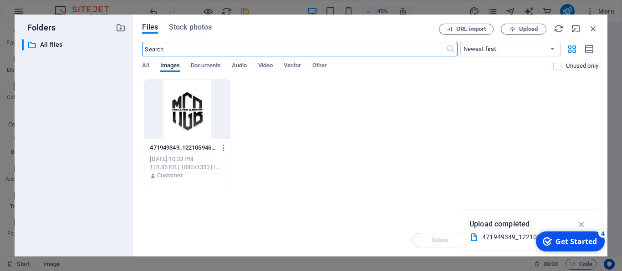
click at [189, 122] on div at bounding box center [186, 109] width 85 height 59
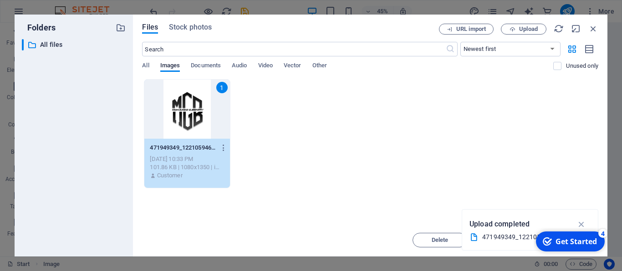
click at [189, 122] on div "1" at bounding box center [186, 109] width 85 height 59
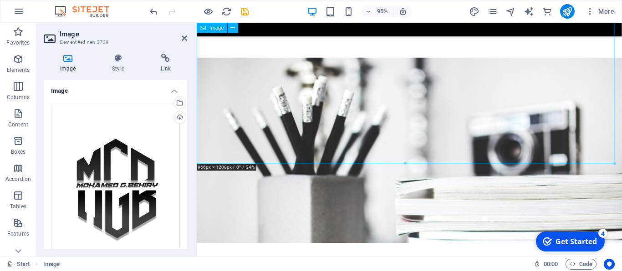
scroll to position [402, 0]
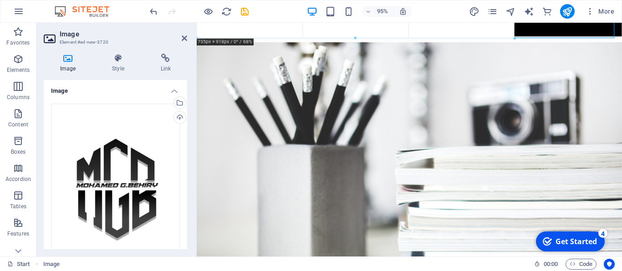
drag, startPoint x: 407, startPoint y: 165, endPoint x: 391, endPoint y: 33, distance: 133.0
type input "736"
select select "px"
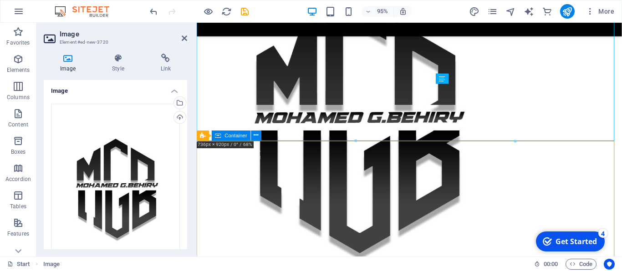
scroll to position [344, 0]
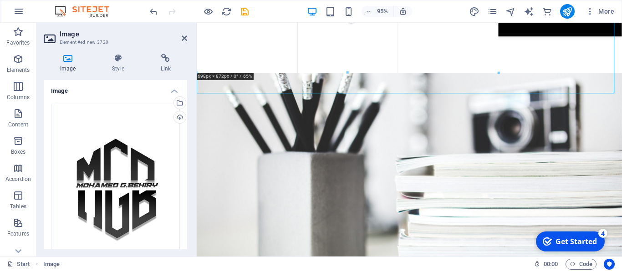
drag, startPoint x: 516, startPoint y: 93, endPoint x: 496, endPoint y: 66, distance: 34.2
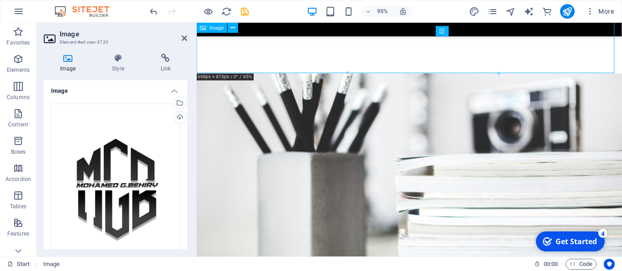
drag, startPoint x: 502, startPoint y: 41, endPoint x: 337, endPoint y: 66, distance: 167.7
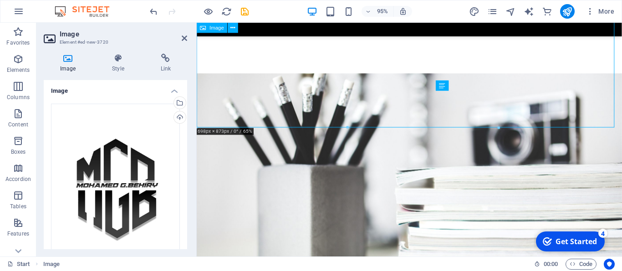
scroll to position [287, 0]
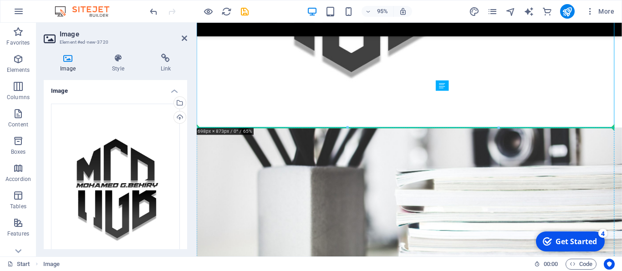
drag, startPoint x: 354, startPoint y: 111, endPoint x: 381, endPoint y: 168, distance: 64.0
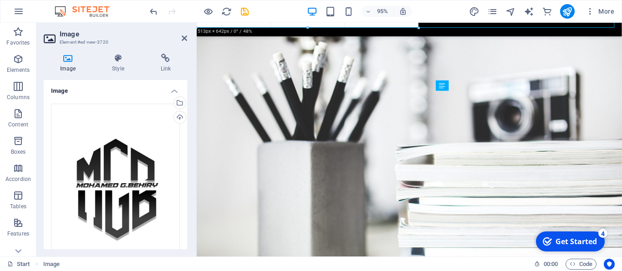
drag, startPoint x: 498, startPoint y: 129, endPoint x: 396, endPoint y: 24, distance: 146.8
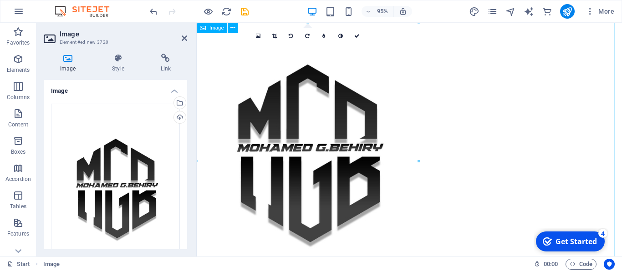
scroll to position [0, 0]
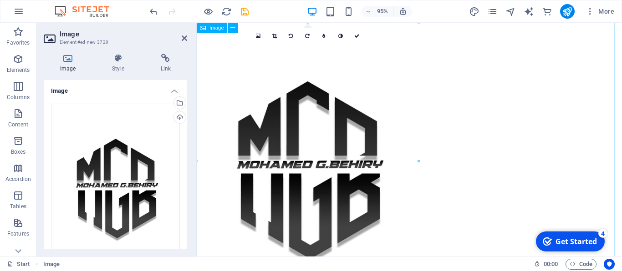
click at [339, 117] on figure at bounding box center [421, 169] width 448 height 292
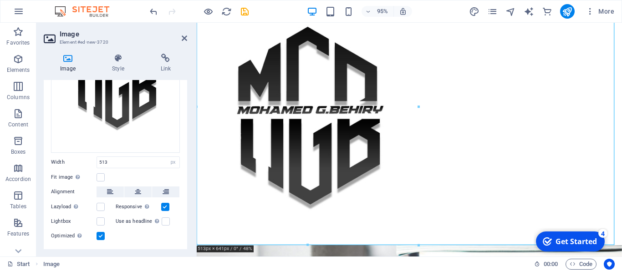
scroll to position [122, 0]
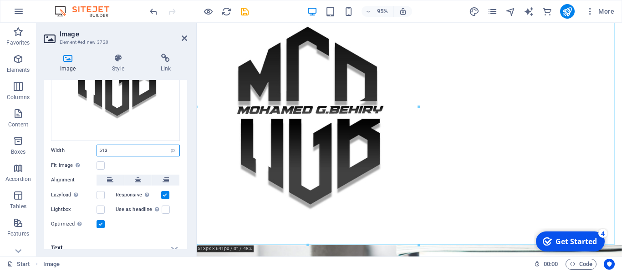
click at [138, 145] on input "513" at bounding box center [138, 150] width 82 height 11
drag, startPoint x: 131, startPoint y: 142, endPoint x: 94, endPoint y: 143, distance: 37.4
click at [97, 145] on input "513" at bounding box center [138, 150] width 82 height 11
type input "100"
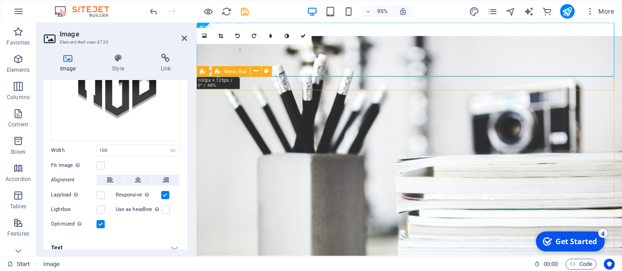
scroll to position [0, 0]
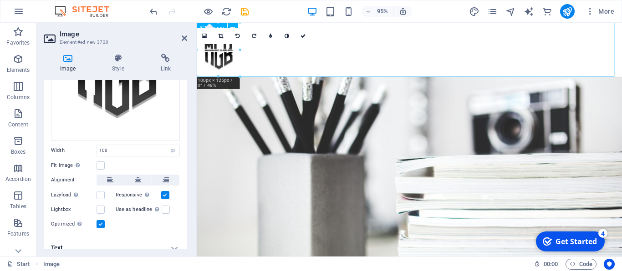
click at [337, 64] on figure at bounding box center [421, 51] width 448 height 57
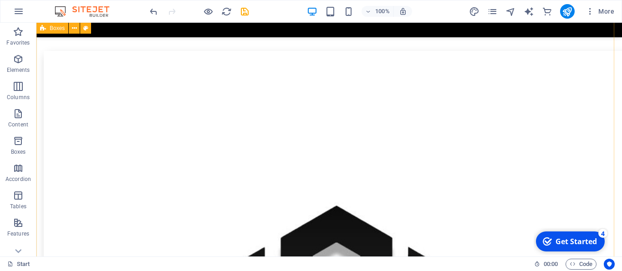
scroll to position [574, 0]
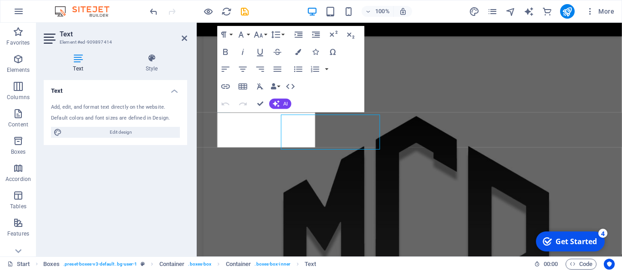
drag, startPoint x: 244, startPoint y: 136, endPoint x: 382, endPoint y: 156, distance: 139.9
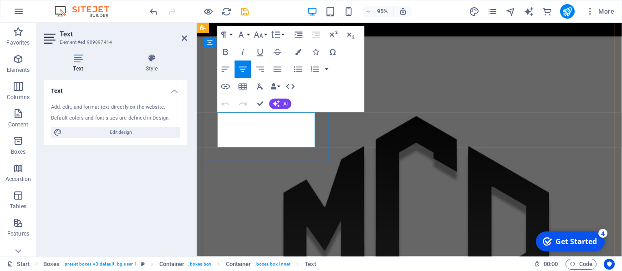
drag, startPoint x: 296, startPoint y: 147, endPoint x: 219, endPoint y: 120, distance: 81.5
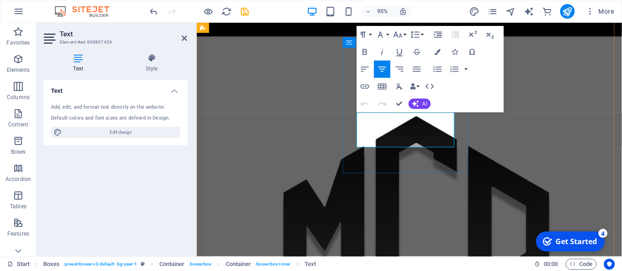
click at [195, 166] on div at bounding box center [195, 140] width 2 height 234
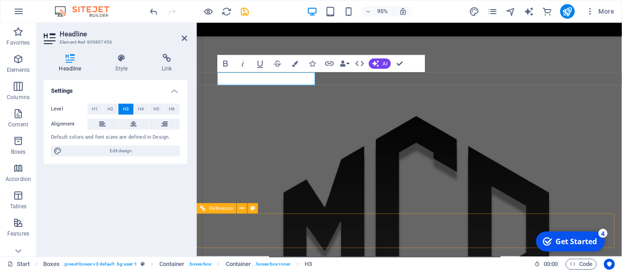
scroll to position [745, 0]
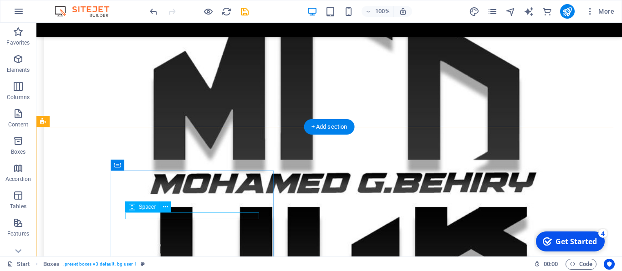
scroll to position [918, 0]
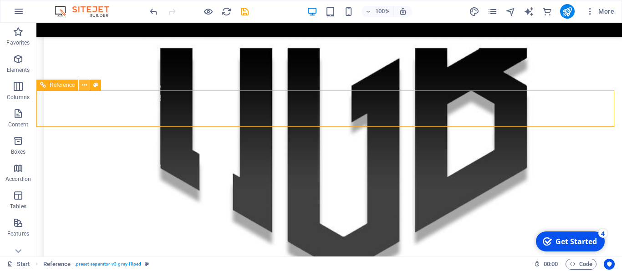
click at [86, 86] on icon at bounding box center [84, 86] width 5 height 10
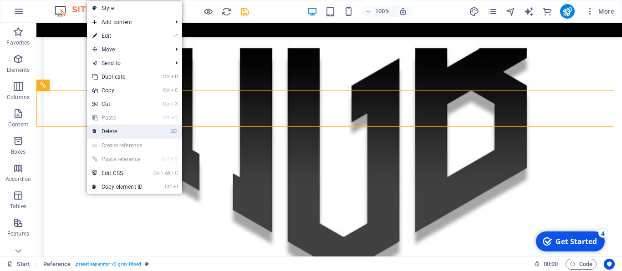
click at [117, 127] on link "⌦ Delete" at bounding box center [117, 132] width 61 height 14
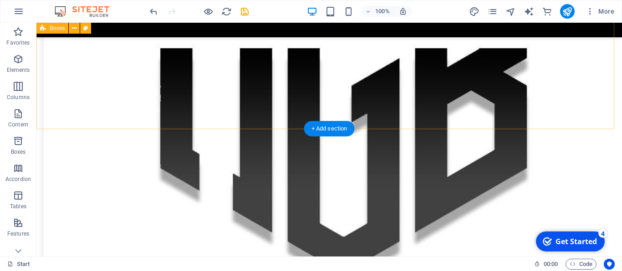
scroll to position [803, 0]
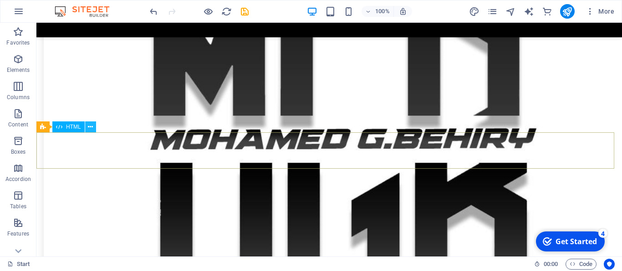
click at [88, 127] on icon at bounding box center [90, 127] width 5 height 10
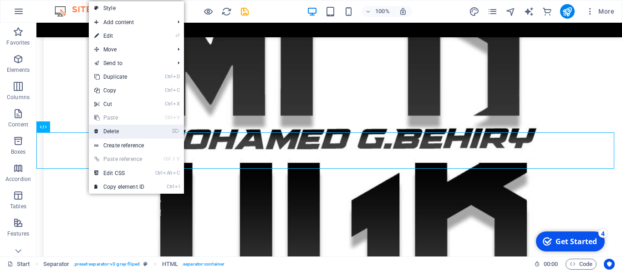
click at [98, 130] on icon at bounding box center [96, 132] width 5 height 14
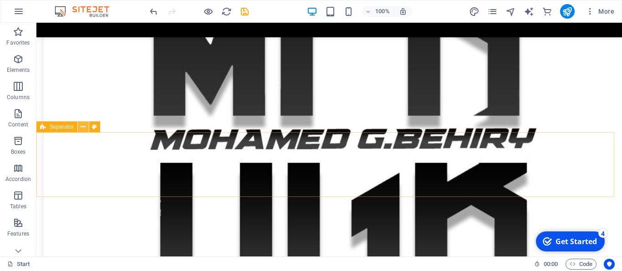
click at [87, 127] on button at bounding box center [83, 127] width 11 height 11
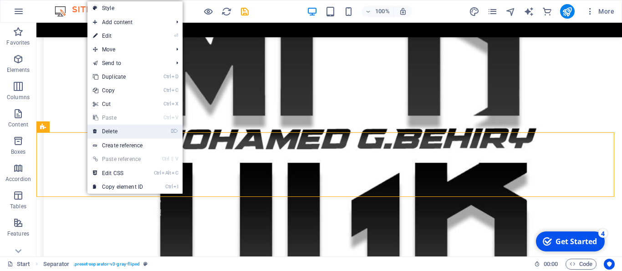
click at [109, 128] on link "⌦ Delete" at bounding box center [117, 132] width 61 height 14
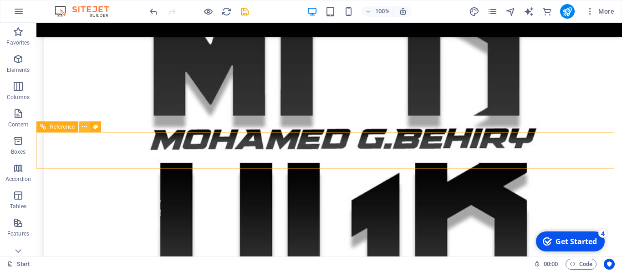
click at [88, 128] on button at bounding box center [84, 127] width 11 height 11
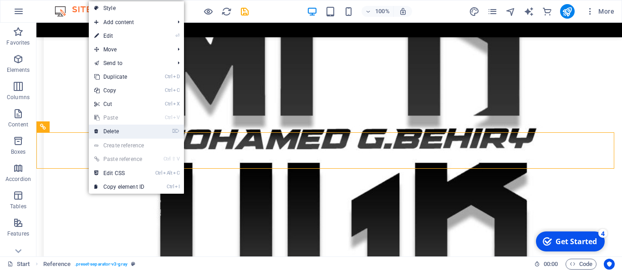
click at [111, 134] on link "⌦ Delete" at bounding box center [119, 132] width 61 height 14
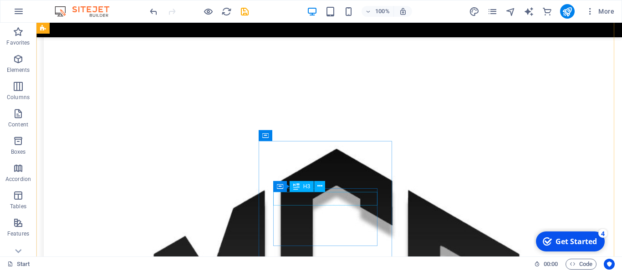
scroll to position [631, 0]
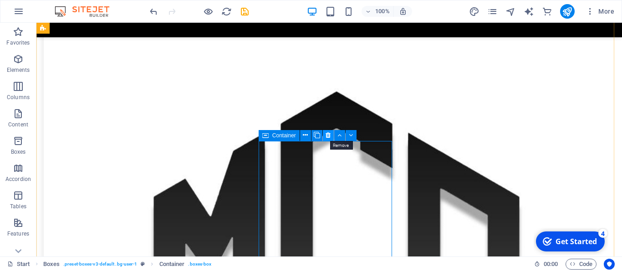
click at [330, 135] on icon at bounding box center [328, 136] width 5 height 10
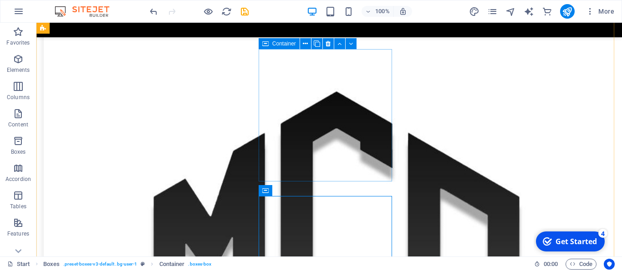
scroll to position [573, 0]
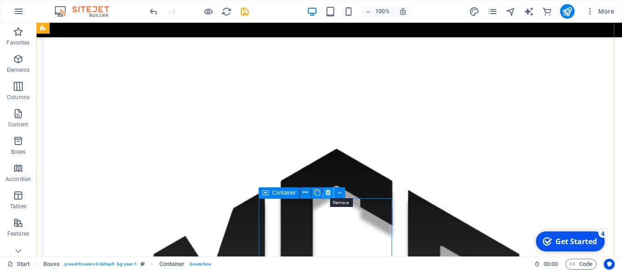
click at [327, 195] on icon at bounding box center [328, 193] width 5 height 10
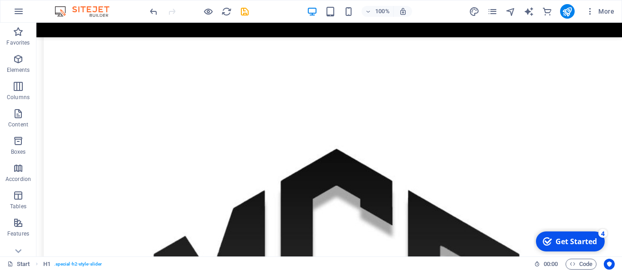
drag, startPoint x: 218, startPoint y: 60, endPoint x: 307, endPoint y: 210, distance: 174.5
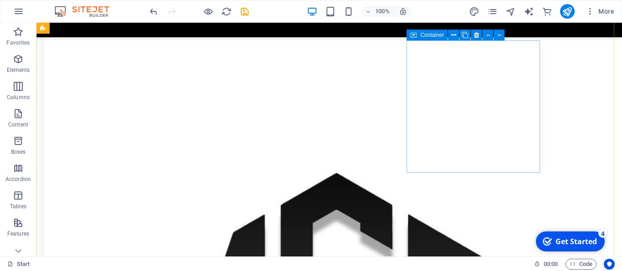
scroll to position [584, 0]
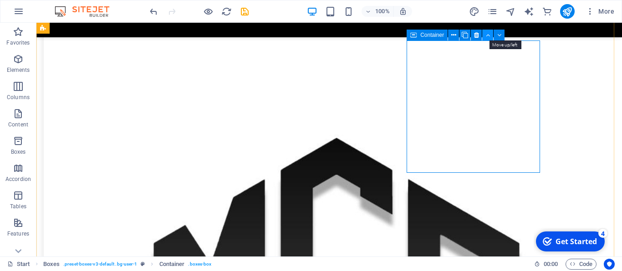
click at [490, 35] on icon at bounding box center [488, 36] width 4 height 10
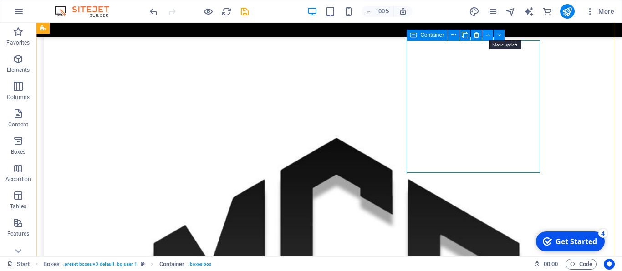
click at [487, 35] on icon at bounding box center [488, 36] width 4 height 10
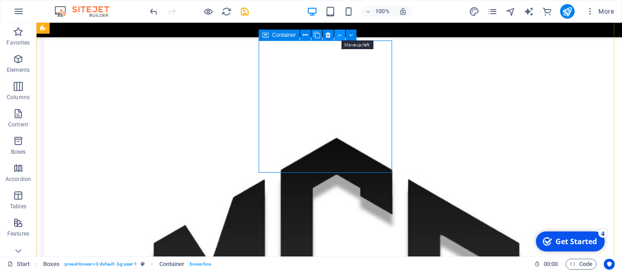
click at [338, 38] on button at bounding box center [339, 35] width 11 height 11
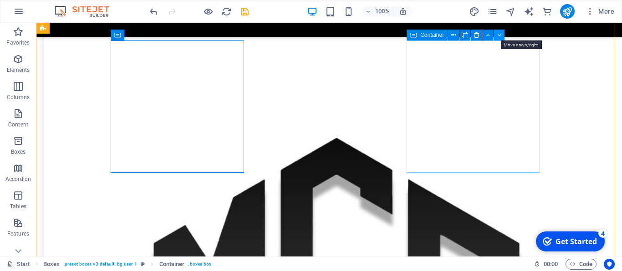
click at [499, 37] on icon at bounding box center [499, 36] width 4 height 10
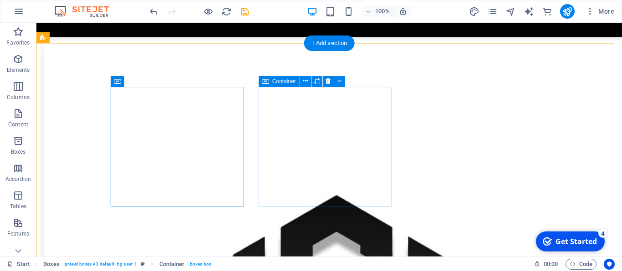
scroll to position [642, 0]
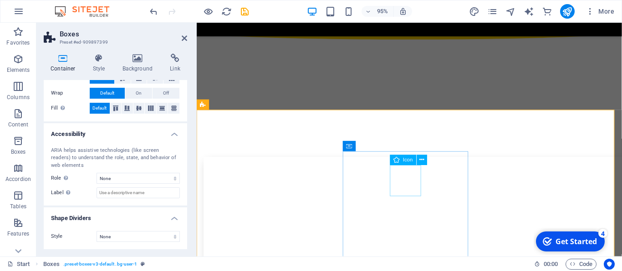
scroll to position [470, 0]
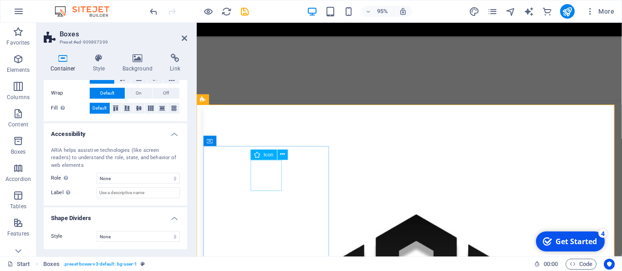
select select "xMidYMid"
select select "px"
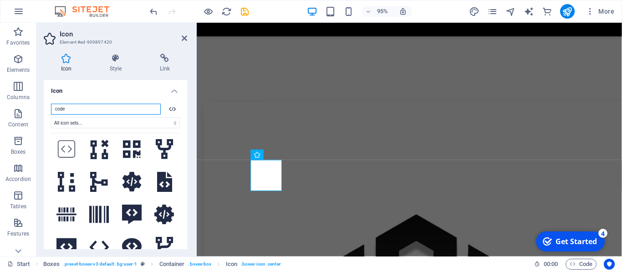
scroll to position [1066, 0]
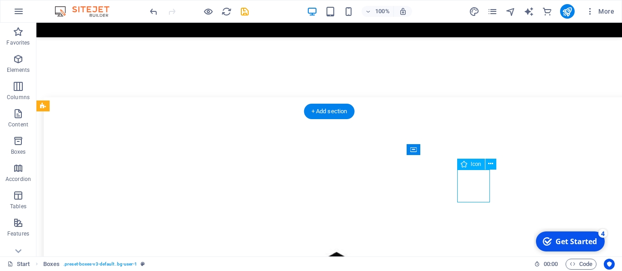
select select "xMidYMid"
select select "px"
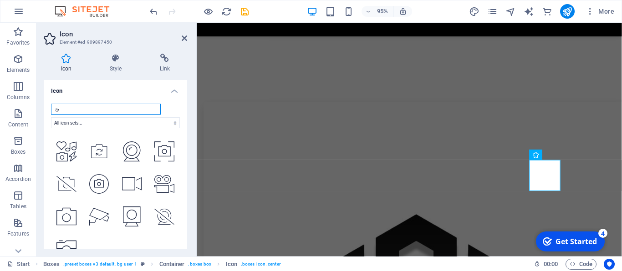
scroll to position [0, 0]
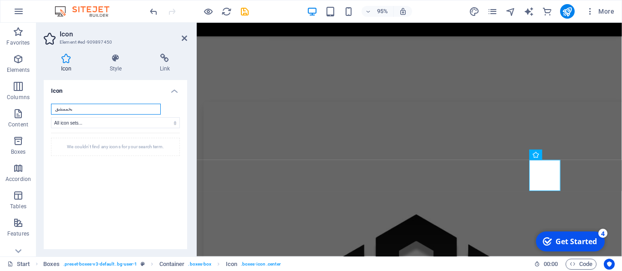
click at [89, 108] on input "يخممشق" at bounding box center [106, 109] width 110 height 11
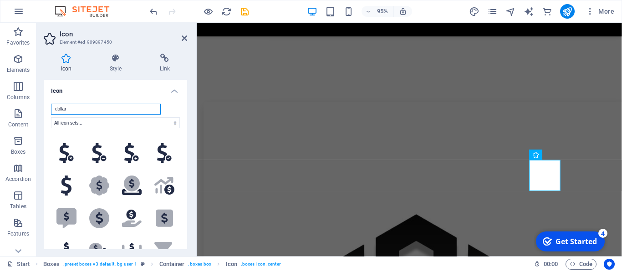
click at [83, 107] on input "dollar" at bounding box center [106, 109] width 110 height 11
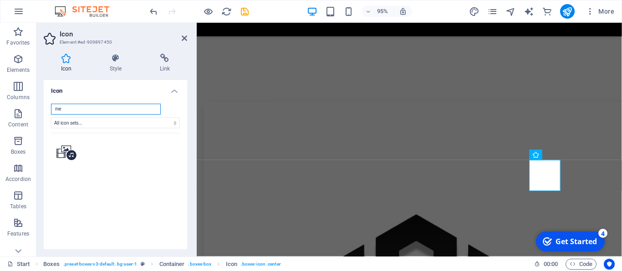
type input "m"
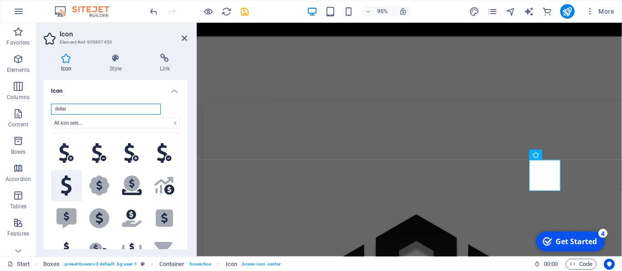
type input "dollar"
click at [71, 196] on icon at bounding box center [66, 186] width 10 height 20
click at [154, 194] on icon at bounding box center [163, 185] width 19 height 16
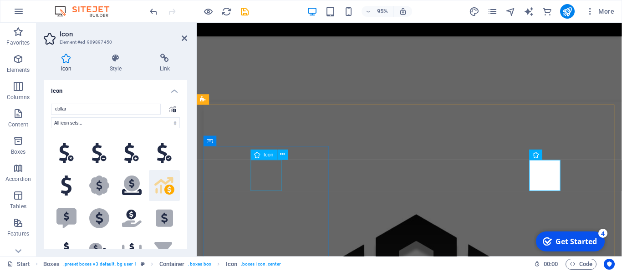
select select "xMidYMid"
select select "px"
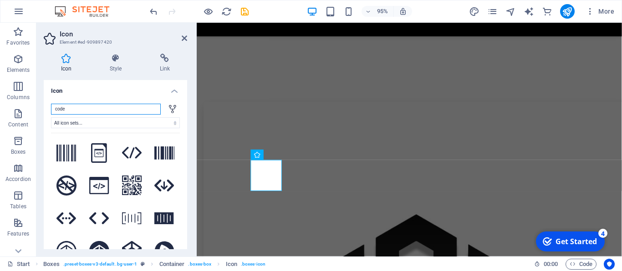
click at [78, 109] on input "code" at bounding box center [106, 109] width 110 height 11
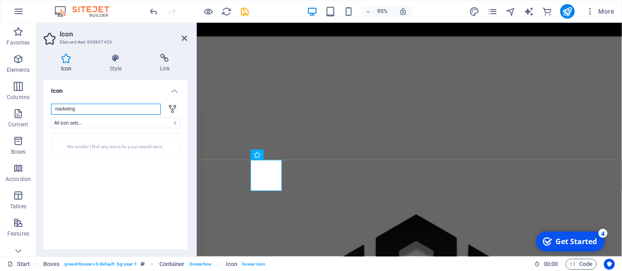
click at [93, 108] on input "marketing" at bounding box center [106, 109] width 110 height 11
type input "strategies"
click at [138, 128] on select "All icon sets... IcoFont Ionicons FontAwesome Brands FontAwesome Duotone FontAw…" at bounding box center [115, 122] width 129 height 11
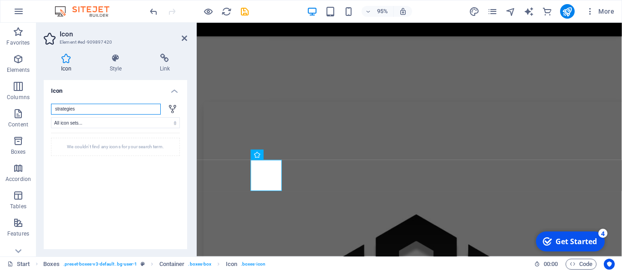
click at [122, 112] on input "strategies" at bounding box center [106, 109] width 110 height 11
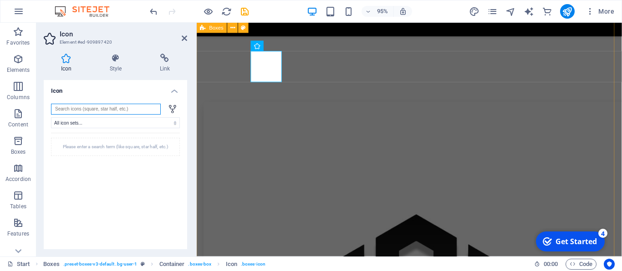
scroll to position [584, 0]
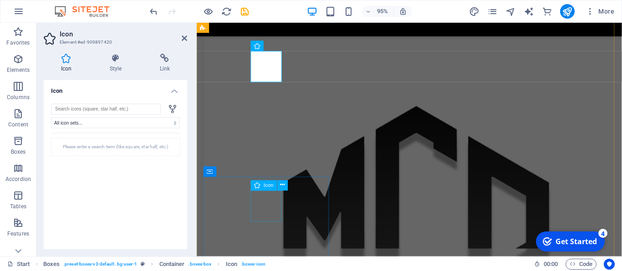
select select "xMidYMid"
select select "px"
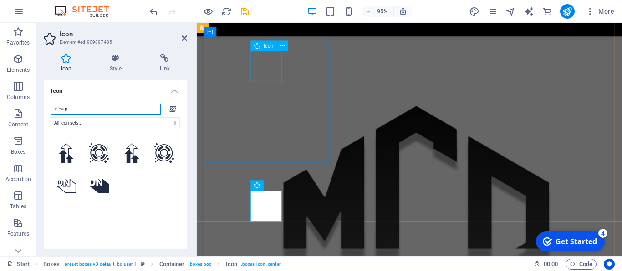
type input "design"
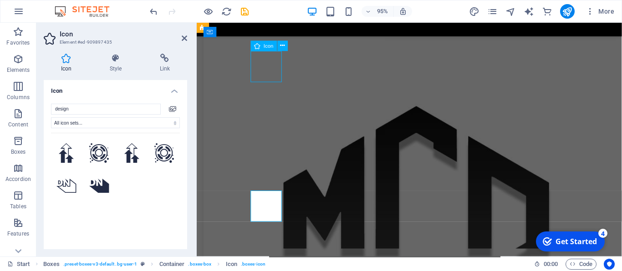
select select "xMidYMid"
select select "px"
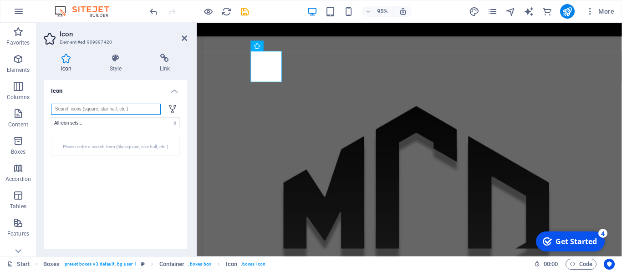
click at [81, 109] on input "search" at bounding box center [106, 109] width 110 height 11
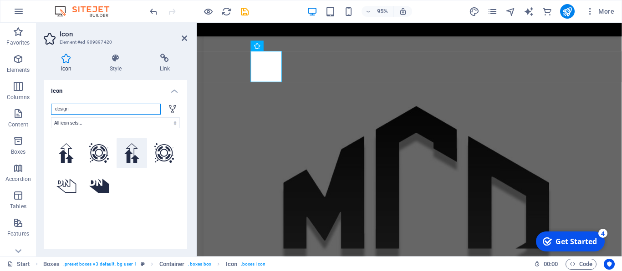
type input "design"
click at [125, 153] on icon at bounding box center [131, 153] width 15 height 20
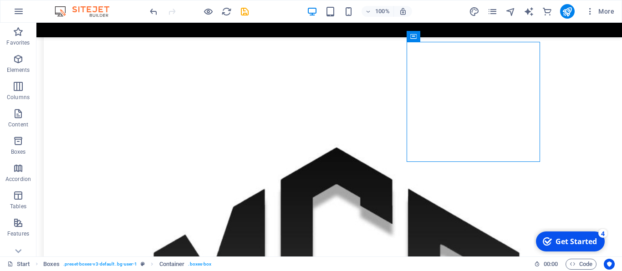
drag, startPoint x: 468, startPoint y: 58, endPoint x: 431, endPoint y: 38, distance: 41.8
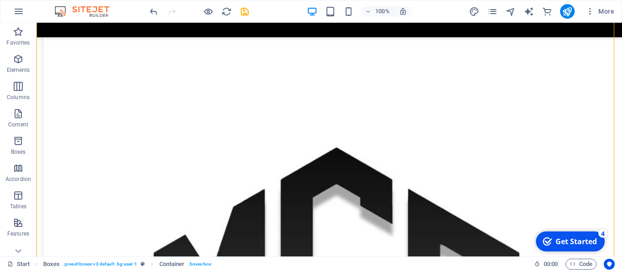
scroll to position [569, 0]
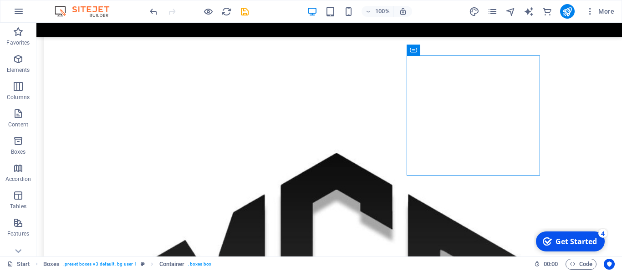
drag, startPoint x: 452, startPoint y: 72, endPoint x: 416, endPoint y: 57, distance: 38.6
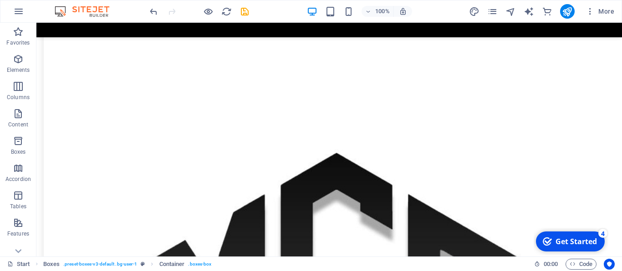
drag, startPoint x: 449, startPoint y: 72, endPoint x: 294, endPoint y: 223, distance: 216.4
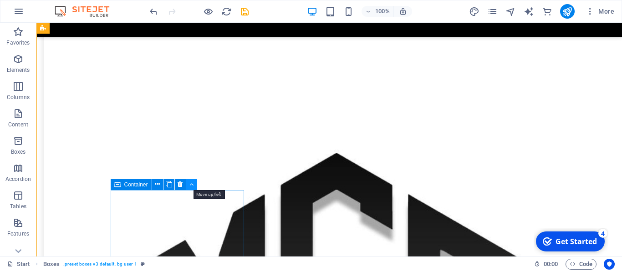
click at [194, 187] on button at bounding box center [191, 184] width 11 height 11
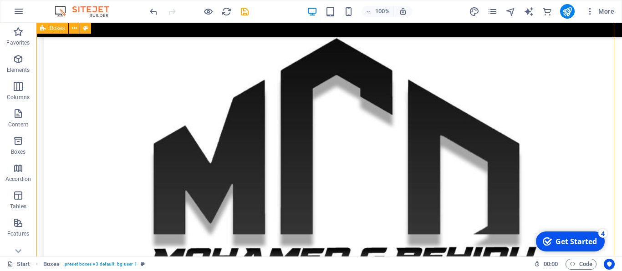
scroll to position [627, 0]
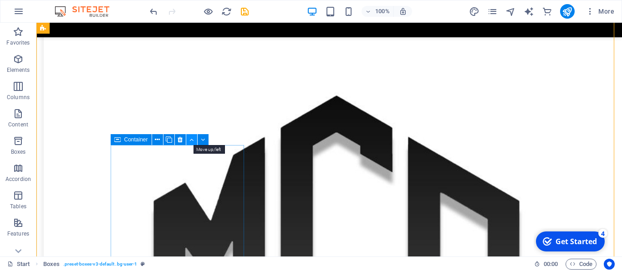
click at [195, 143] on button at bounding box center [191, 139] width 11 height 11
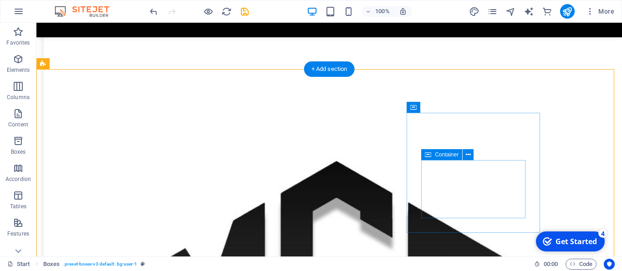
scroll to position [512, 0]
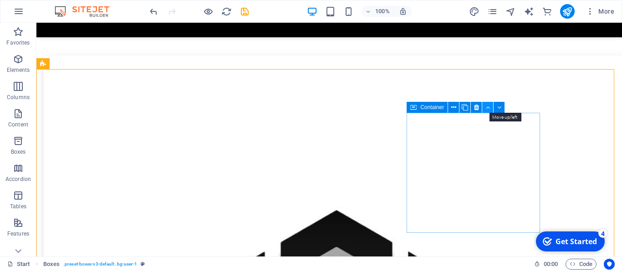
click at [490, 106] on icon at bounding box center [488, 108] width 4 height 10
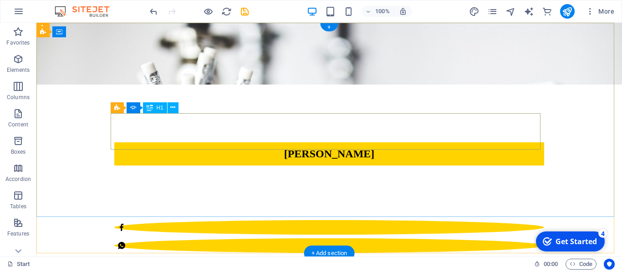
scroll to position [0, 0]
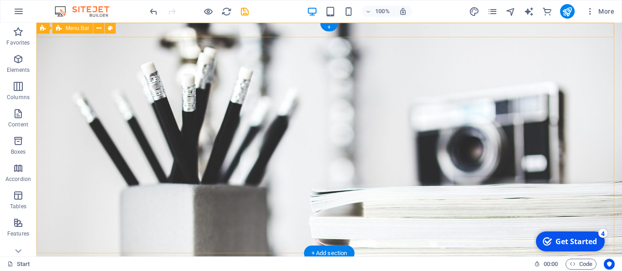
click at [129, 256] on div at bounding box center [329, 263] width 586 height 15
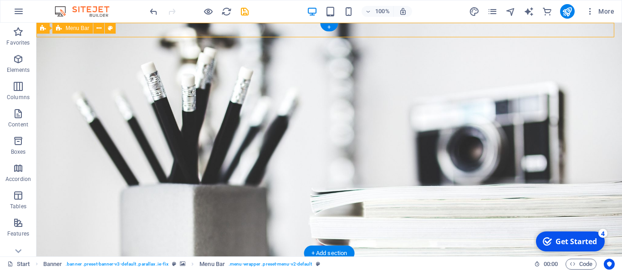
click at [129, 256] on div at bounding box center [329, 263] width 586 height 15
click at [129, 27] on div "Slider Slider H1 Banner Banner Container Slider Slider Slider Container Text Co…" at bounding box center [329, 140] width 586 height 234
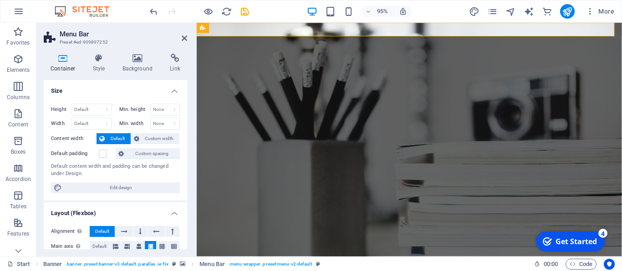
click at [209, 33] on div "Menu Bar" at bounding box center [203, 28] width 13 height 10
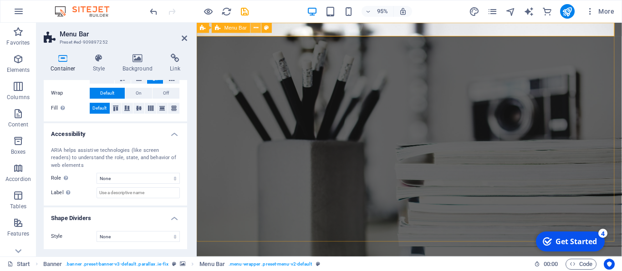
click at [255, 27] on icon at bounding box center [256, 27] width 5 height 9
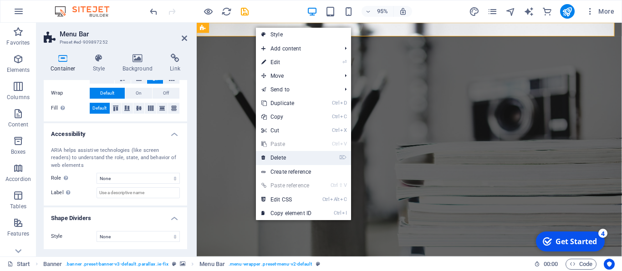
click at [278, 152] on link "⌦ Delete" at bounding box center [286, 158] width 61 height 14
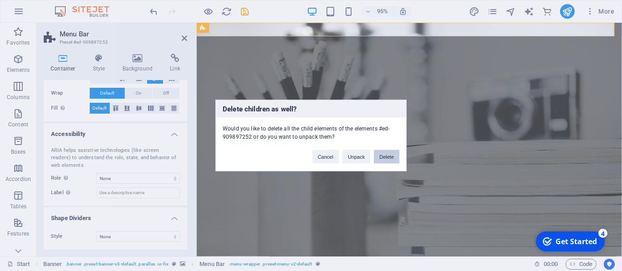
click at [386, 157] on button "Delete" at bounding box center [386, 157] width 25 height 14
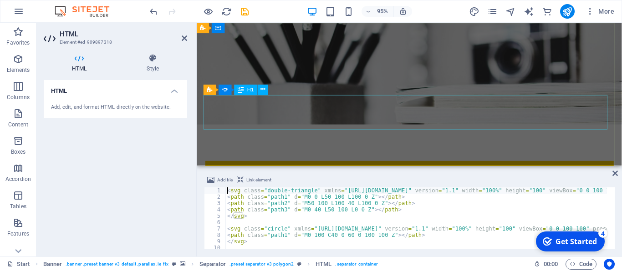
scroll to position [0, 0]
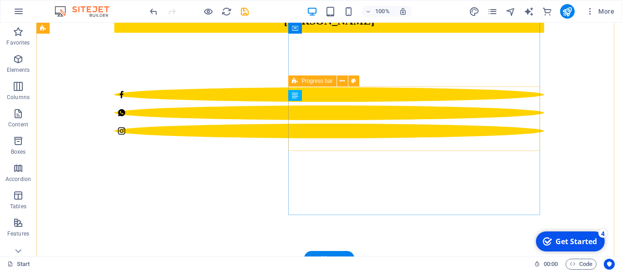
scroll to position [229, 0]
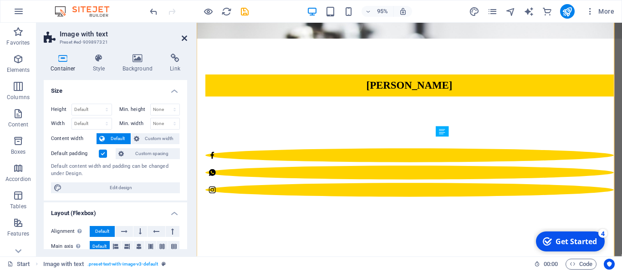
click at [182, 37] on icon at bounding box center [184, 38] width 5 height 7
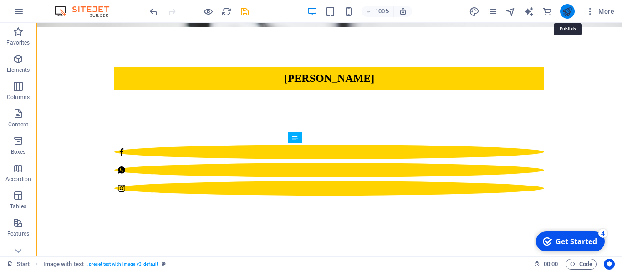
click at [567, 11] on icon "publish" at bounding box center [567, 11] width 10 height 10
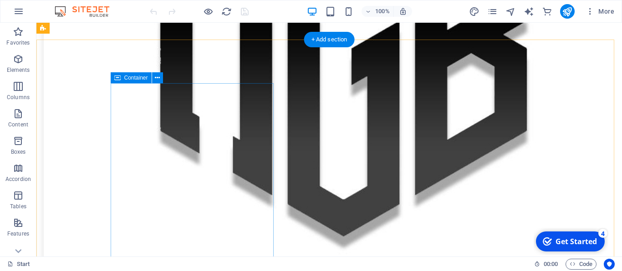
scroll to position [918, 0]
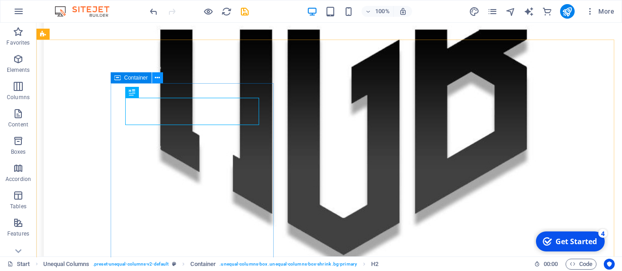
click at [157, 77] on icon at bounding box center [157, 78] width 5 height 10
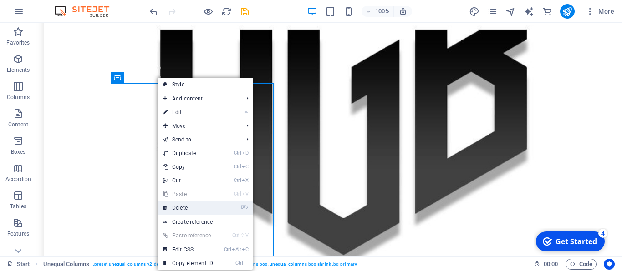
click at [194, 207] on link "⌦ Delete" at bounding box center [188, 208] width 61 height 14
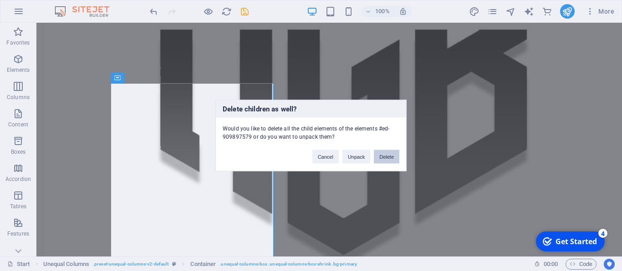
click at [387, 158] on button "Delete" at bounding box center [386, 157] width 25 height 14
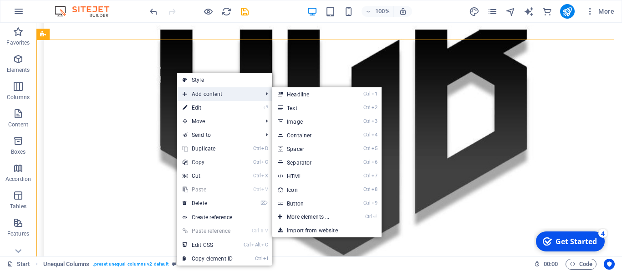
click at [238, 91] on span "Add content" at bounding box center [218, 94] width 82 height 14
click at [291, 93] on link "Ctrl 1 Headline" at bounding box center [309, 94] width 75 height 14
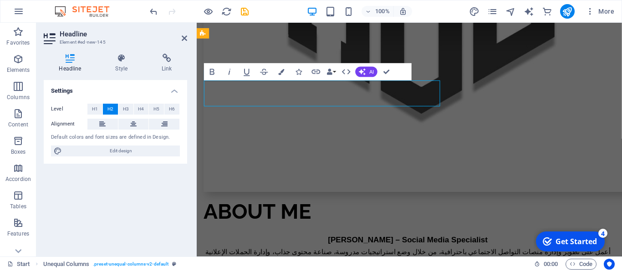
scroll to position [933, 0]
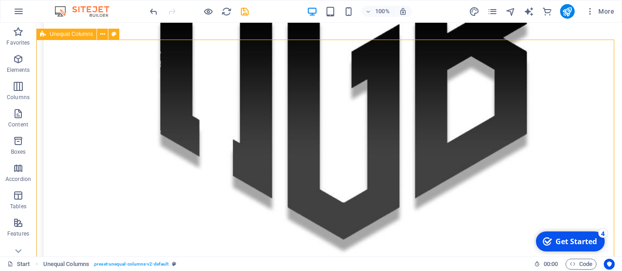
scroll to position [918, 0]
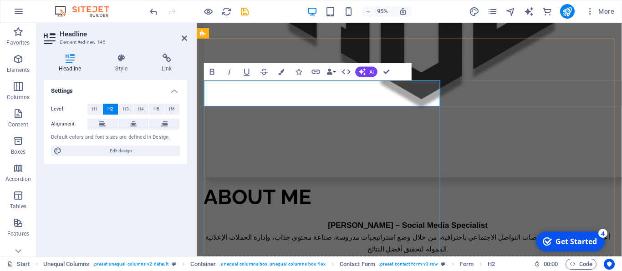
drag, startPoint x: 305, startPoint y: 101, endPoint x: 311, endPoint y: 101, distance: 6.4
drag, startPoint x: 311, startPoint y: 101, endPoint x: 317, endPoint y: 101, distance: 5.9
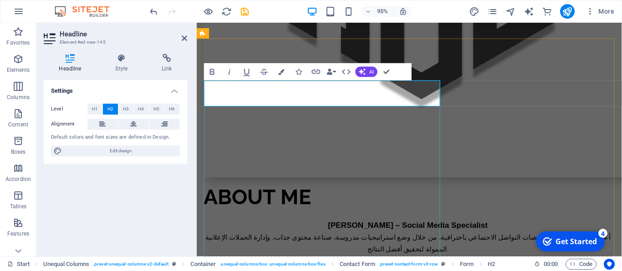
click at [137, 126] on button at bounding box center [133, 124] width 31 height 11
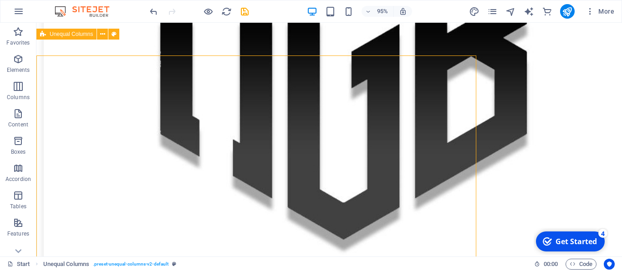
scroll to position [918, 0]
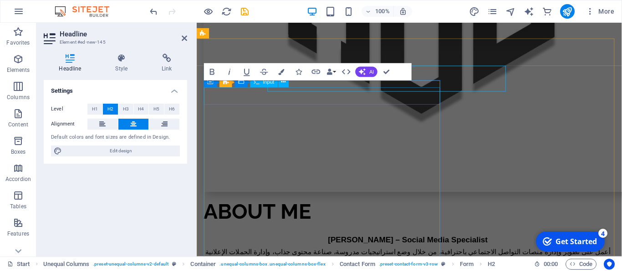
scroll to position [933, 0]
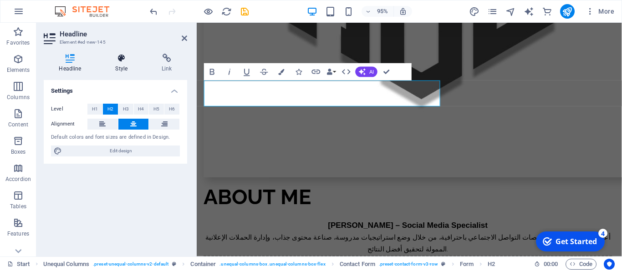
click at [116, 66] on h4 "Style" at bounding box center [123, 63] width 46 height 19
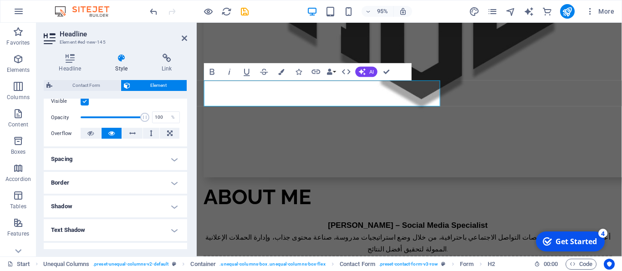
scroll to position [123, 0]
click at [163, 189] on h4 "Border" at bounding box center [115, 184] width 143 height 22
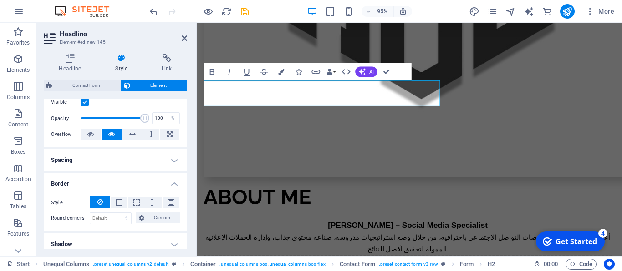
click at [168, 186] on h4 "Border" at bounding box center [115, 181] width 143 height 16
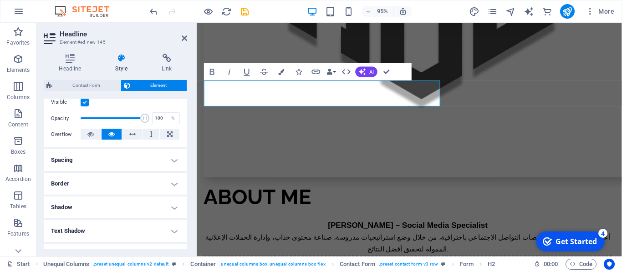
click at [169, 168] on h4 "Spacing" at bounding box center [115, 160] width 143 height 22
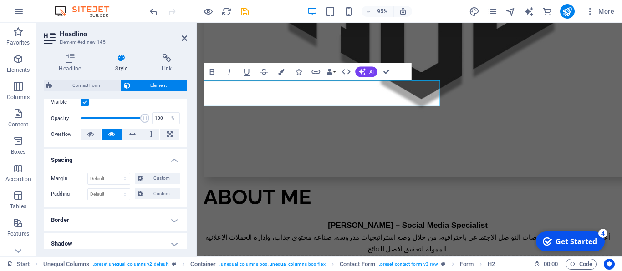
click at [169, 166] on h4 "Spacing" at bounding box center [115, 157] width 143 height 16
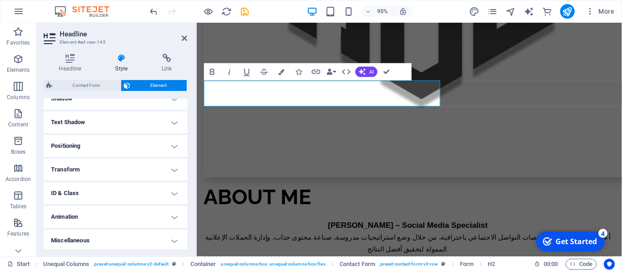
scroll to position [242, 0]
click at [167, 210] on h4 "Animation" at bounding box center [115, 215] width 143 height 22
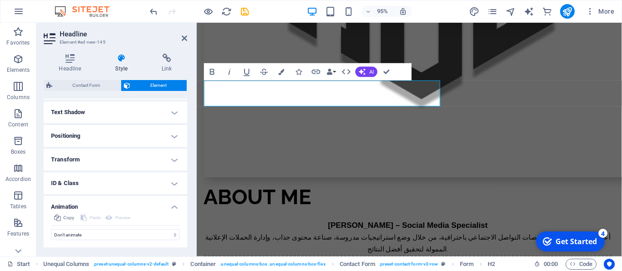
scroll to position [271, 0]
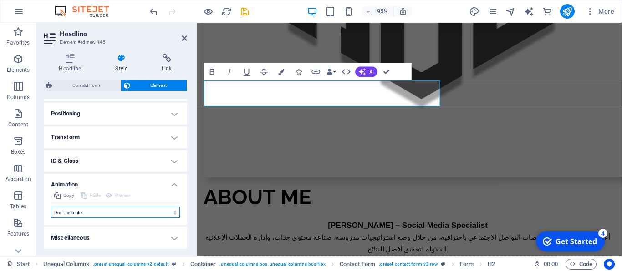
click at [145, 210] on select "Don't animate Show / Hide Slide up/down Zoom in/out Slide left to right Slide r…" at bounding box center [115, 212] width 129 height 11
select select "fade"
click option "Show / Hide" at bounding box center [0, 0] width 0 height 0
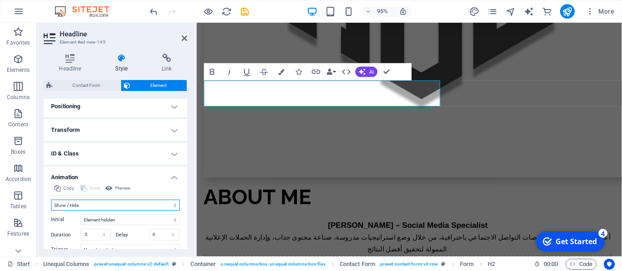
select select "scroll"
click at [188, 162] on div "Headline Style Link Settings Level H1 H2 H3 H4 H5 H6 Alignment Default colors a…" at bounding box center [115, 151] width 158 height 210
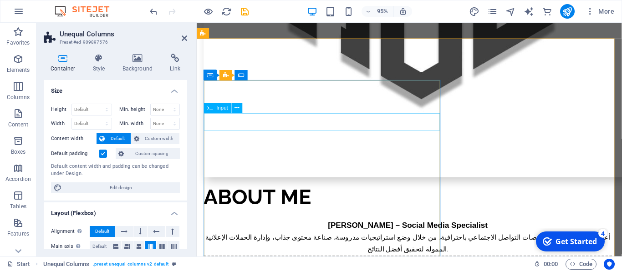
scroll to position [991, 0]
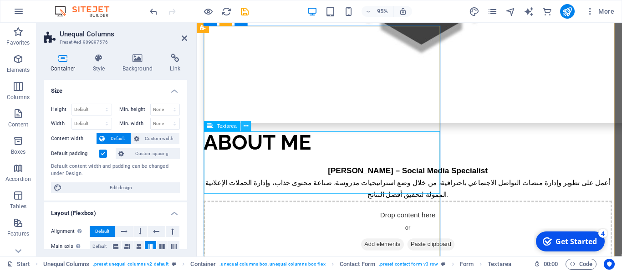
click at [244, 126] on button at bounding box center [246, 127] width 10 height 10
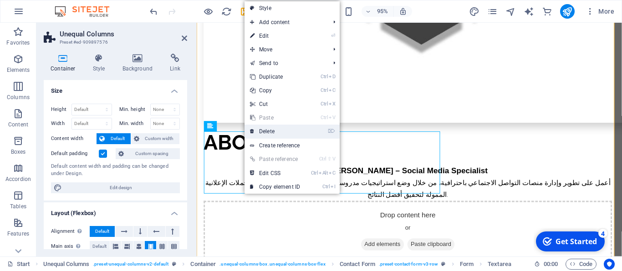
click at [271, 127] on link "⌦ Delete" at bounding box center [275, 132] width 61 height 14
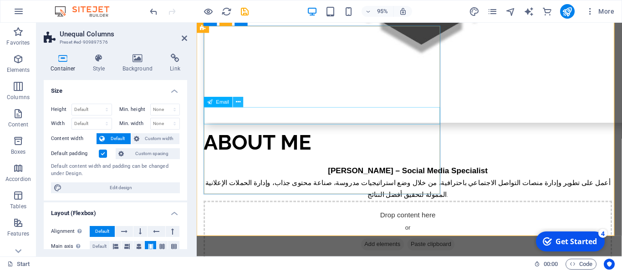
click at [237, 105] on icon at bounding box center [238, 102] width 5 height 9
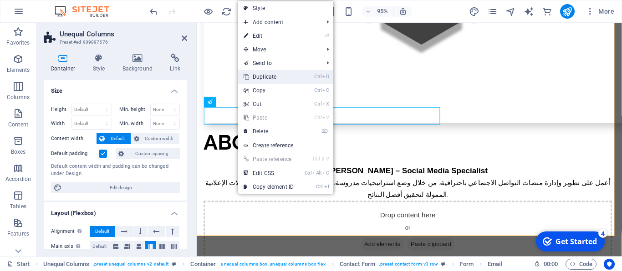
click at [261, 75] on link "Ctrl D Duplicate" at bounding box center [268, 77] width 61 height 14
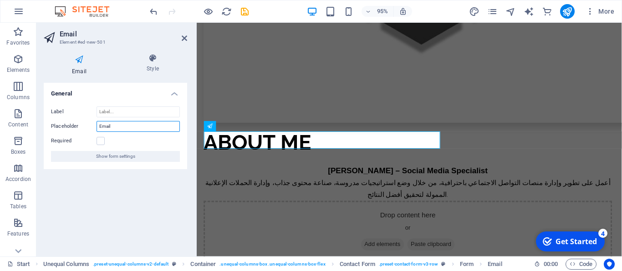
click at [127, 122] on input "Email" at bounding box center [138, 126] width 83 height 11
click at [123, 112] on input "Label" at bounding box center [138, 112] width 83 height 11
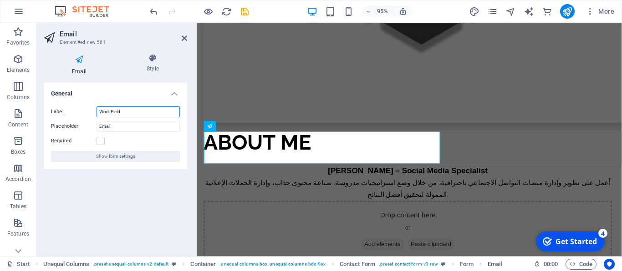
drag, startPoint x: 132, startPoint y: 115, endPoint x: 93, endPoint y: 115, distance: 38.7
click at [97, 115] on input "Work Field" at bounding box center [138, 112] width 83 height 11
type input "Work Field"
drag, startPoint x: 133, startPoint y: 127, endPoint x: 92, endPoint y: 127, distance: 41.4
click at [97, 127] on input "Email" at bounding box center [138, 126] width 83 height 11
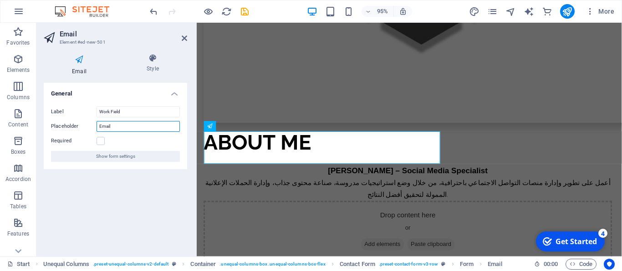
paste input "Work Field"
type input "Work Field"
click at [96, 142] on label "Required" at bounding box center [74, 141] width 46 height 11
click at [0, 0] on input "Required" at bounding box center [0, 0] width 0 height 0
click at [193, 166] on div "Email Style General Label Work Field Placeholder Work Field Required Show form …" at bounding box center [115, 151] width 158 height 210
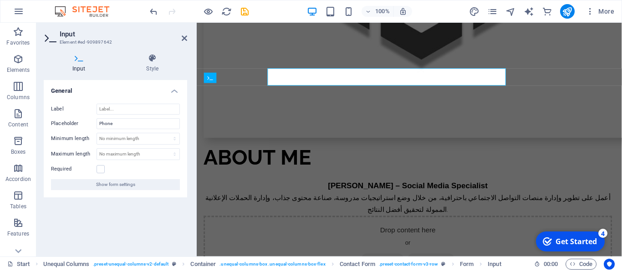
scroll to position [991, 0]
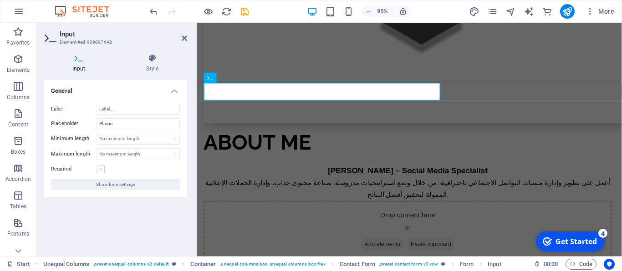
click at [101, 171] on label at bounding box center [101, 169] width 8 height 8
click at [0, 0] on input "Required" at bounding box center [0, 0] width 0 height 0
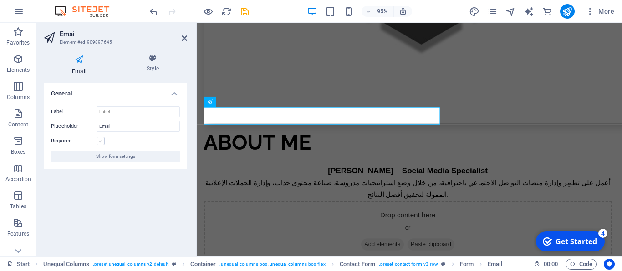
click at [102, 143] on label at bounding box center [101, 141] width 8 height 8
click at [0, 0] on input "Required" at bounding box center [0, 0] width 0 height 0
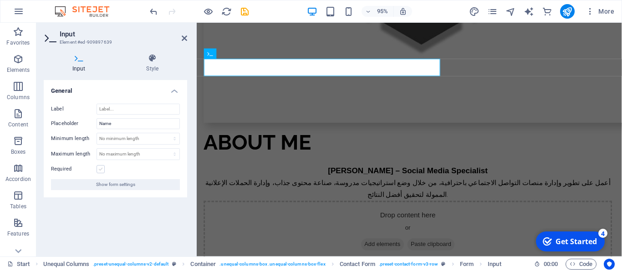
click at [101, 171] on label at bounding box center [101, 169] width 8 height 8
click at [0, 0] on input "Required" at bounding box center [0, 0] width 0 height 0
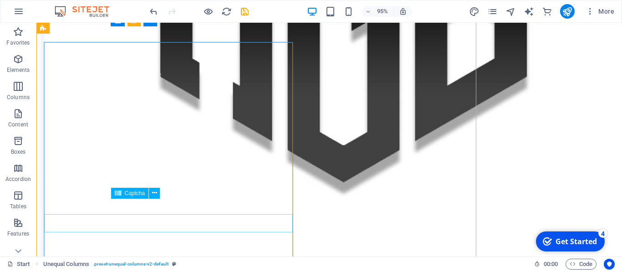
scroll to position [975, 0]
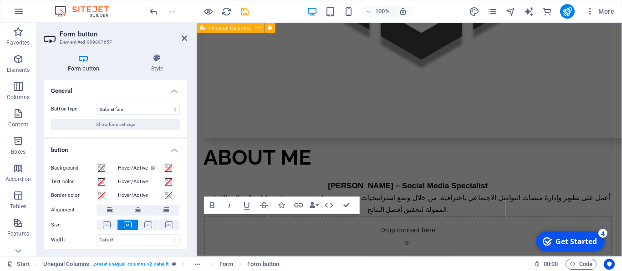
scroll to position [991, 0]
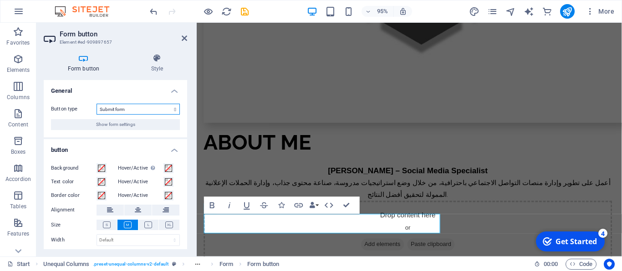
click at [97, 104] on select "Submit form Reset form No action" at bounding box center [138, 109] width 83 height 11
click at [148, 111] on select "Submit form Reset form No action" at bounding box center [138, 109] width 83 height 11
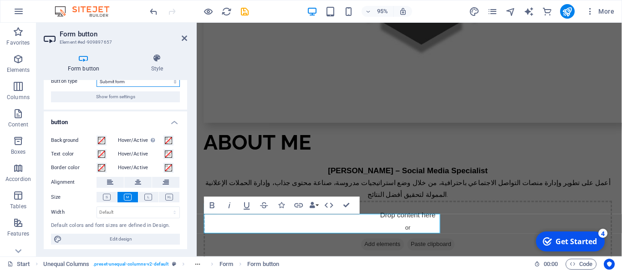
scroll to position [31, 0]
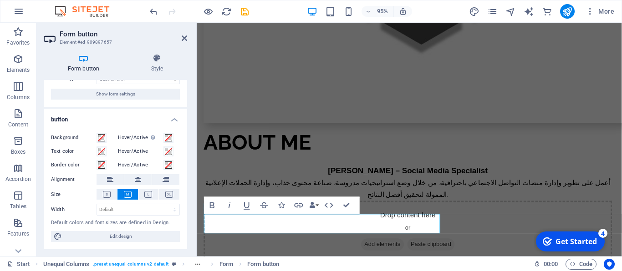
click at [191, 145] on div "Form button Style General Button type Submit form Reset form No action Show for…" at bounding box center [115, 151] width 158 height 210
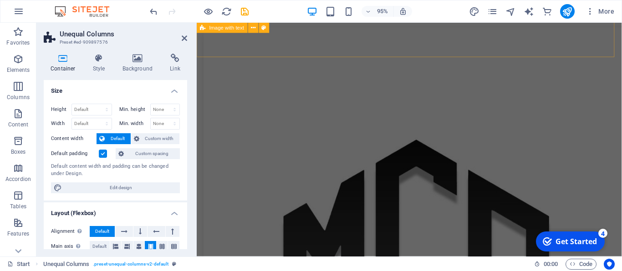
scroll to position [474, 0]
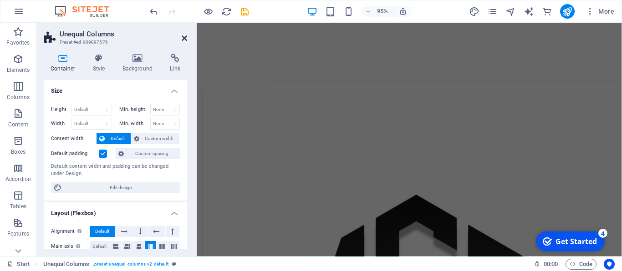
click at [184, 40] on icon at bounding box center [184, 38] width 5 height 7
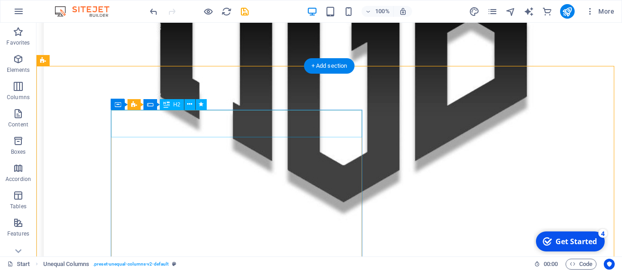
scroll to position [856, 0]
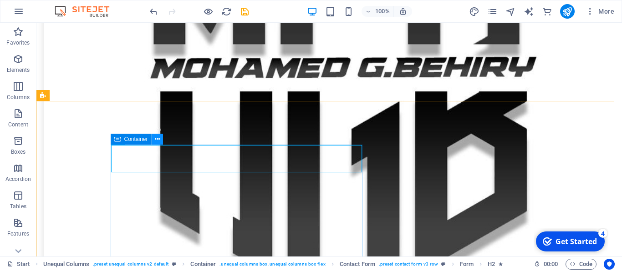
click at [162, 141] on button at bounding box center [157, 139] width 11 height 11
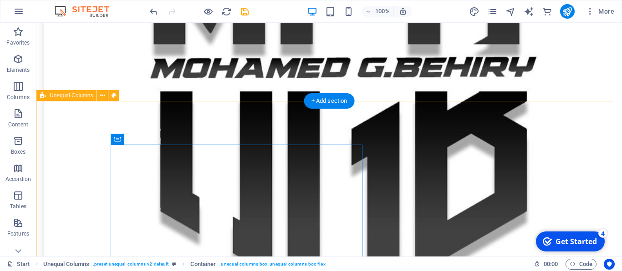
drag, startPoint x: 362, startPoint y: 163, endPoint x: 439, endPoint y: 163, distance: 77.0
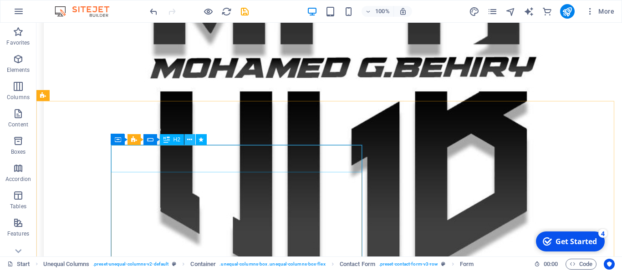
click at [188, 140] on icon at bounding box center [189, 140] width 5 height 10
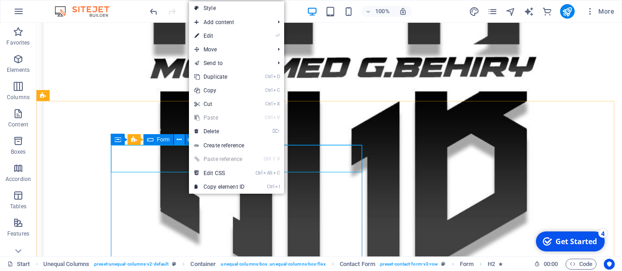
click at [178, 140] on icon at bounding box center [179, 140] width 5 height 10
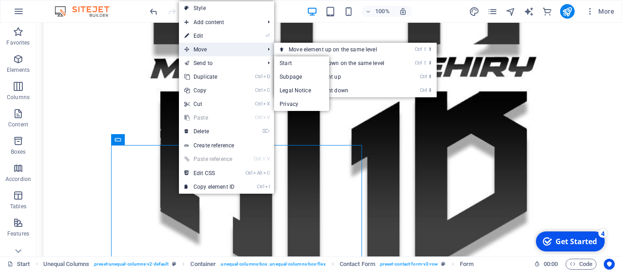
click at [219, 50] on span "Move" at bounding box center [220, 50] width 82 height 14
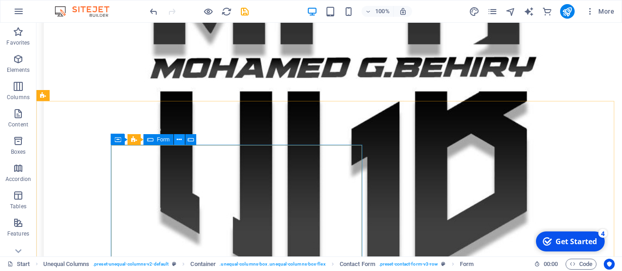
click at [181, 142] on icon at bounding box center [179, 140] width 5 height 10
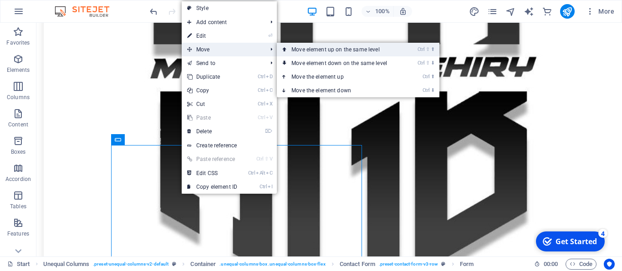
click at [370, 53] on link "Ctrl ⇧ ⬆ Move element up on the same level" at bounding box center [341, 50] width 128 height 14
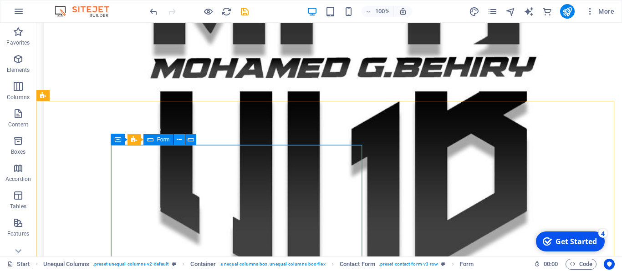
click at [179, 138] on icon at bounding box center [179, 140] width 5 height 10
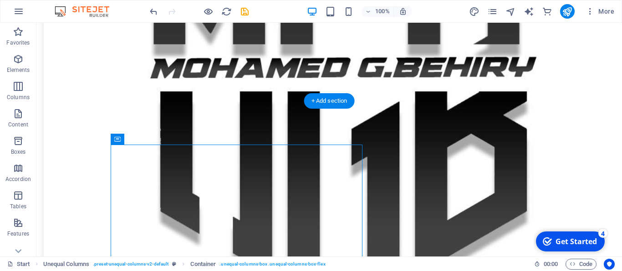
drag, startPoint x: 163, startPoint y: 162, endPoint x: 300, endPoint y: 136, distance: 139.1
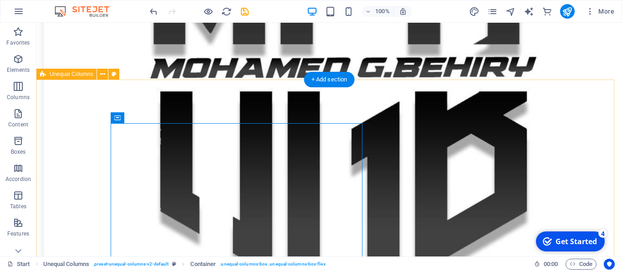
scroll to position [1143, 0]
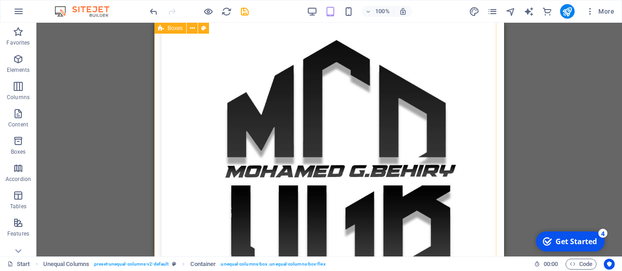
scroll to position [689, 0]
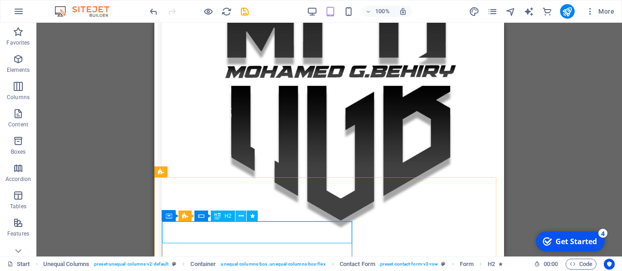
click at [240, 217] on icon at bounding box center [241, 217] width 5 height 10
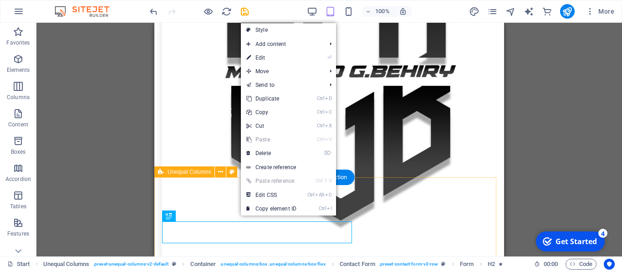
drag, startPoint x: 394, startPoint y: 240, endPoint x: 335, endPoint y: 219, distance: 62.6
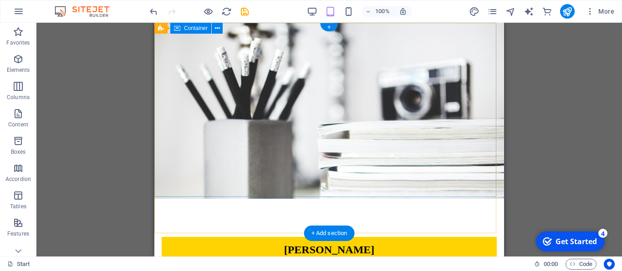
scroll to position [0, 0]
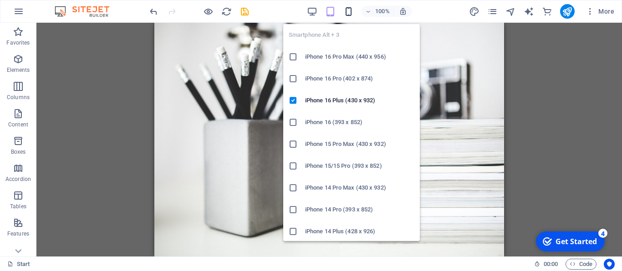
click at [345, 12] on icon "button" at bounding box center [348, 11] width 10 height 10
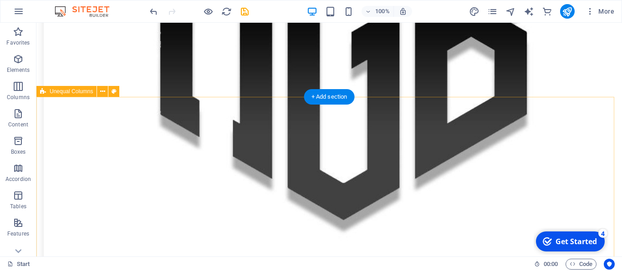
scroll to position [861, 0]
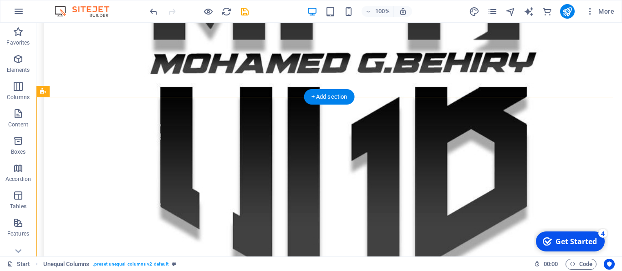
drag, startPoint x: 159, startPoint y: 161, endPoint x: 168, endPoint y: 138, distance: 24.8
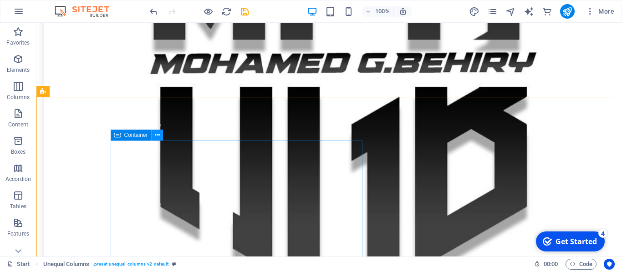
click at [156, 135] on button at bounding box center [157, 135] width 11 height 11
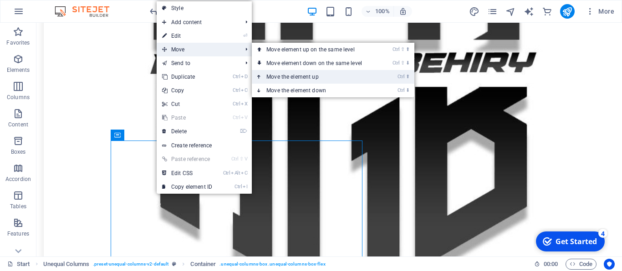
click at [302, 74] on link "Ctrl ⬆ Move the element up" at bounding box center [316, 77] width 128 height 14
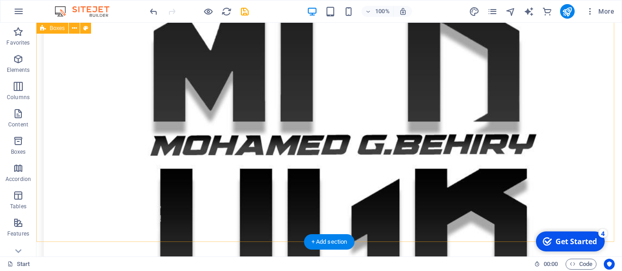
scroll to position [434, 0]
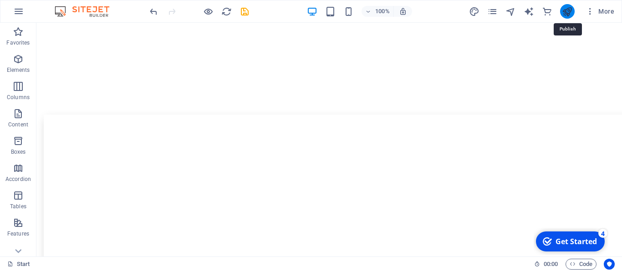
click at [571, 14] on icon "publish" at bounding box center [567, 11] width 10 height 10
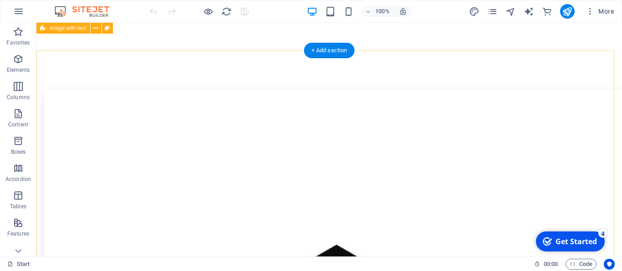
scroll to position [172, 0]
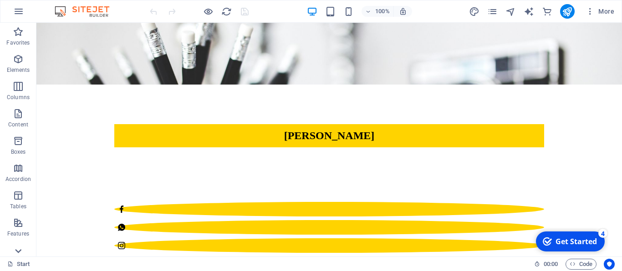
click at [19, 252] on icon at bounding box center [18, 252] width 6 height 4
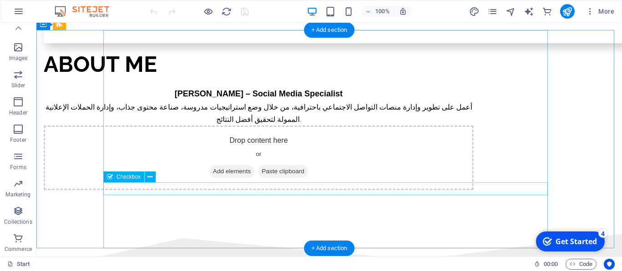
scroll to position [893, 0]
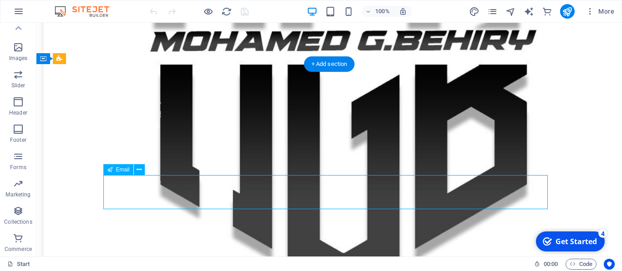
scroll to position [897, 0]
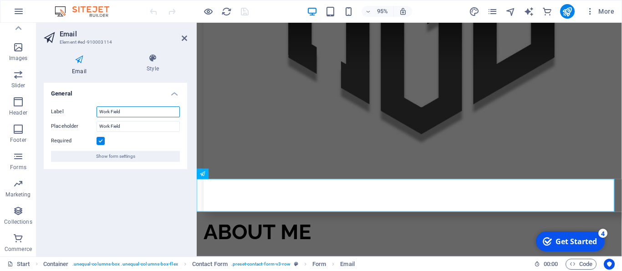
click at [127, 111] on input "Work Field" at bounding box center [138, 112] width 83 height 11
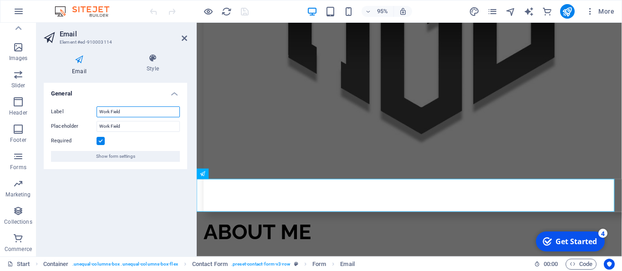
click at [127, 111] on input "Work Field" at bounding box center [138, 112] width 83 height 11
click at [166, 213] on div "General Label Placeholder Work Field Required Show form settings" at bounding box center [115, 166] width 143 height 167
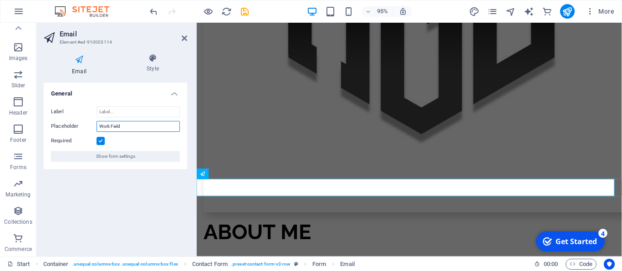
drag, startPoint x: 125, startPoint y: 127, endPoint x: 93, endPoint y: 127, distance: 31.9
click at [97, 127] on input "Work Field" at bounding box center [138, 126] width 83 height 11
click at [186, 41] on icon at bounding box center [184, 38] width 5 height 7
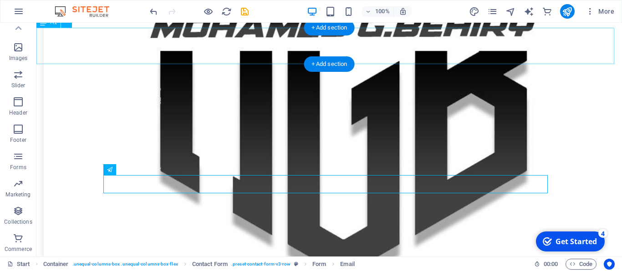
scroll to position [893, 0]
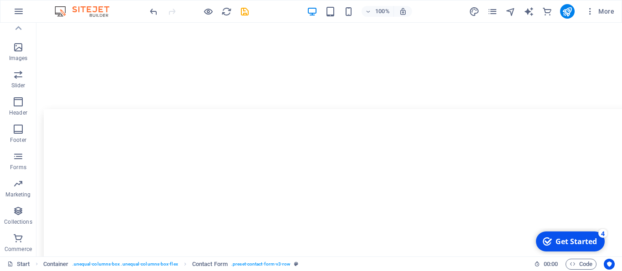
scroll to position [434, 0]
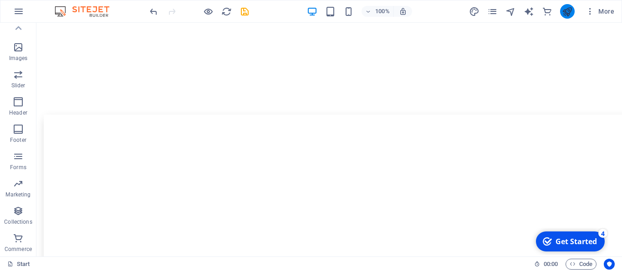
click at [568, 10] on icon "publish" at bounding box center [567, 11] width 10 height 10
